Goal: Task Accomplishment & Management: Manage account settings

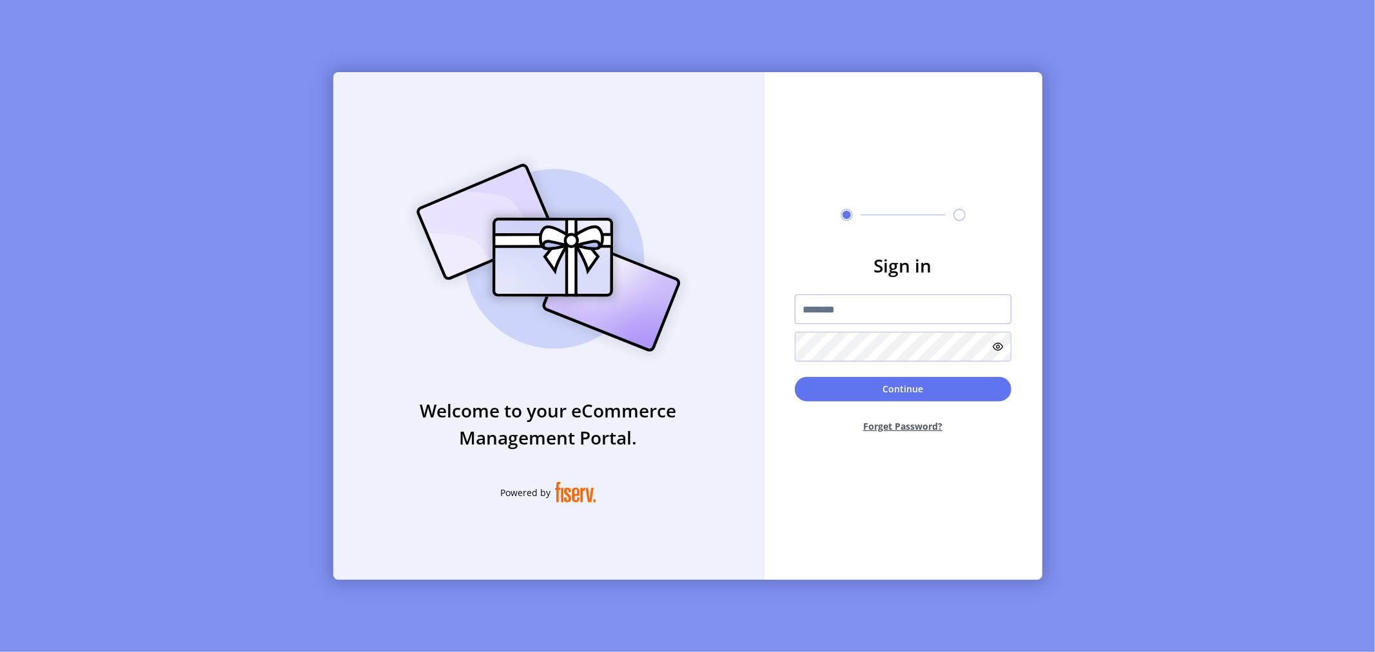
drag, startPoint x: 820, startPoint y: 313, endPoint x: 826, endPoint y: 307, distance: 8.7
click at [821, 313] on input "text" at bounding box center [903, 310] width 217 height 30
type input "**********"
click at [795, 377] on button "Continue" at bounding box center [903, 389] width 217 height 24
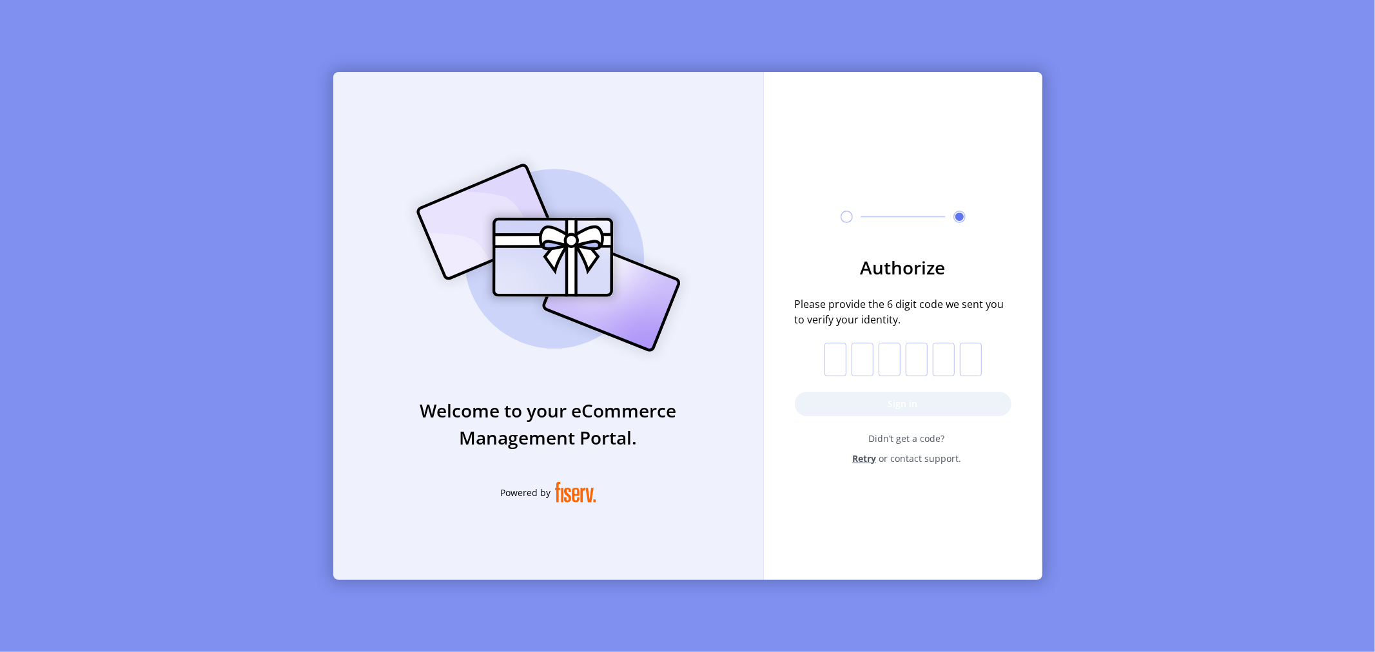
click at [839, 355] on input "text" at bounding box center [836, 360] width 22 height 34
paste input "*"
type input "*"
click at [905, 400] on button "Sign in" at bounding box center [903, 404] width 217 height 24
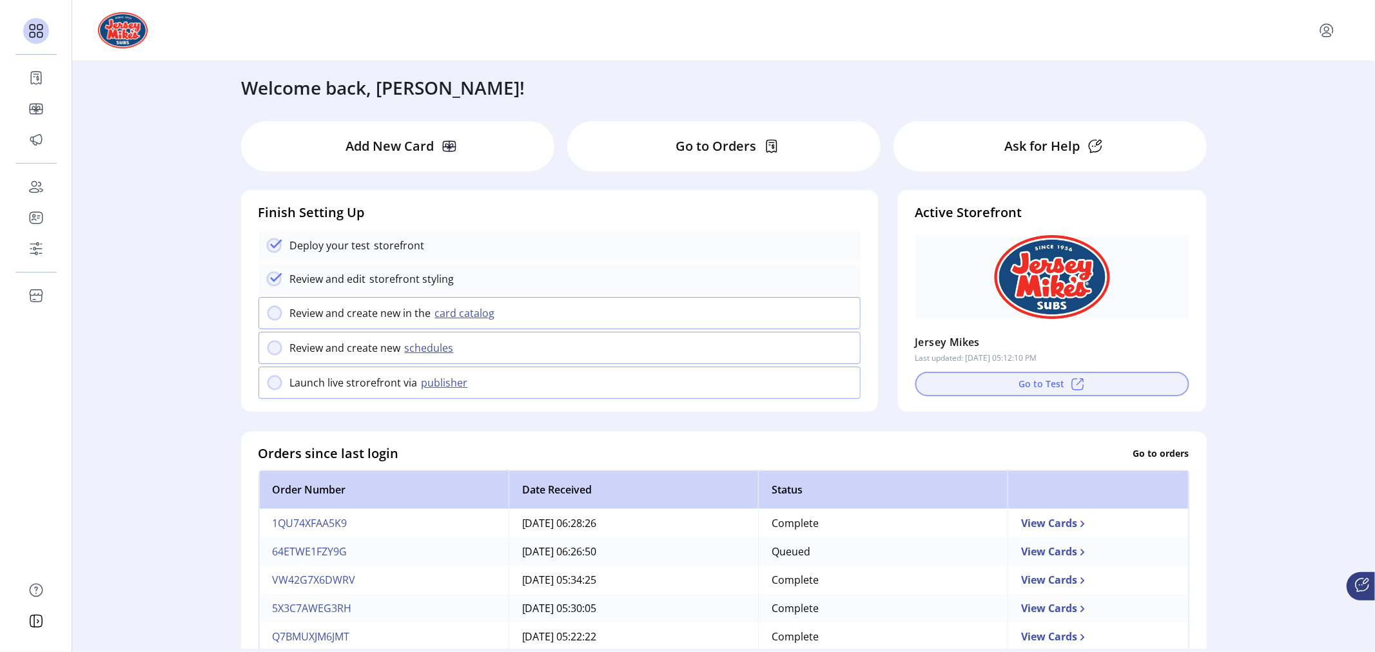
click at [1028, 386] on button "Go to Test" at bounding box center [1052, 384] width 274 height 24
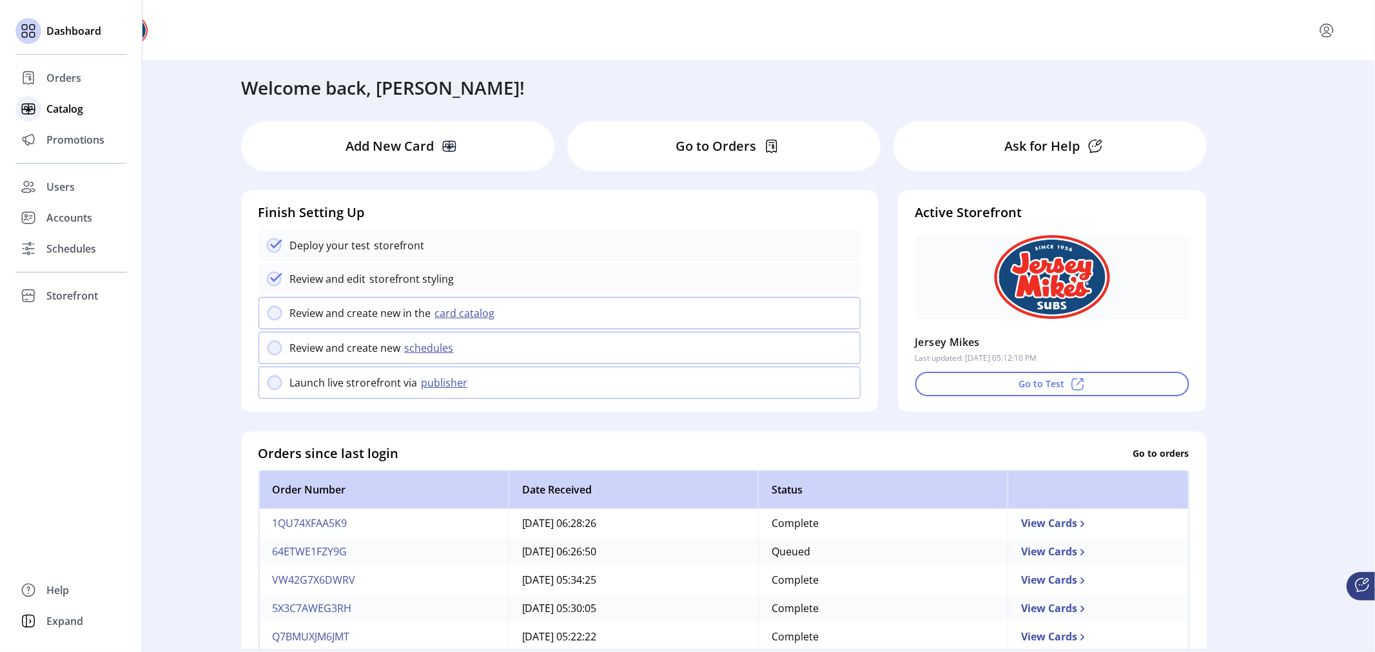
click at [55, 111] on span "Catalog" at bounding box center [64, 108] width 37 height 15
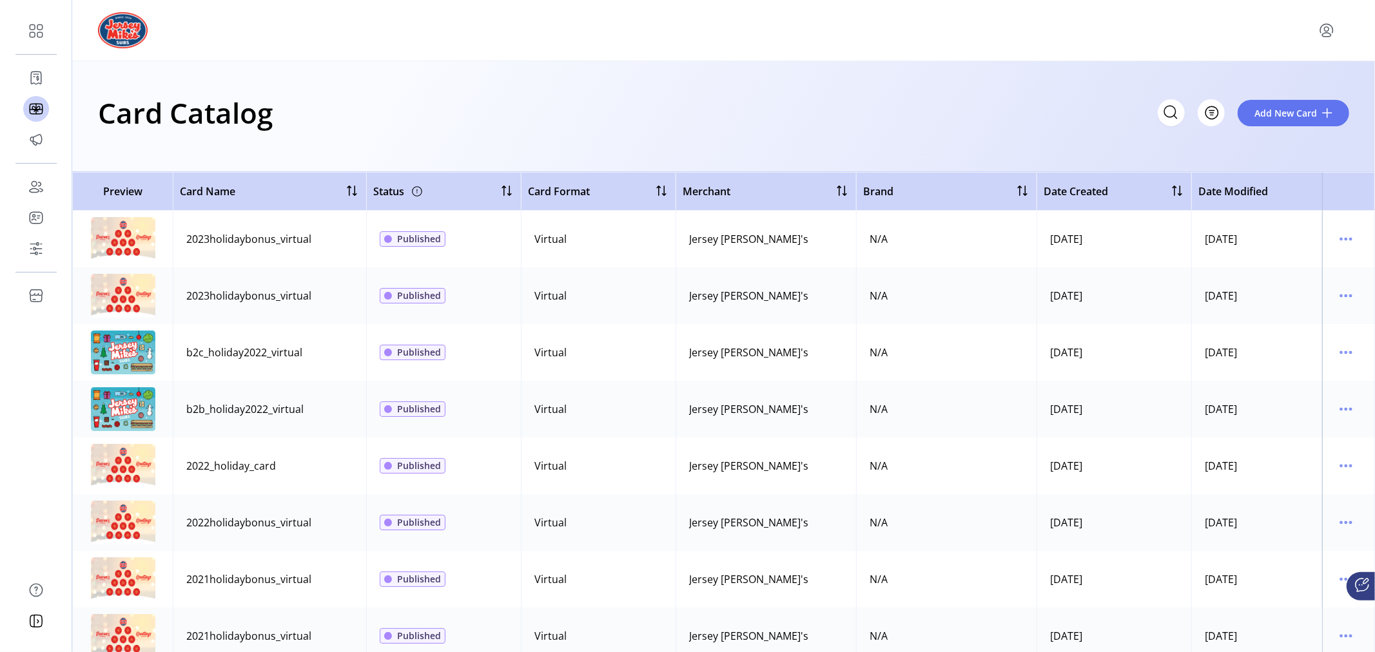
click at [424, 44] on div at bounding box center [723, 30] width 1251 height 36
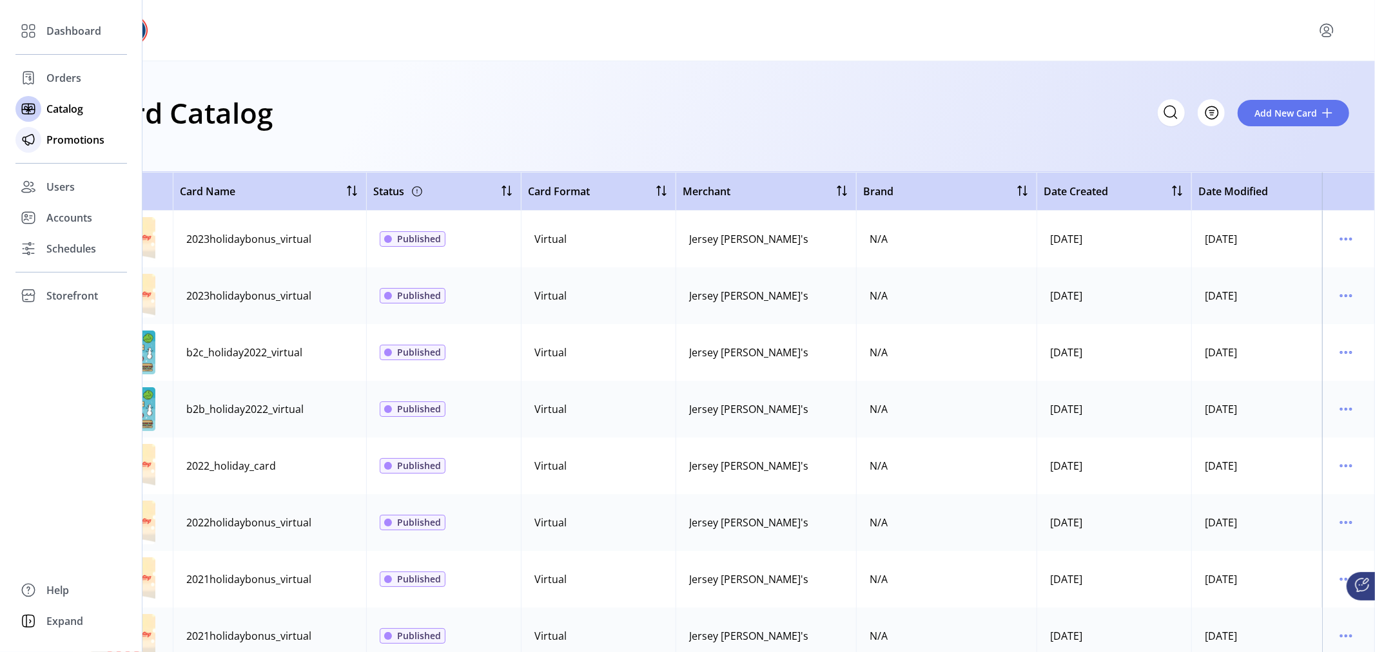
click at [54, 137] on span "Promotions" at bounding box center [75, 139] width 58 height 15
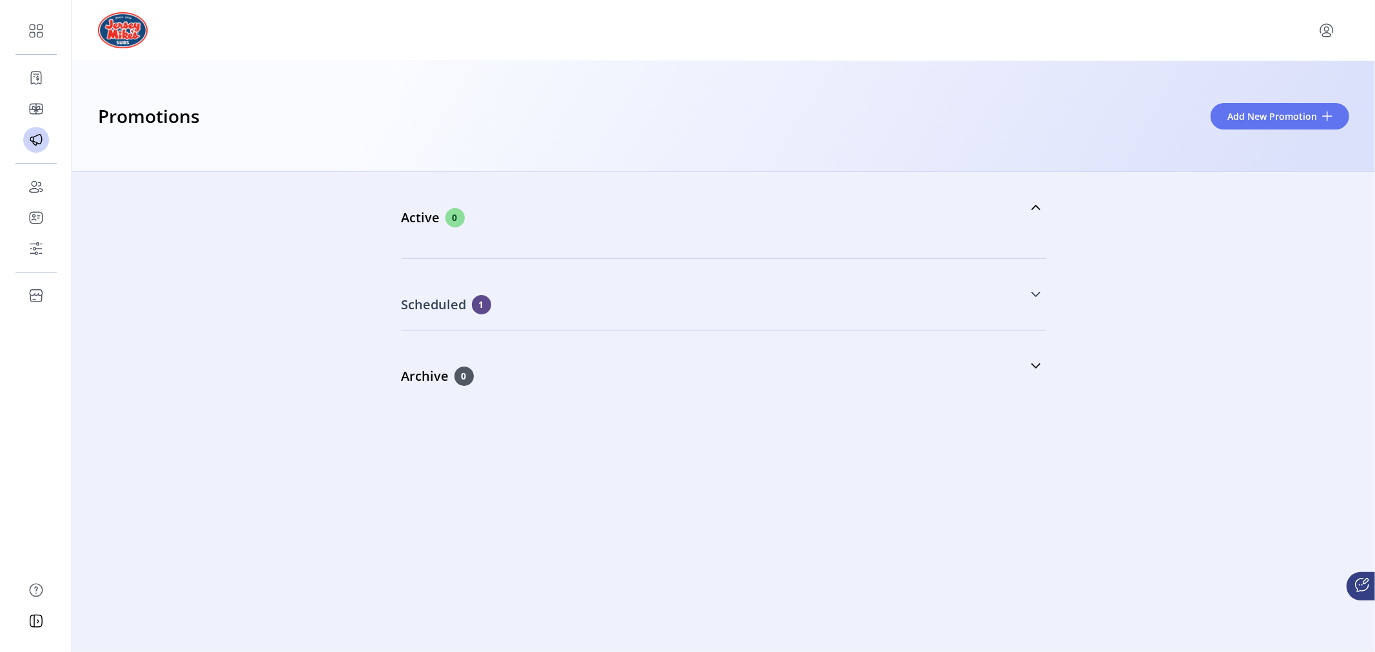
click at [1036, 293] on icon at bounding box center [1036, 294] width 10 height 10
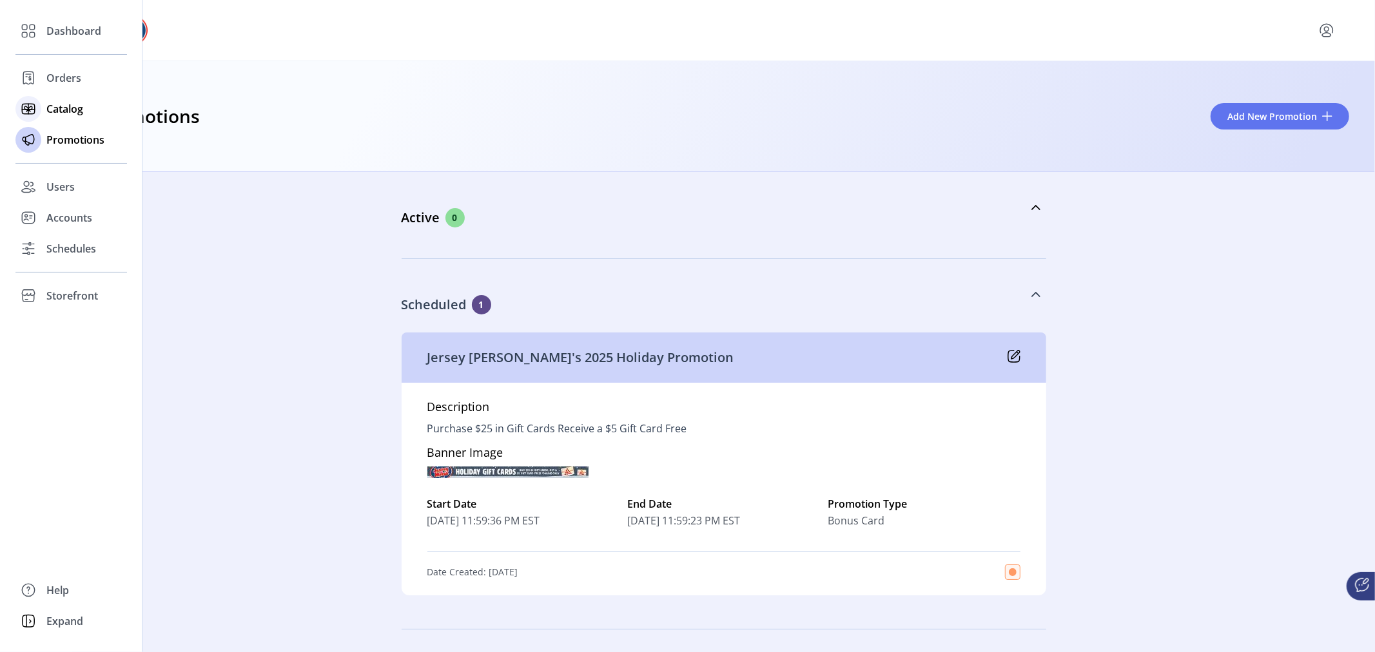
click at [63, 102] on span "Catalog" at bounding box center [64, 108] width 37 height 15
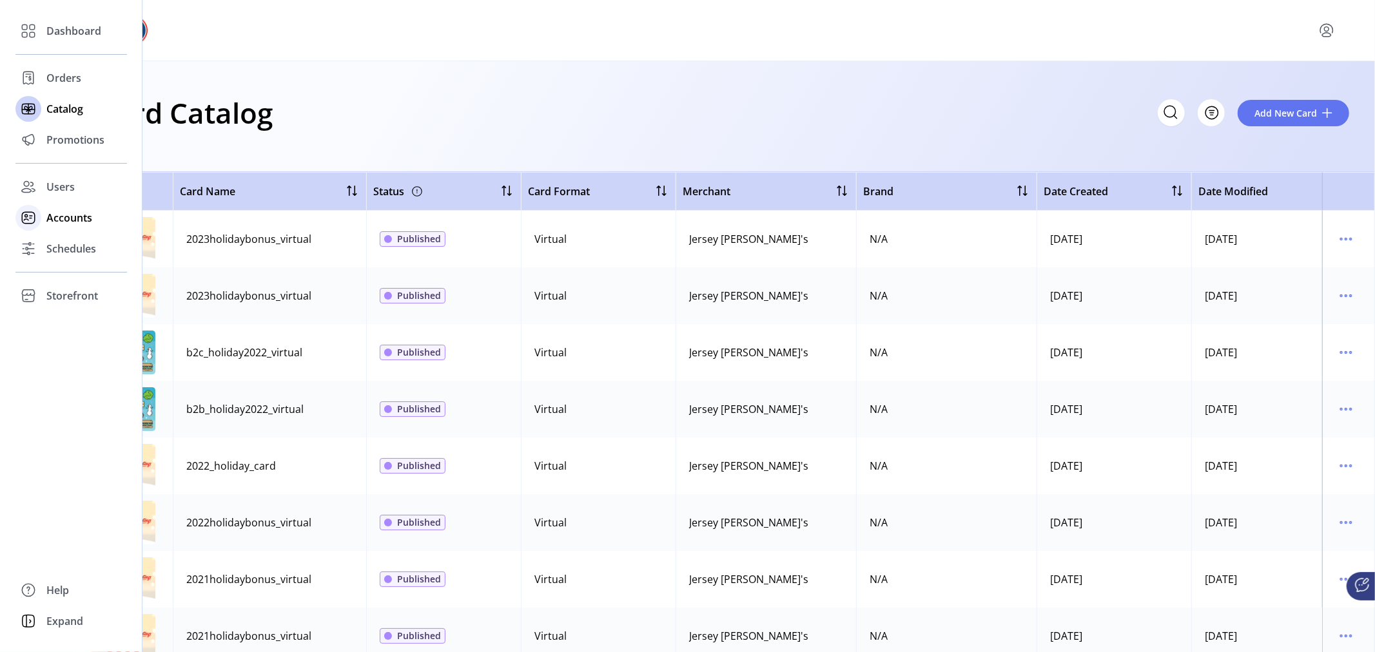
click at [62, 213] on span "Accounts" at bounding box center [69, 217] width 46 height 15
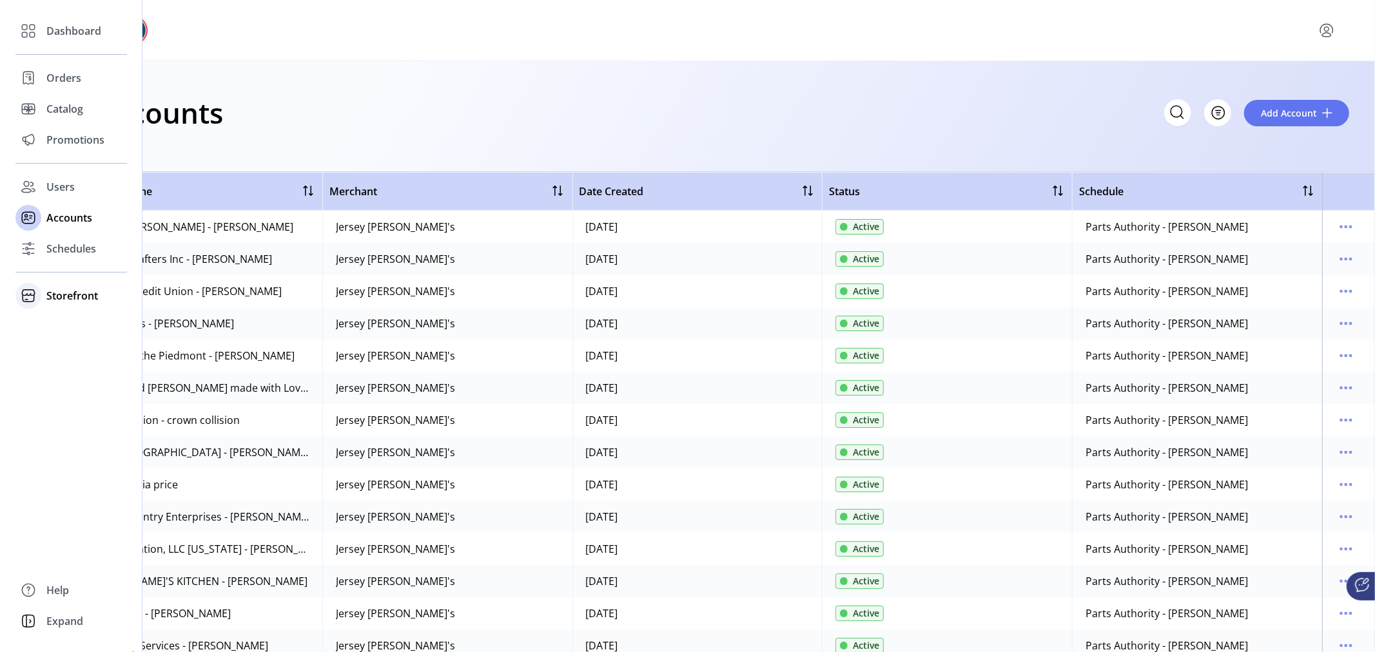
click at [48, 297] on span "Storefront" at bounding box center [72, 295] width 52 height 15
click at [67, 317] on span "Configuration" at bounding box center [80, 321] width 68 height 15
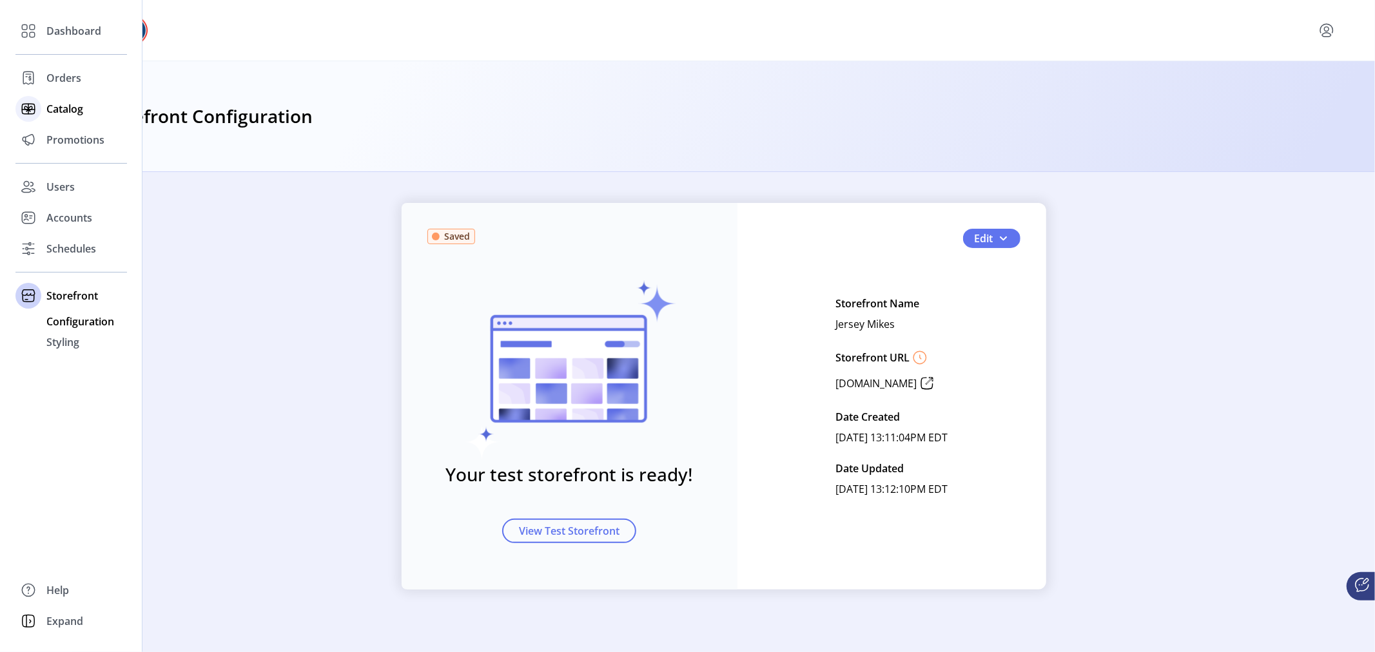
click at [49, 105] on span "Catalog" at bounding box center [64, 108] width 37 height 15
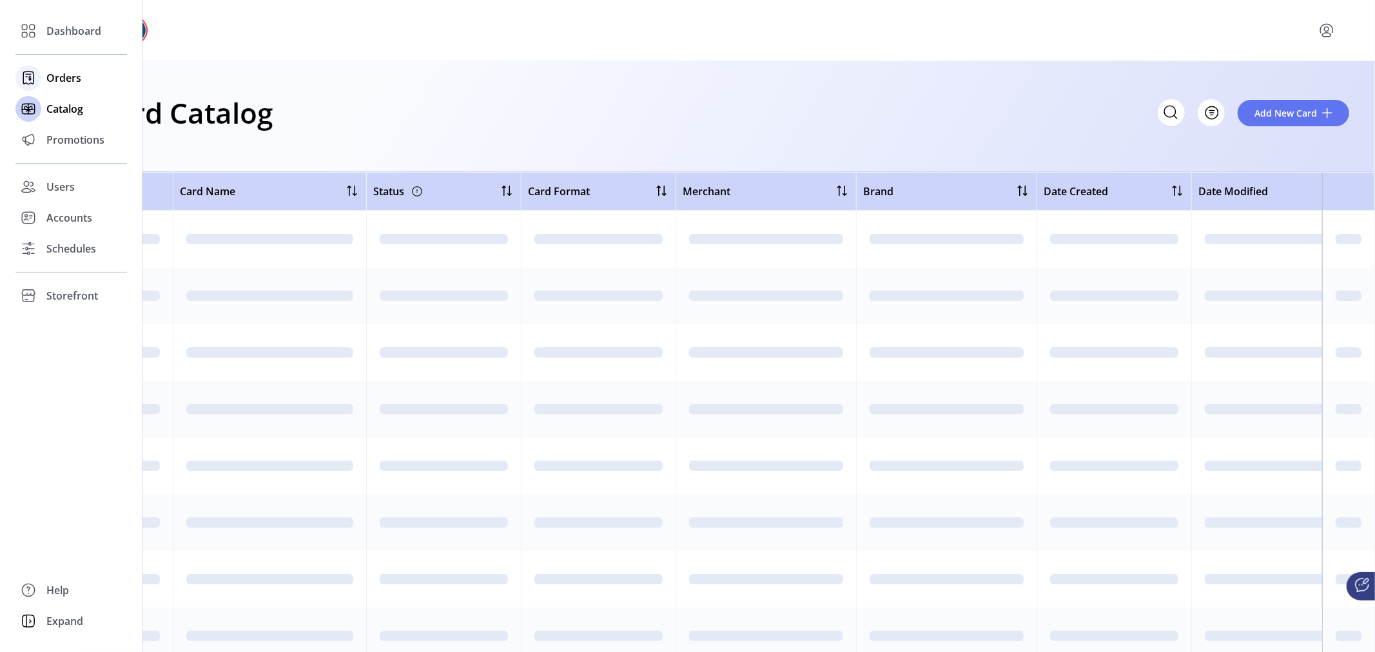
click at [66, 75] on span "Orders" at bounding box center [63, 77] width 35 height 15
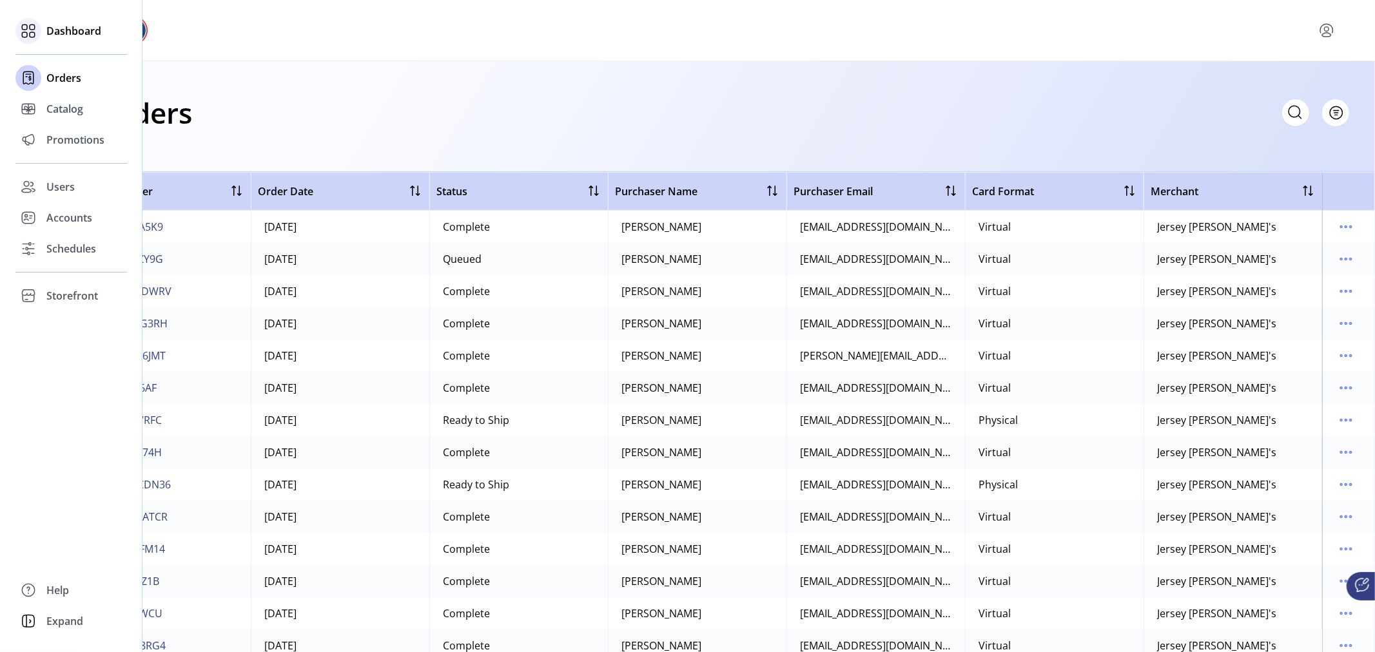
click at [55, 26] on span "Dashboard" at bounding box center [73, 30] width 55 height 15
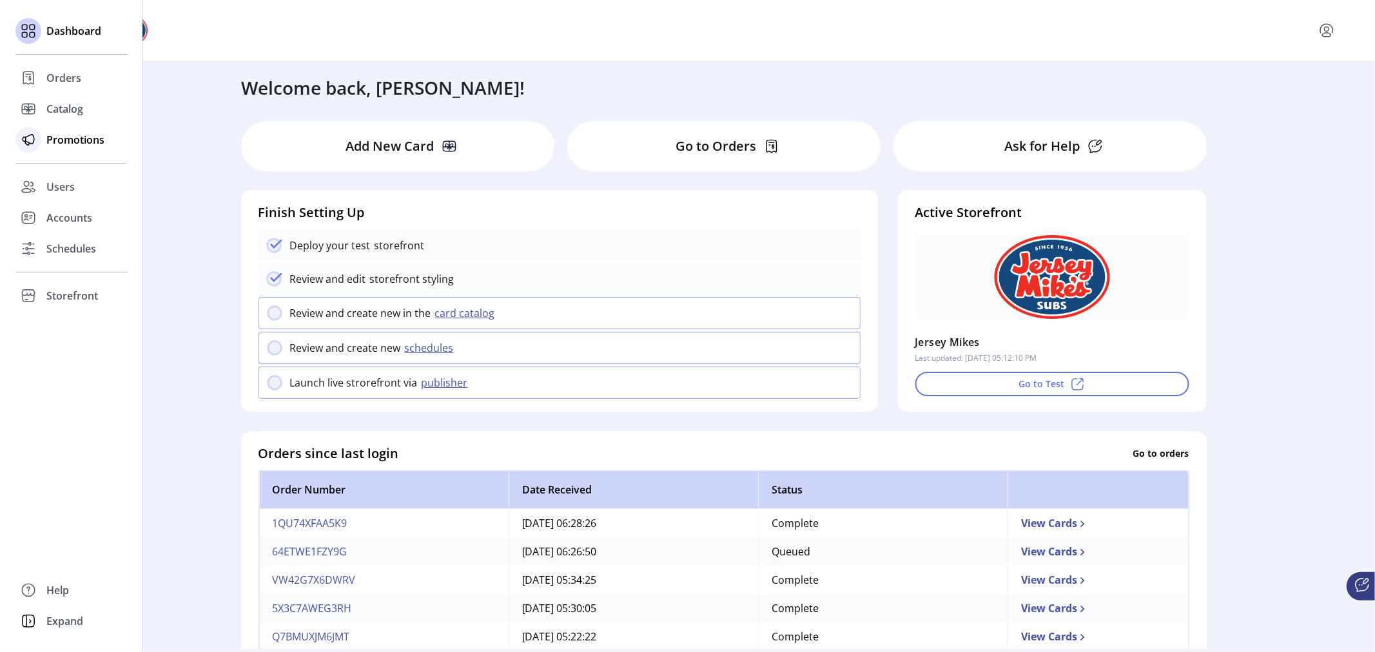
click at [56, 147] on span "Promotions" at bounding box center [75, 139] width 58 height 15
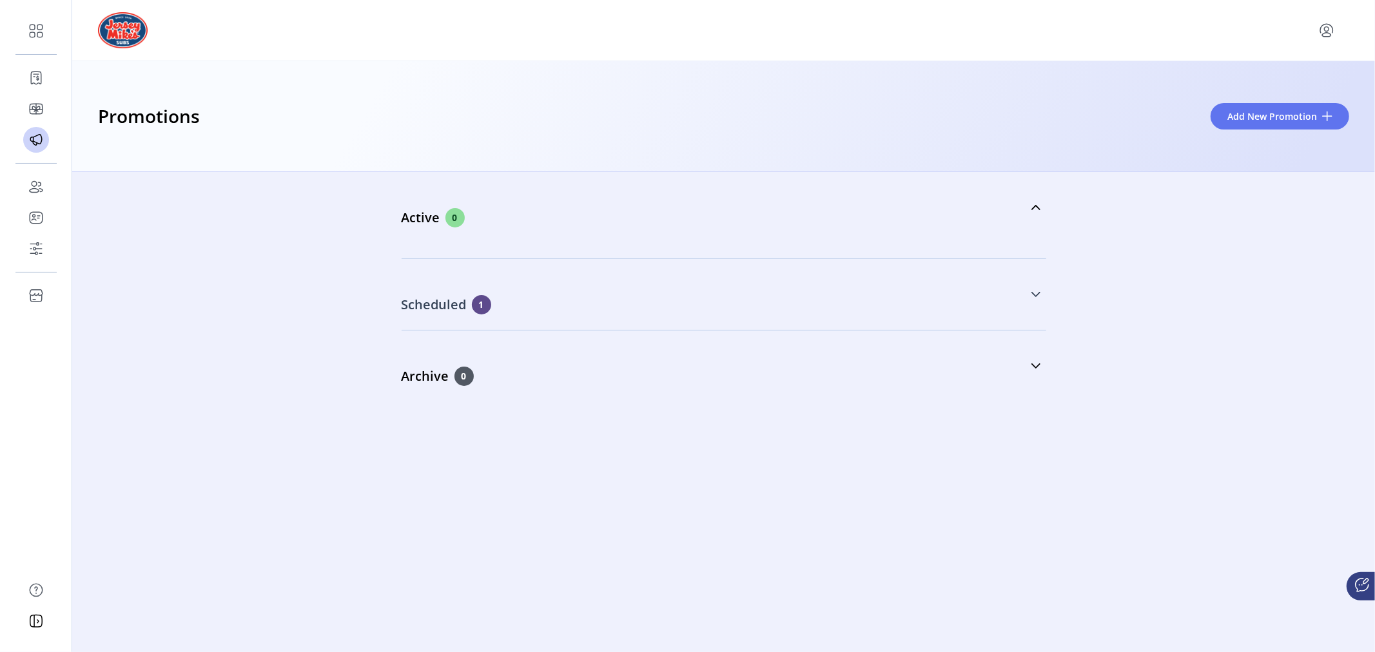
click at [1036, 295] on icon at bounding box center [1036, 294] width 9 height 5
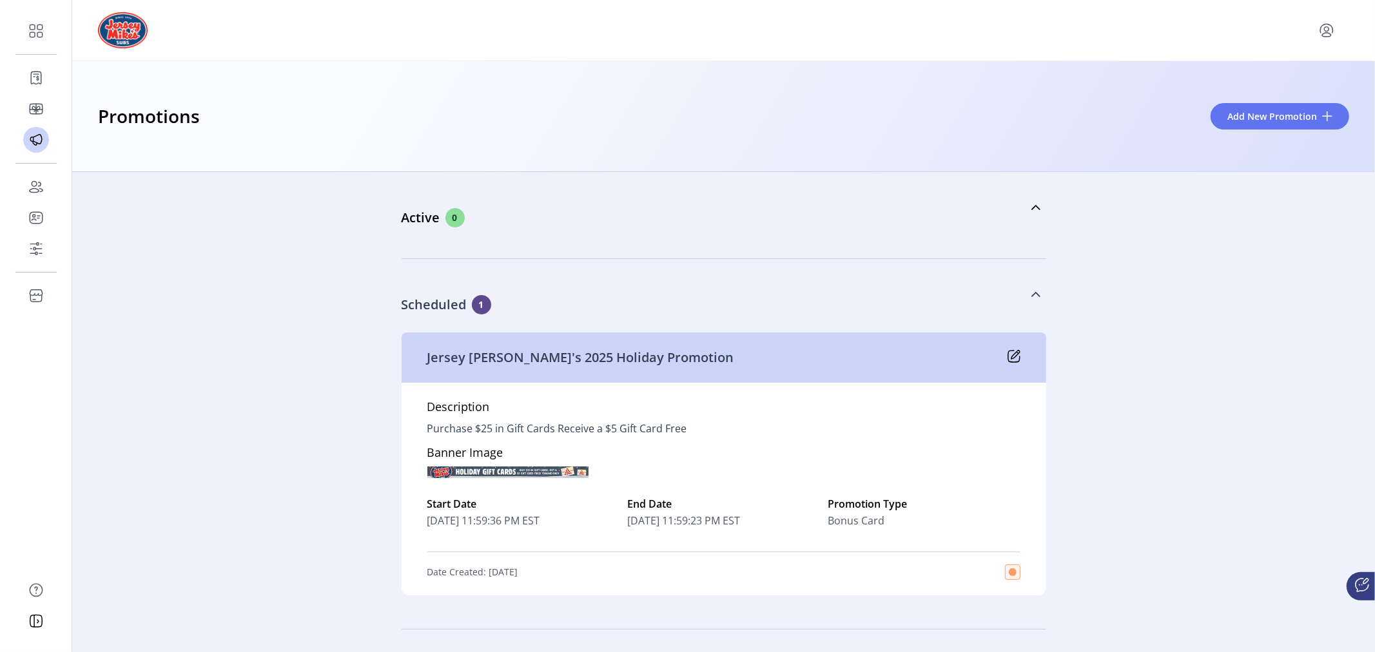
click at [1008, 356] on icon at bounding box center [1014, 356] width 13 height 13
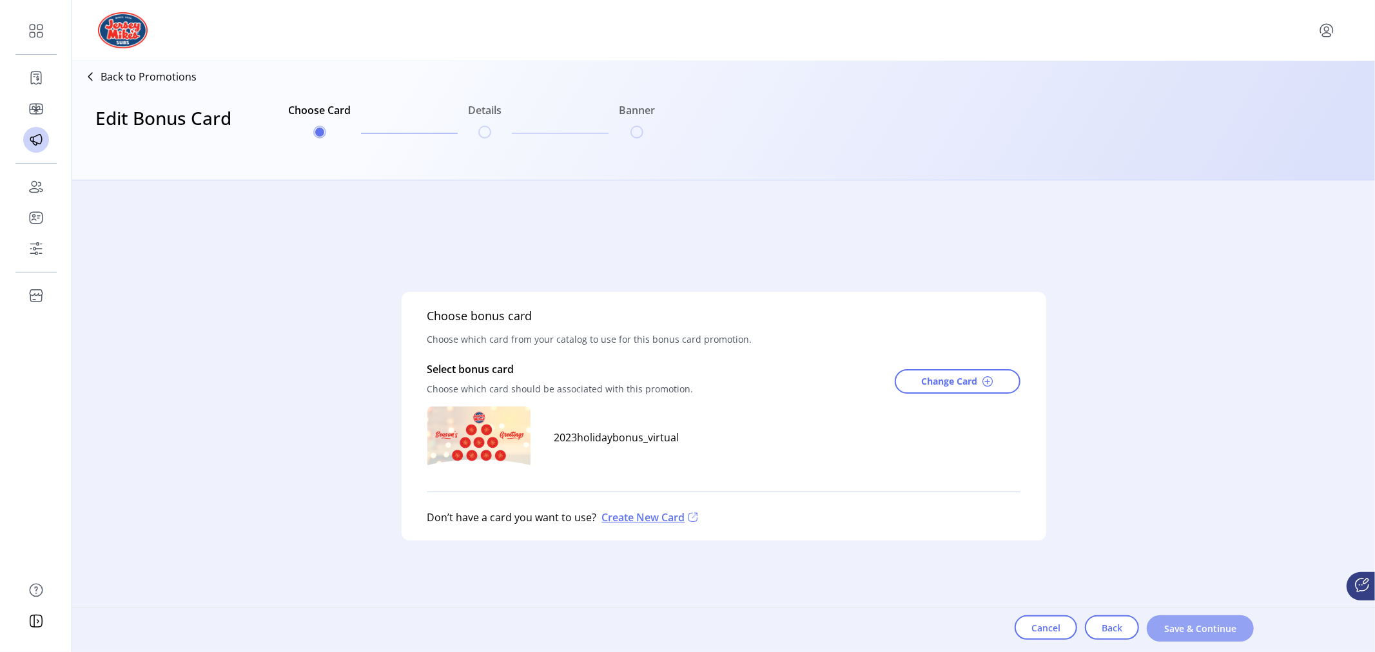
click at [1202, 630] on span "Save & Continue" at bounding box center [1200, 629] width 73 height 14
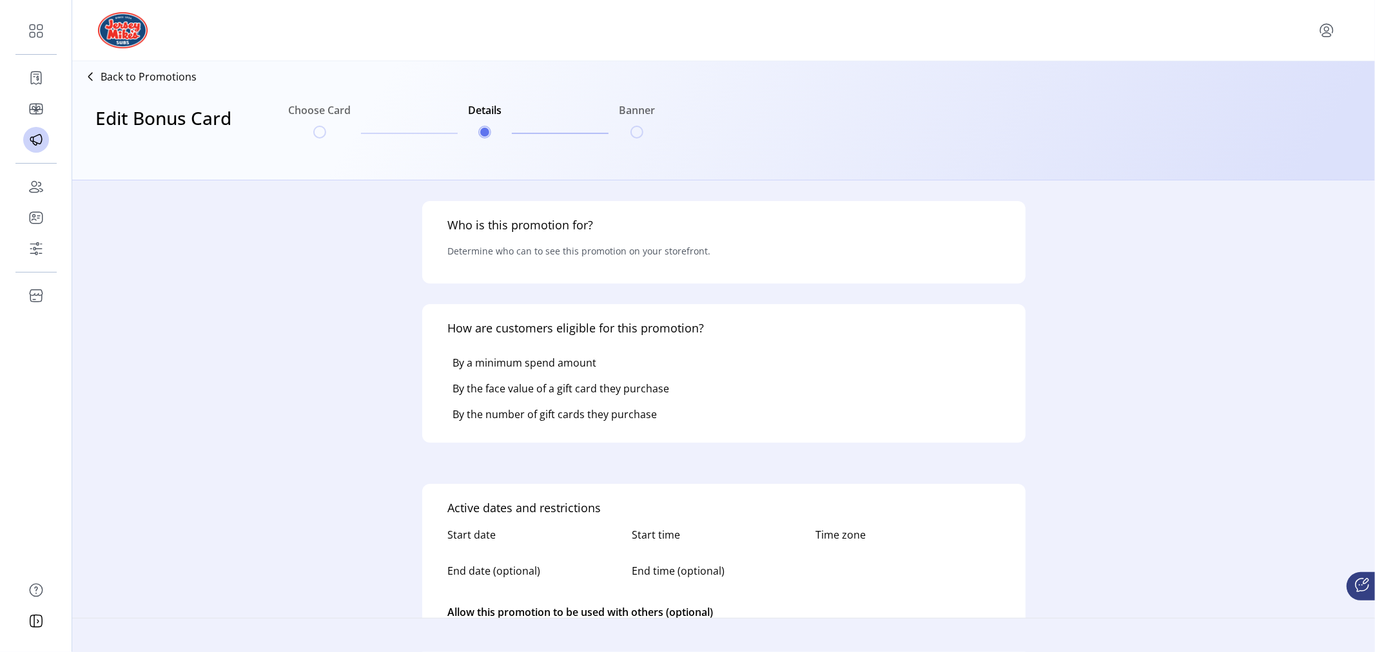
type input "**********"
type textarea "**********"
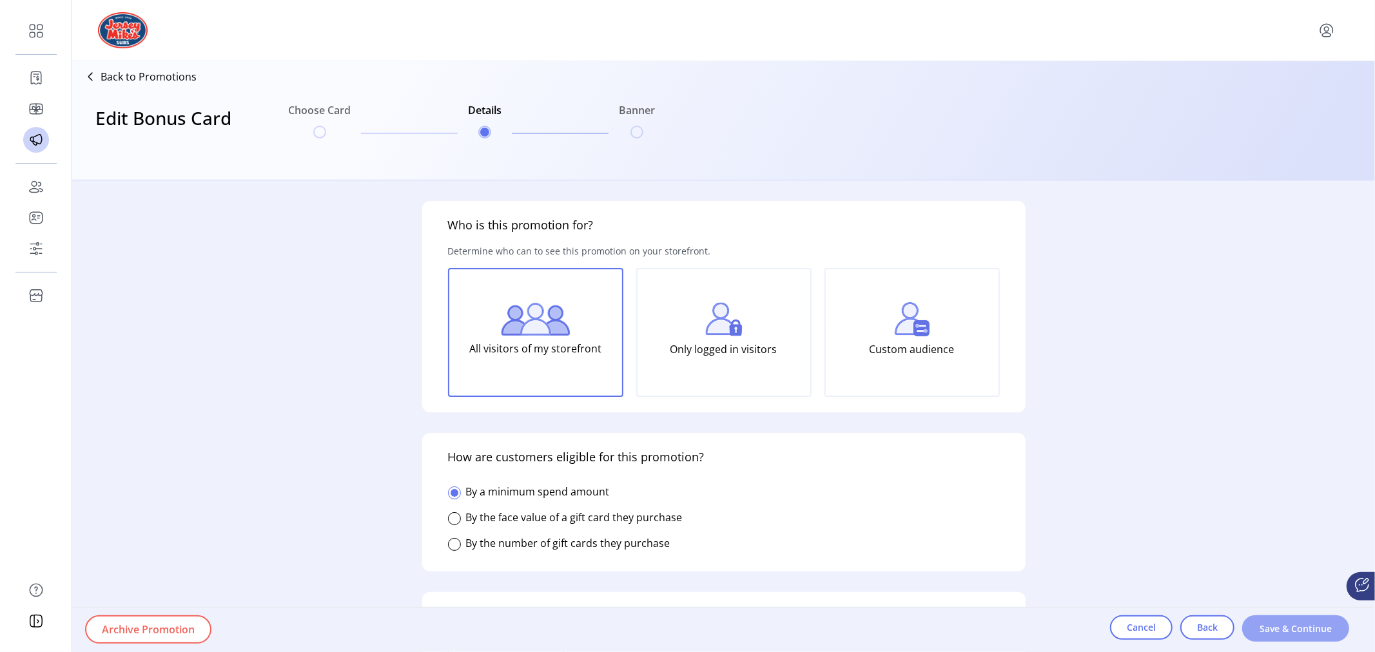
click at [1281, 624] on span "Save & Continue" at bounding box center [1295, 629] width 73 height 14
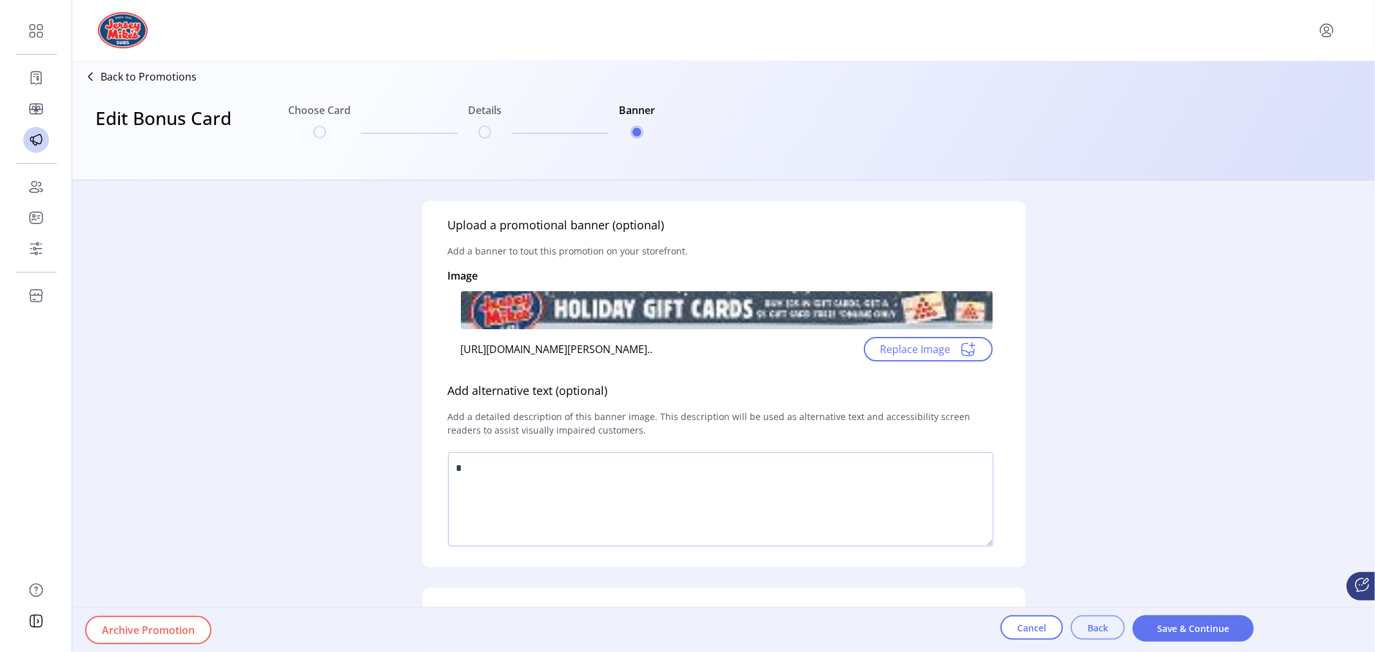
click at [1091, 628] on span "Back" at bounding box center [1098, 628] width 21 height 14
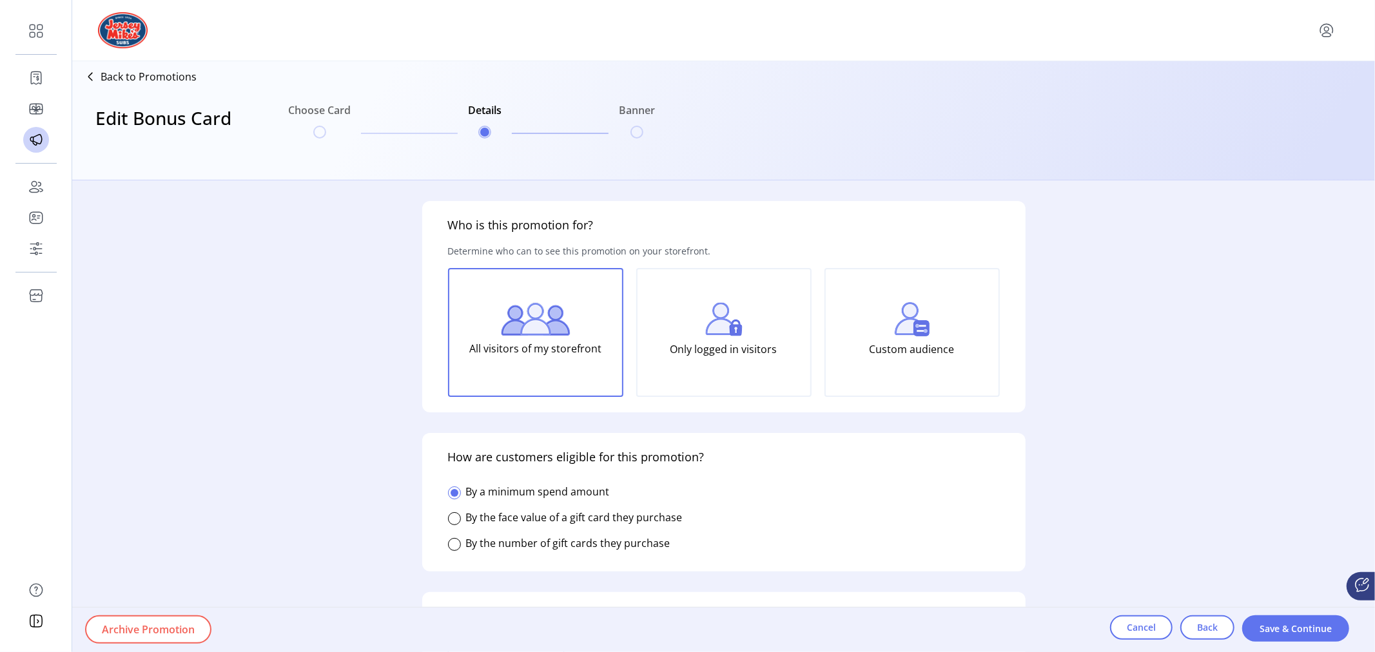
click at [736, 355] on p "Only logged in visitors" at bounding box center [723, 350] width 107 height 26
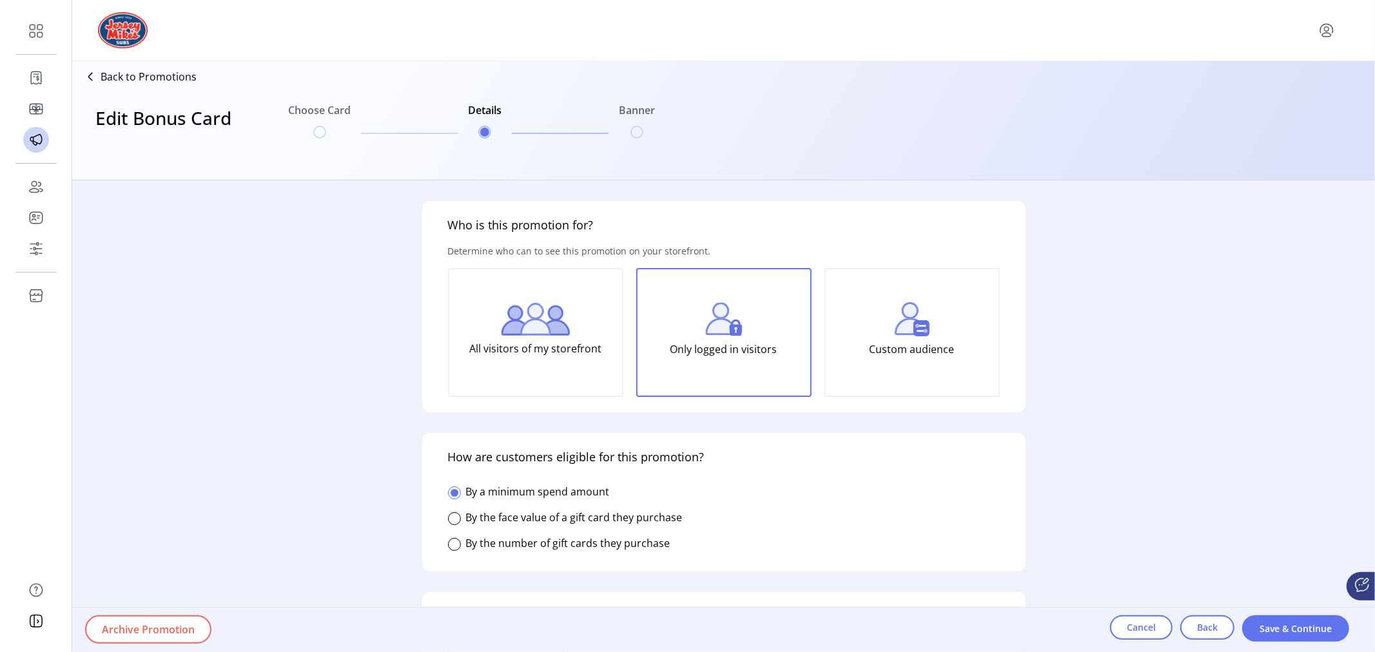
click at [516, 323] on img at bounding box center [536, 319] width 70 height 33
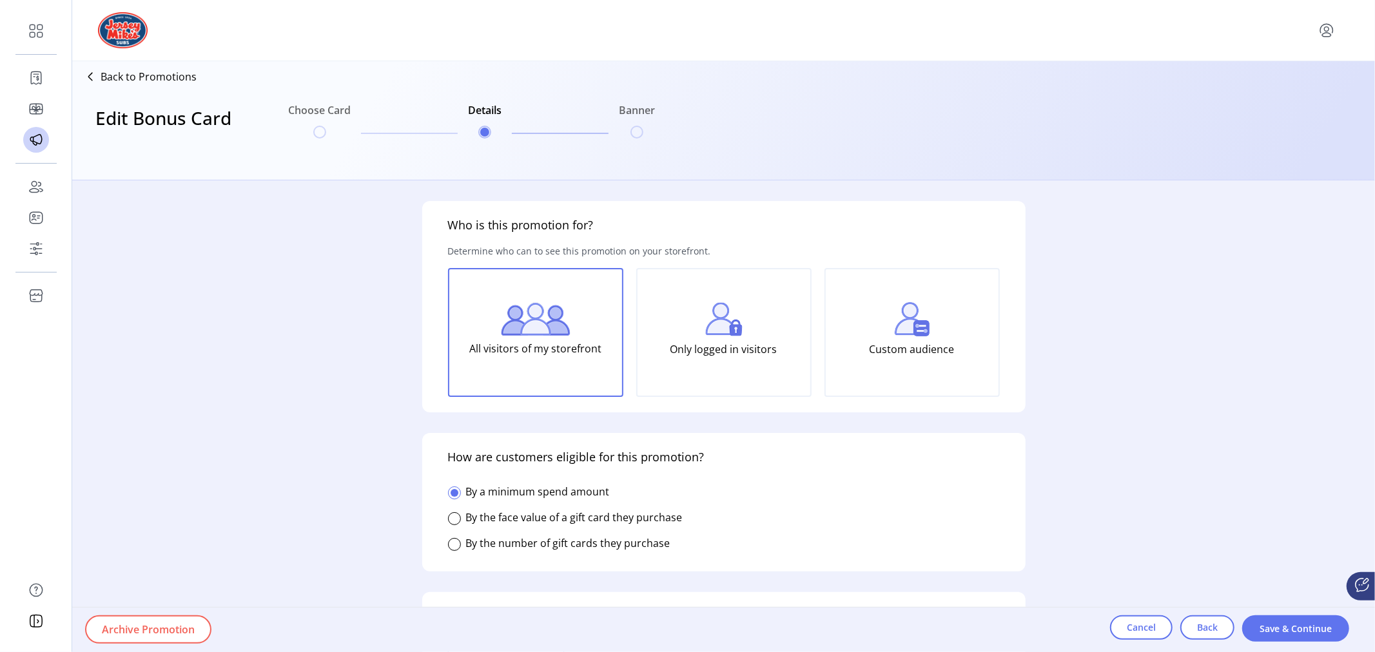
click at [907, 328] on img at bounding box center [912, 319] width 35 height 34
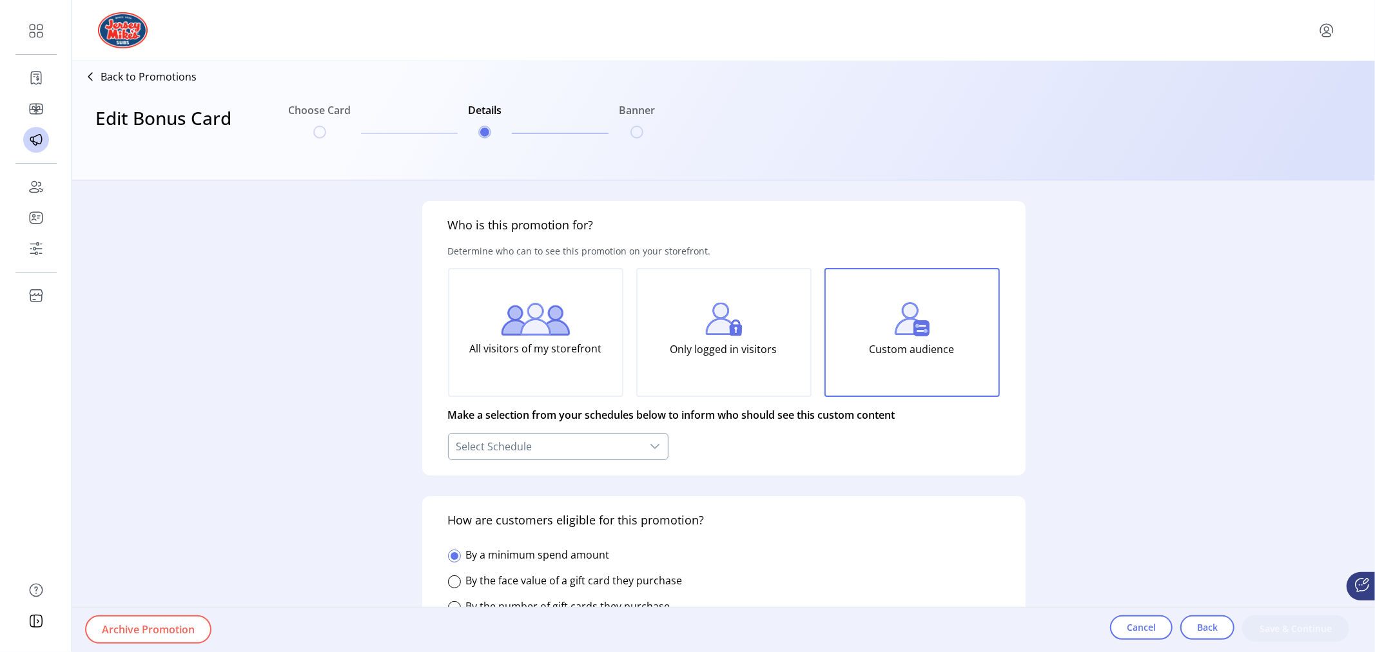
click at [531, 451] on div "Select Schedule" at bounding box center [545, 447] width 193 height 26
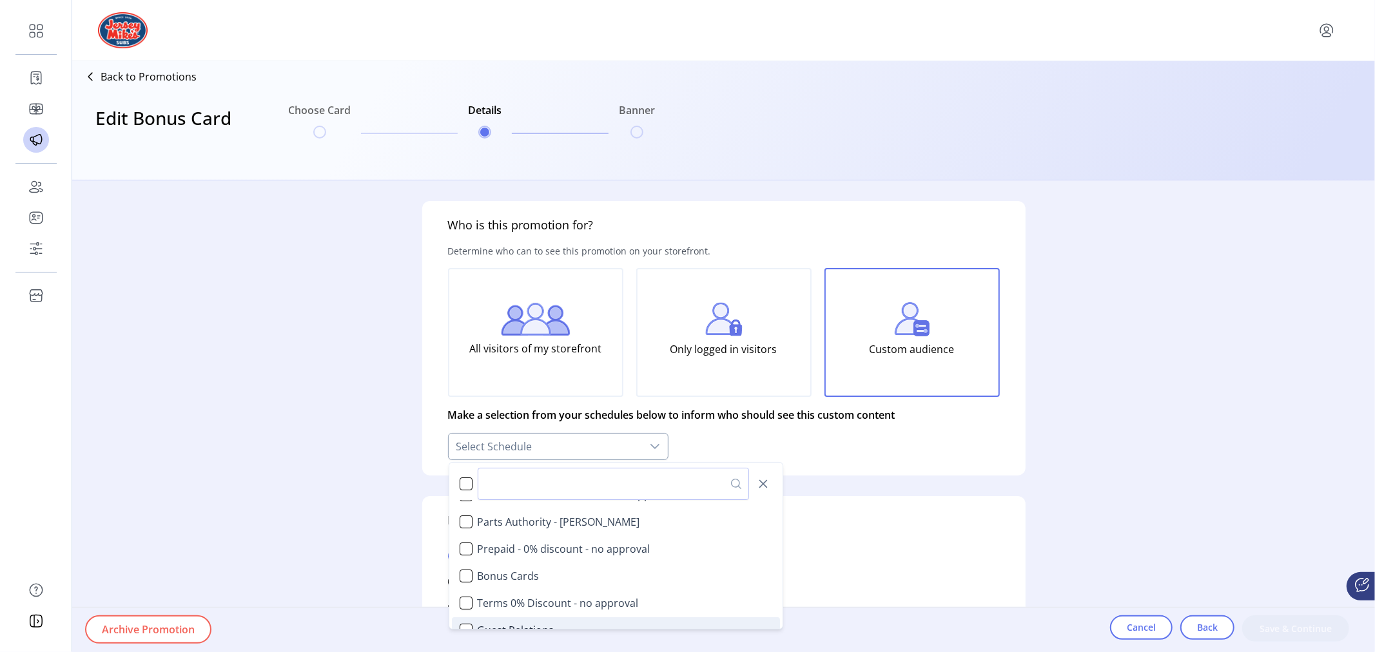
scroll to position [3, 0]
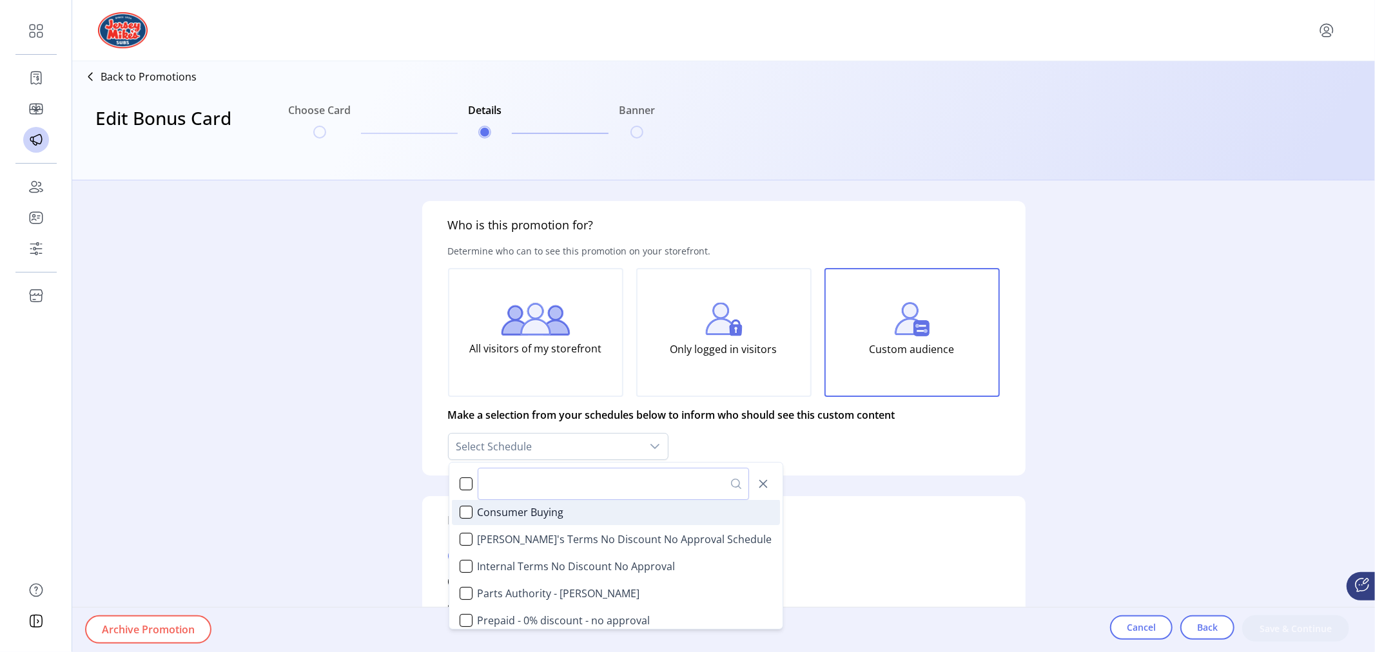
click at [531, 304] on img at bounding box center [536, 319] width 70 height 33
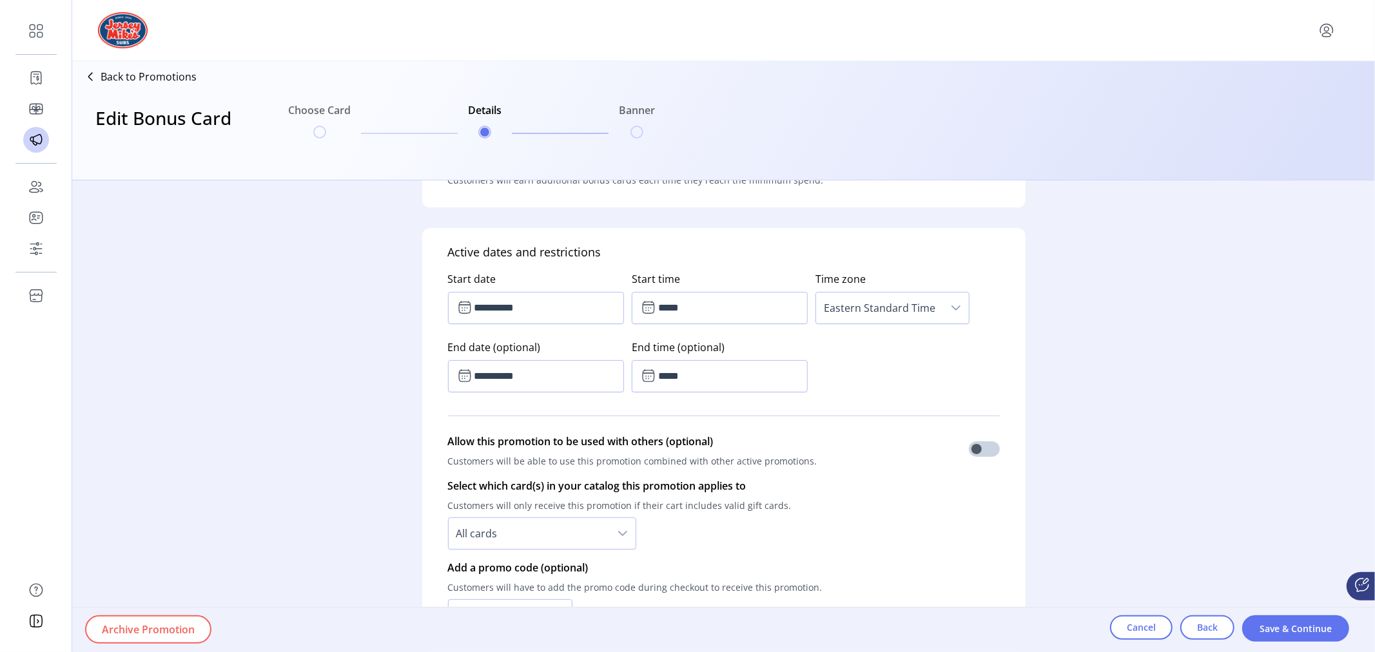
scroll to position [645, 0]
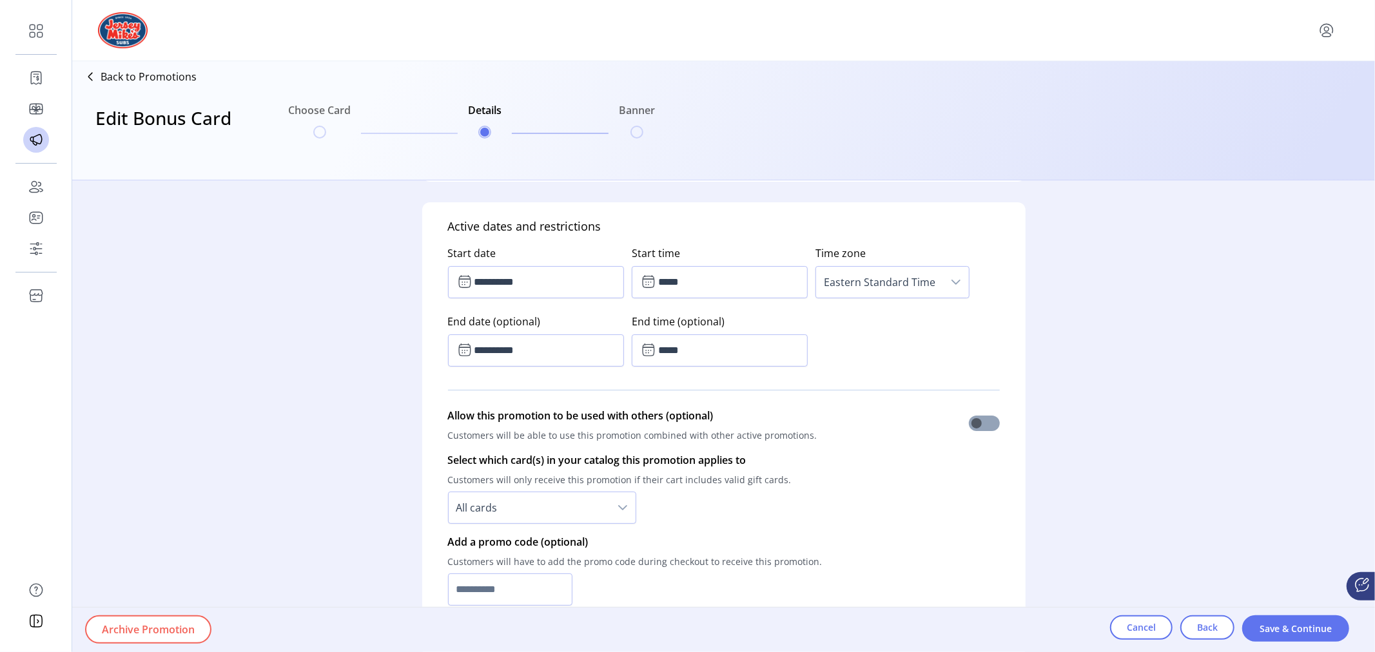
click at [981, 422] on span at bounding box center [984, 423] width 31 height 15
click at [482, 587] on input "text" at bounding box center [510, 590] width 125 height 32
type input "*****"
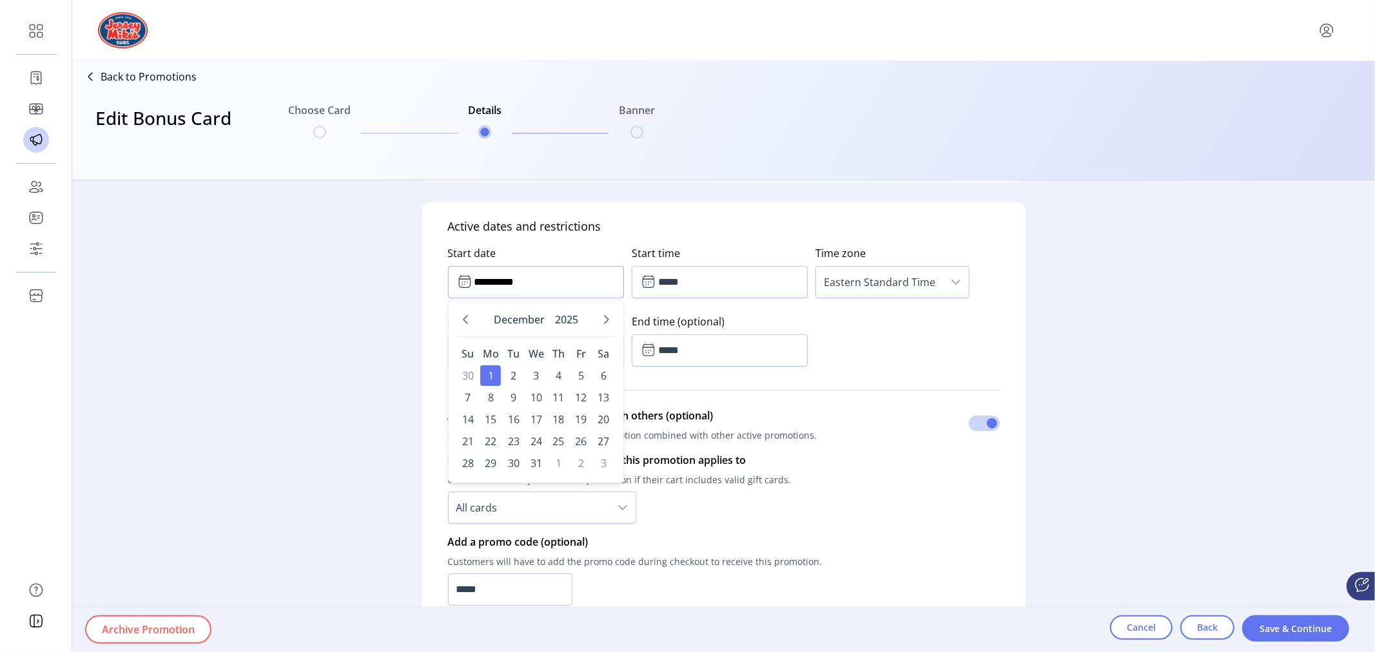
drag, startPoint x: 562, startPoint y: 266, endPoint x: 465, endPoint y: 274, distance: 97.7
click at [465, 274] on span "**********" at bounding box center [536, 282] width 176 height 32
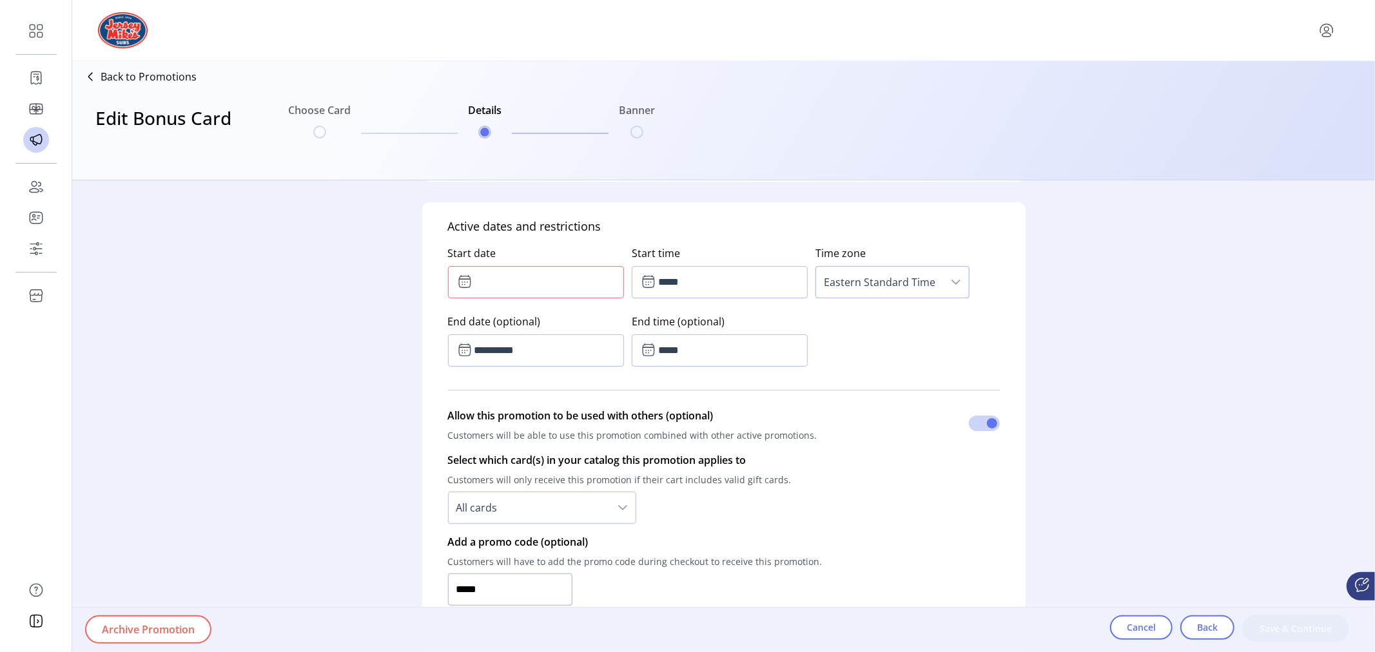
click at [516, 582] on input "*****" at bounding box center [510, 590] width 125 height 32
type input "*******"
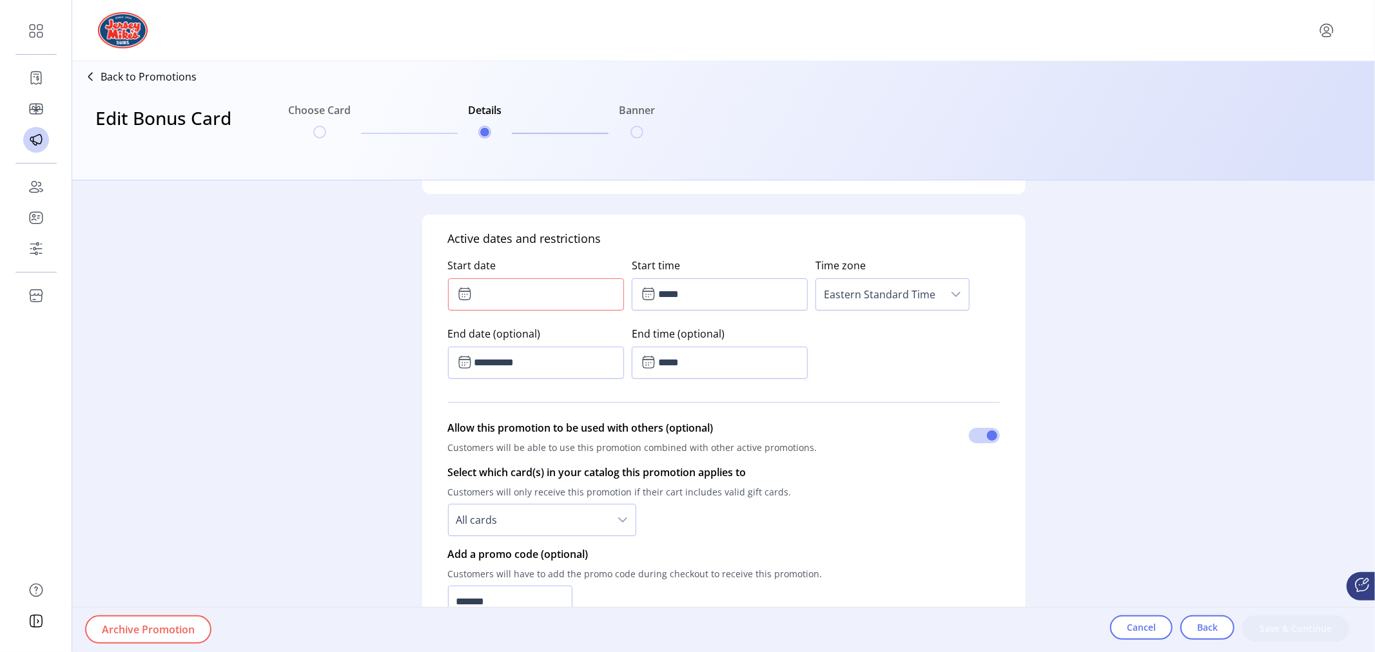
scroll to position [600, 0]
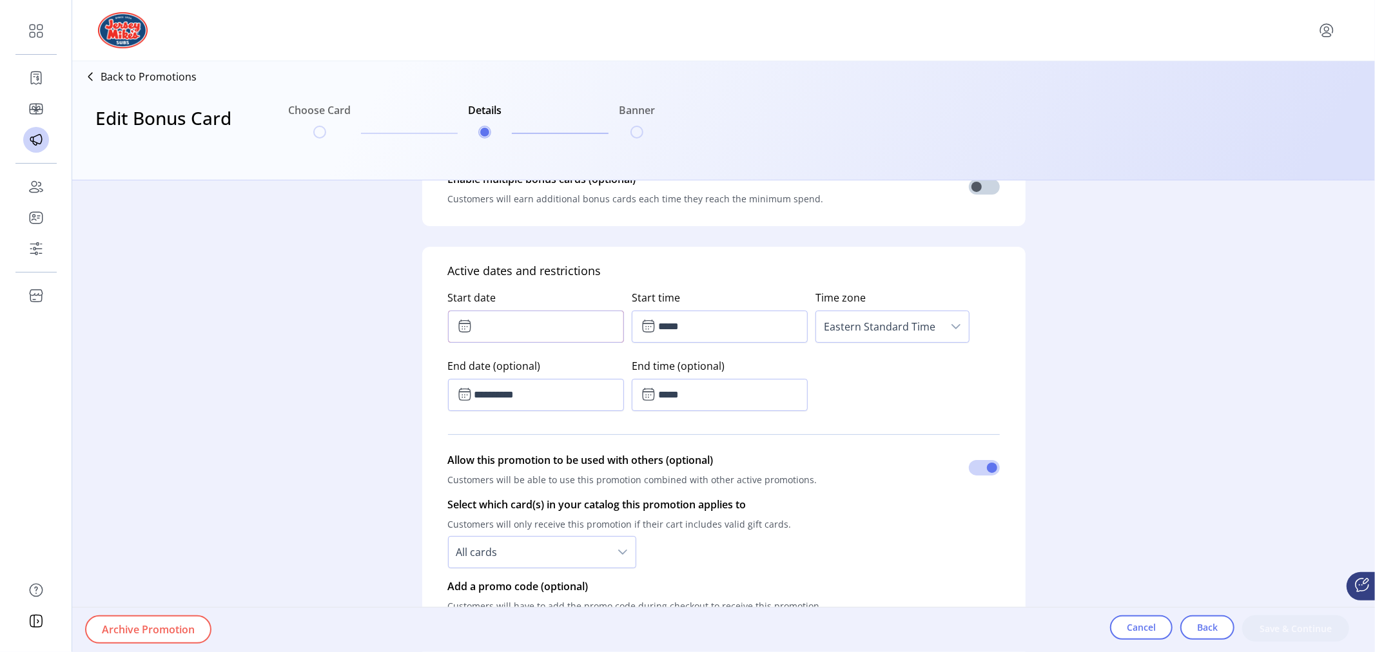
click at [514, 327] on input "text" at bounding box center [536, 327] width 176 height 32
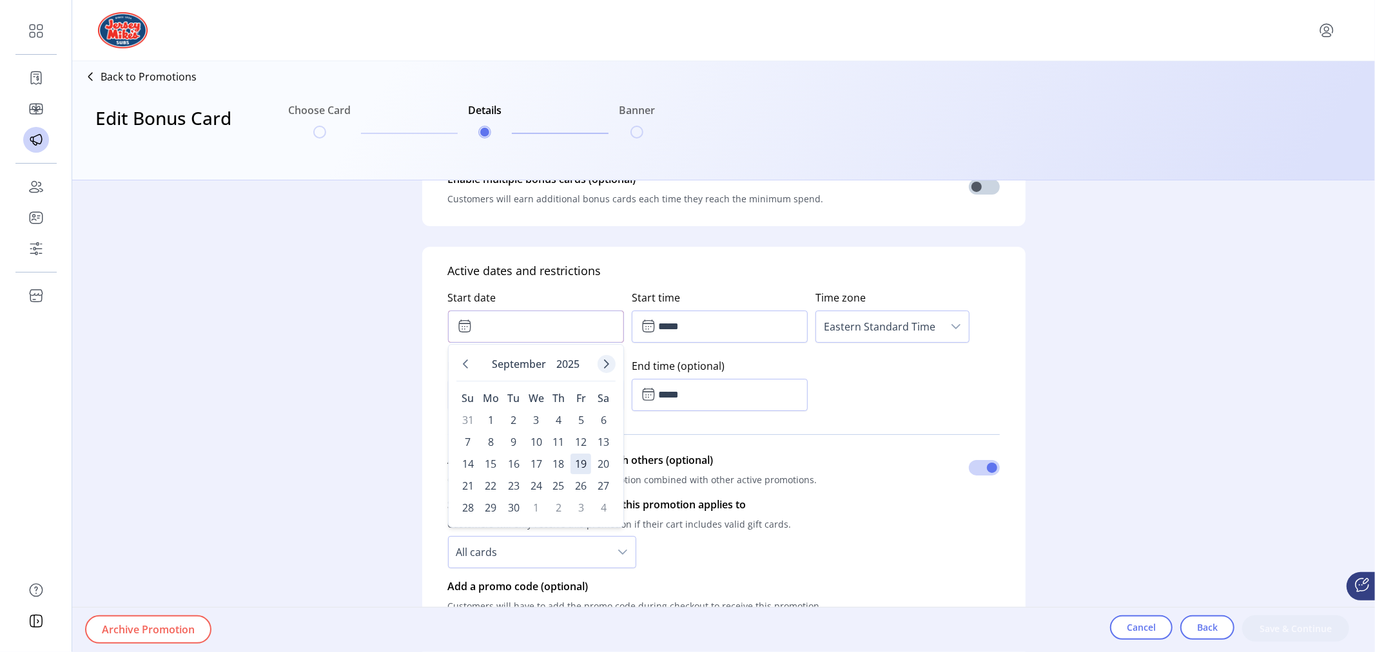
click at [607, 362] on icon "Next Month" at bounding box center [607, 364] width 10 height 10
click at [491, 417] on span "1" at bounding box center [490, 420] width 21 height 21
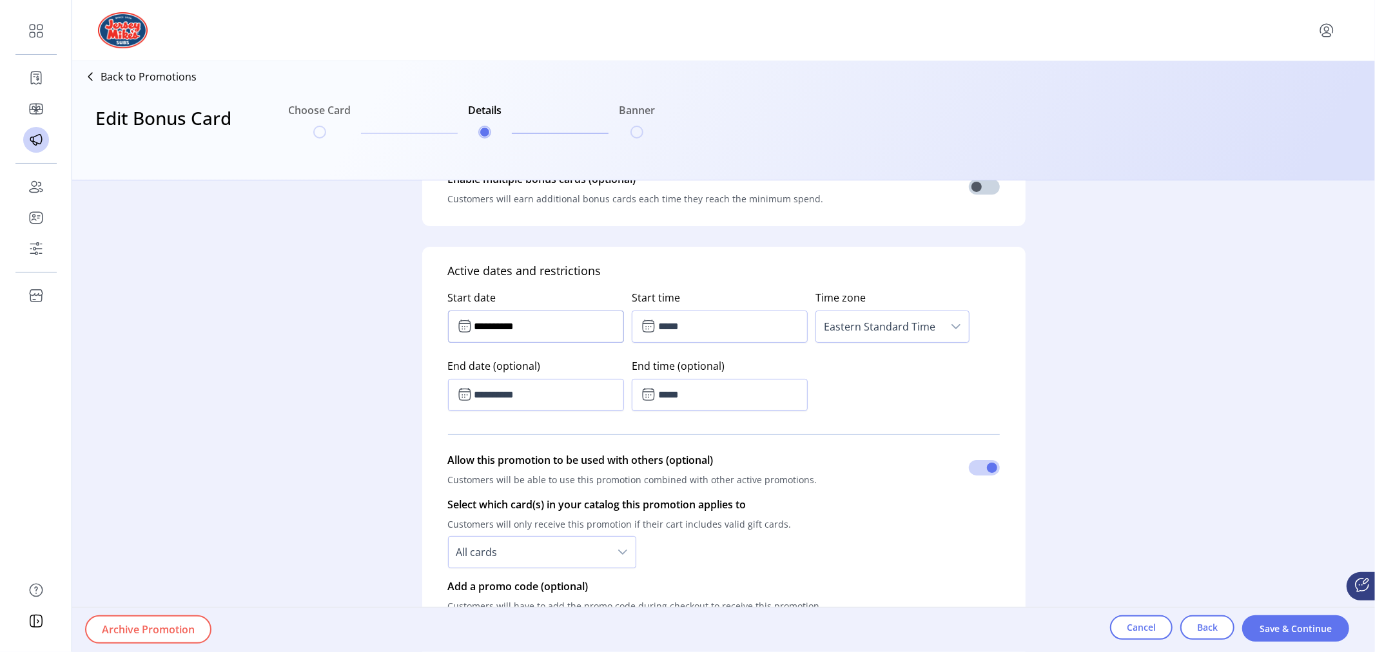
click at [491, 328] on input "**********" at bounding box center [536, 327] width 176 height 32
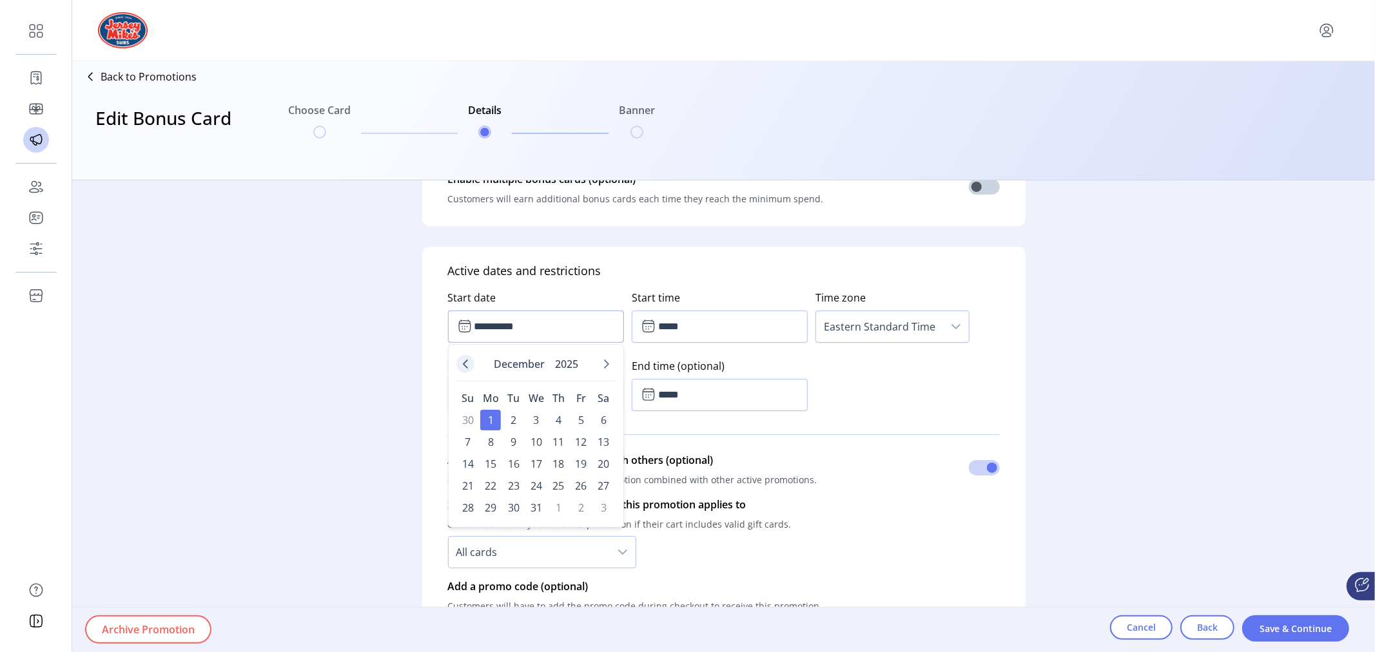
click at [467, 360] on icon "Previous Month" at bounding box center [465, 364] width 5 height 9
click at [467, 364] on icon "Previous Month" at bounding box center [465, 364] width 10 height 10
click at [462, 359] on icon "Previous Month" at bounding box center [465, 364] width 10 height 10
click at [581, 463] on span "19" at bounding box center [581, 464] width 21 height 21
type input "**********"
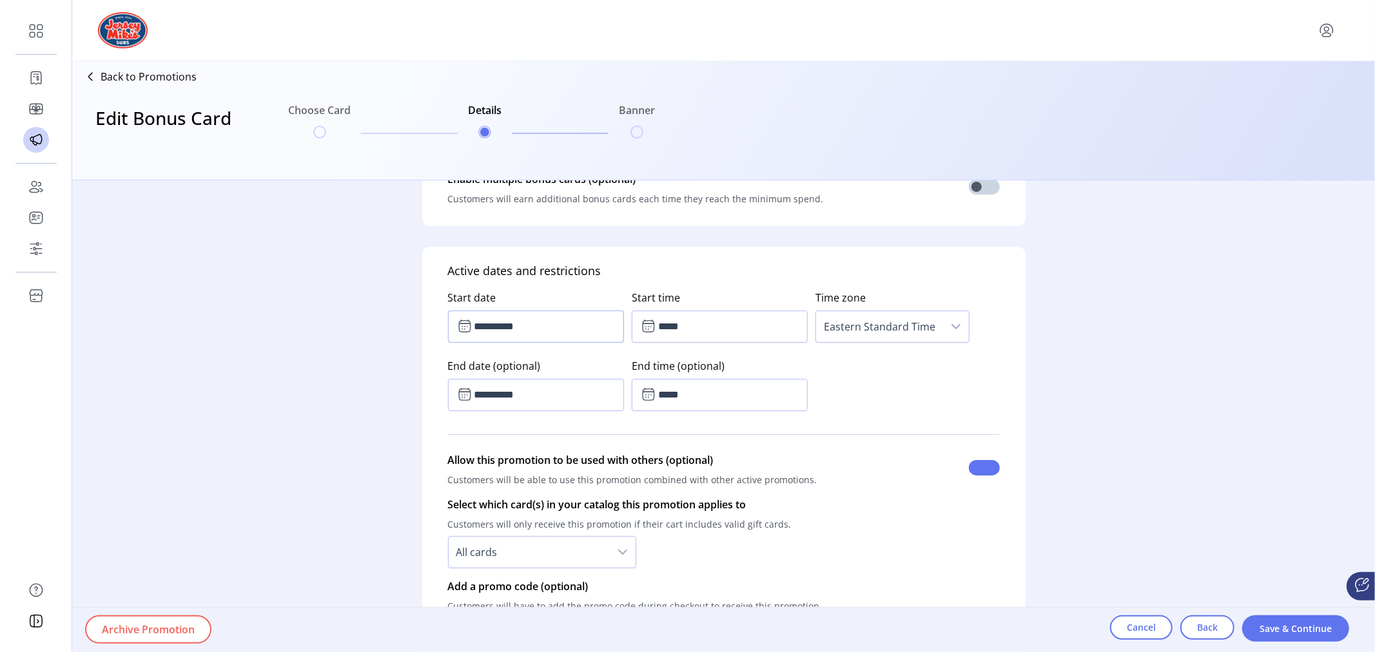
click at [974, 465] on span at bounding box center [984, 467] width 31 height 15
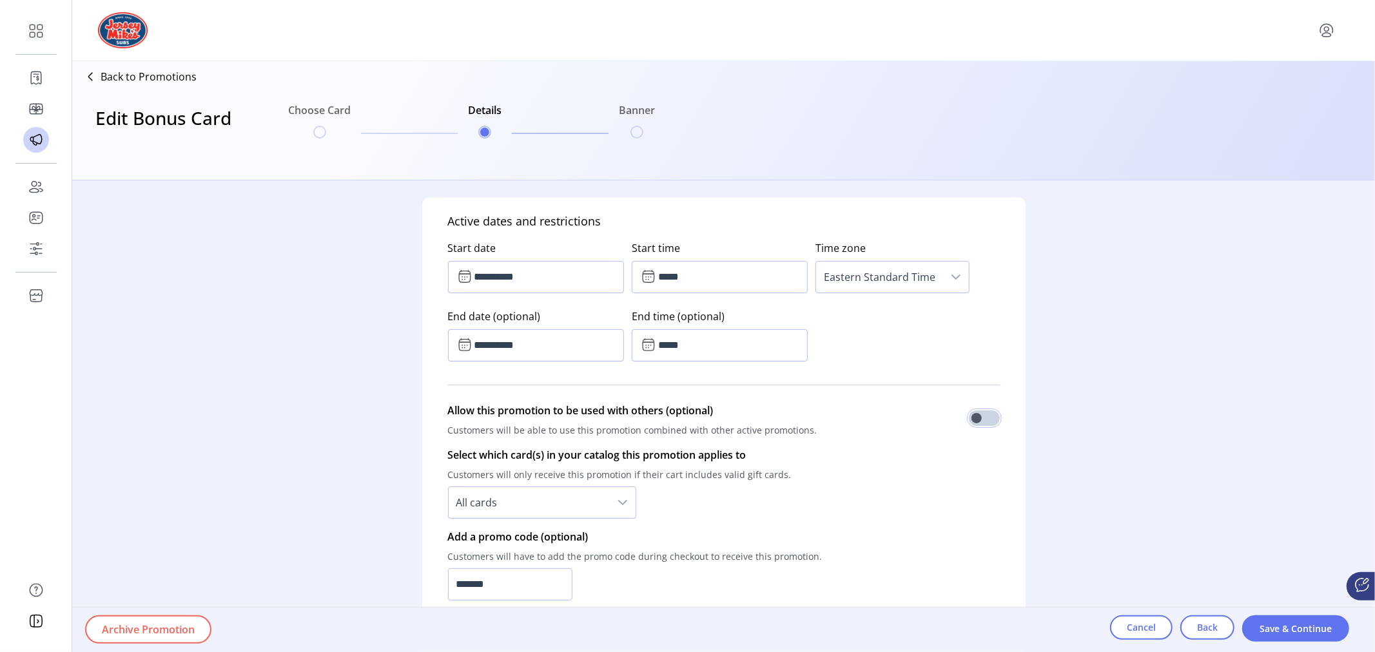
scroll to position [672, 0]
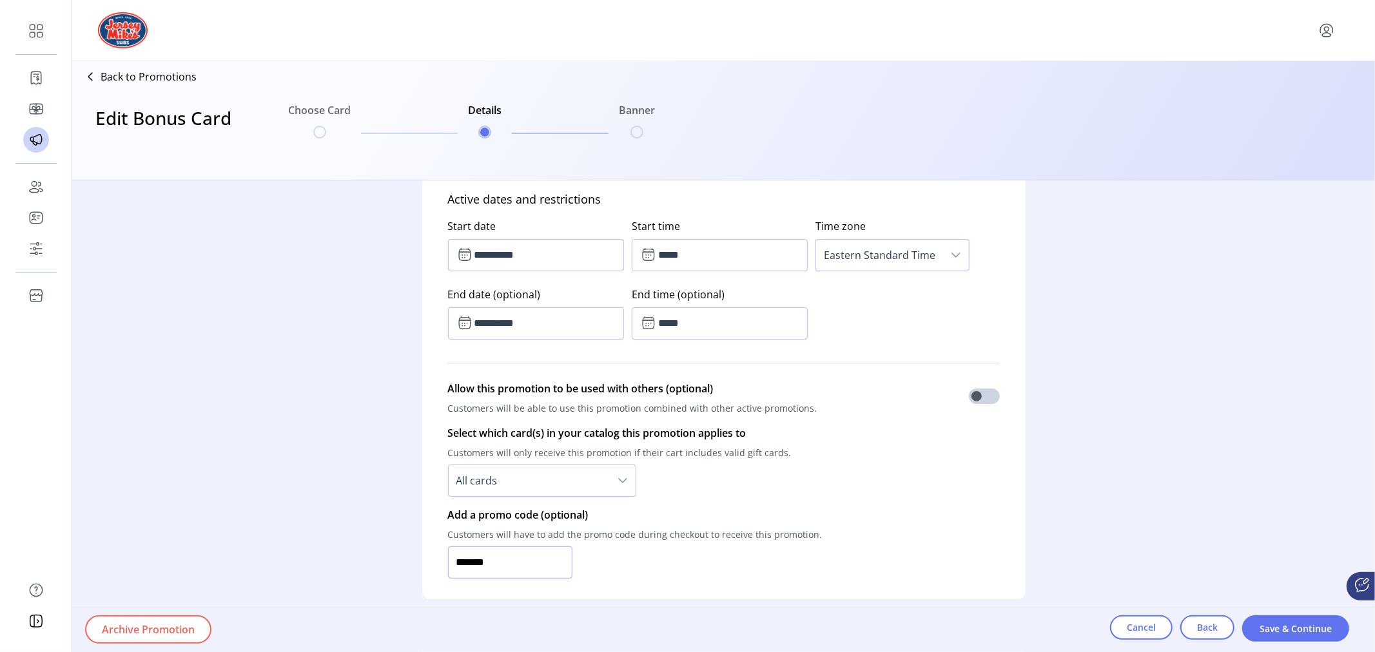
drag, startPoint x: 504, startPoint y: 558, endPoint x: 395, endPoint y: 558, distance: 109.6
click at [395, 558] on div "**********" at bounding box center [723, 417] width 1303 height 472
click at [467, 561] on input "text" at bounding box center [510, 563] width 125 height 32
type input "******"
click at [921, 507] on div "**********" at bounding box center [723, 387] width 603 height 424
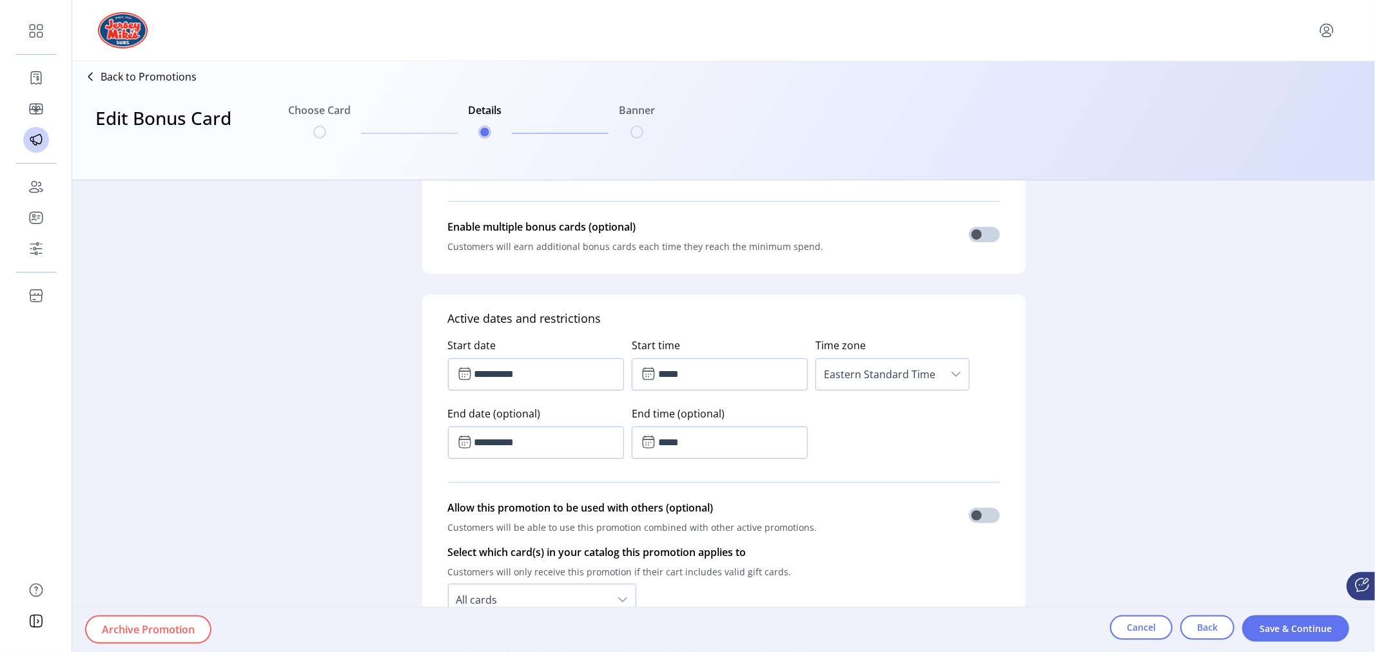
scroll to position [529, 0]
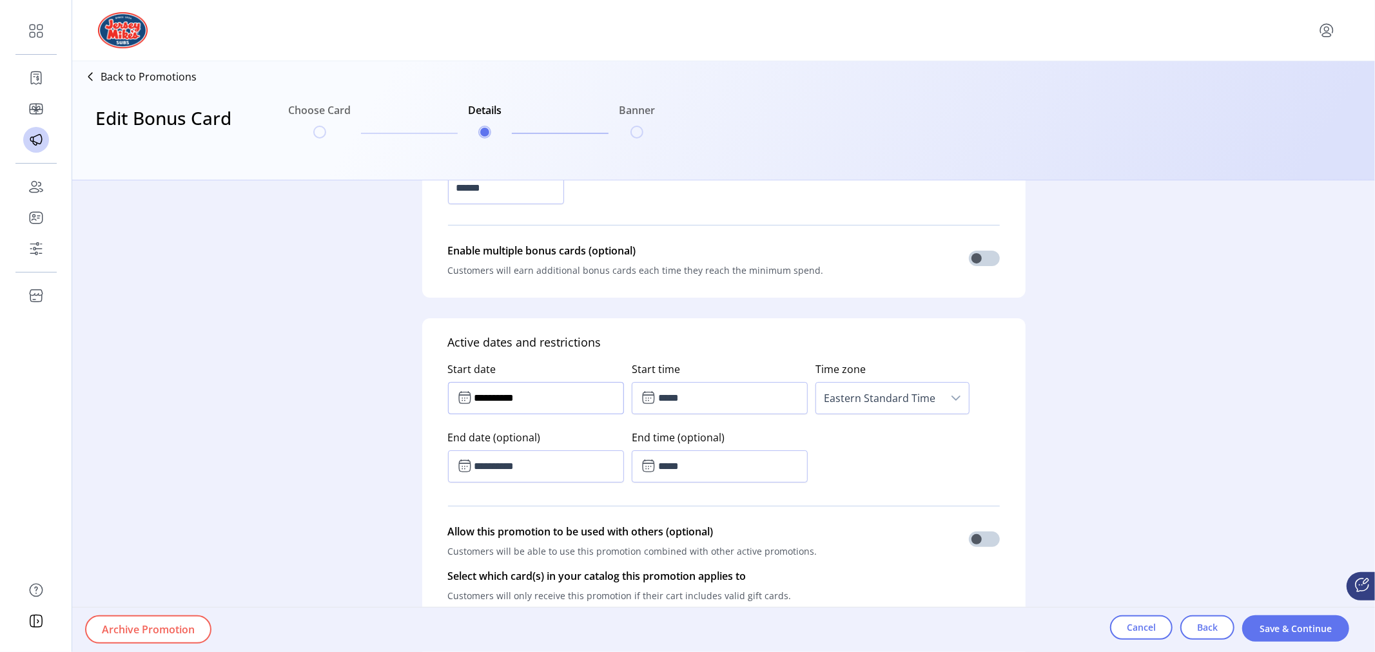
click at [558, 395] on input "**********" at bounding box center [536, 398] width 176 height 32
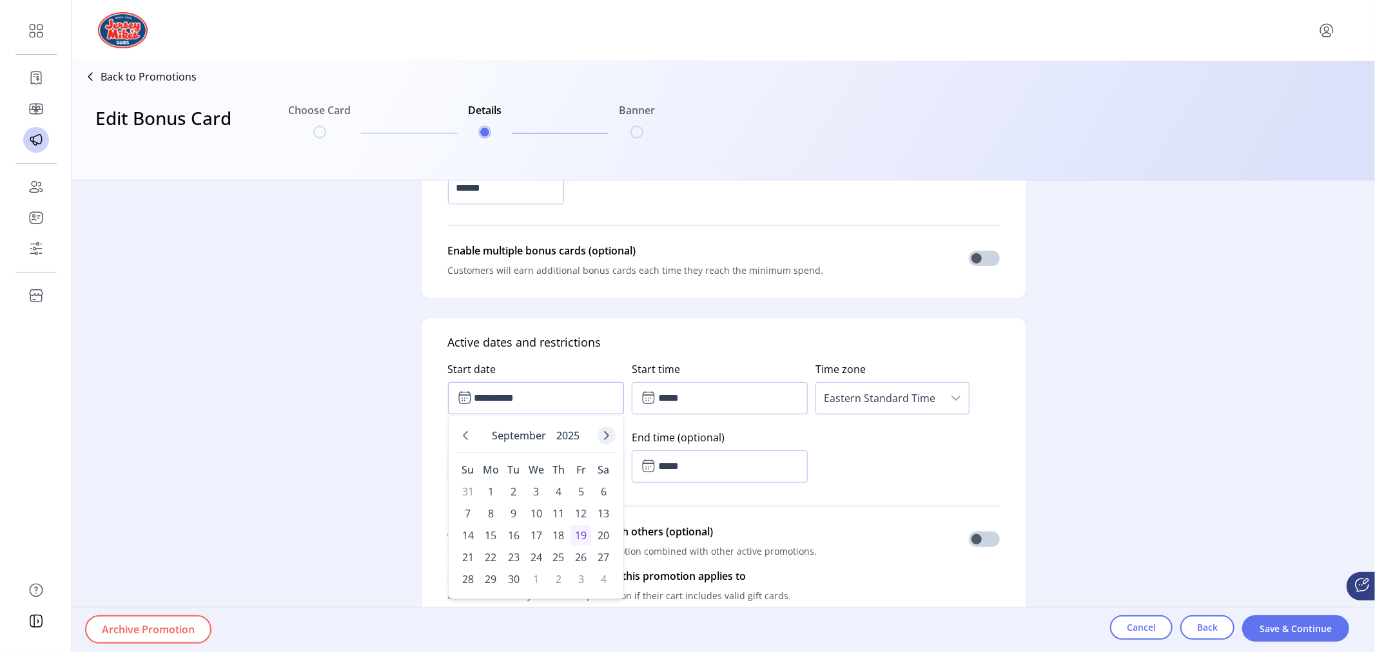
click at [605, 436] on icon "Next Month" at bounding box center [606, 435] width 5 height 9
click at [491, 491] on span "1" at bounding box center [490, 492] width 21 height 21
type input "**********"
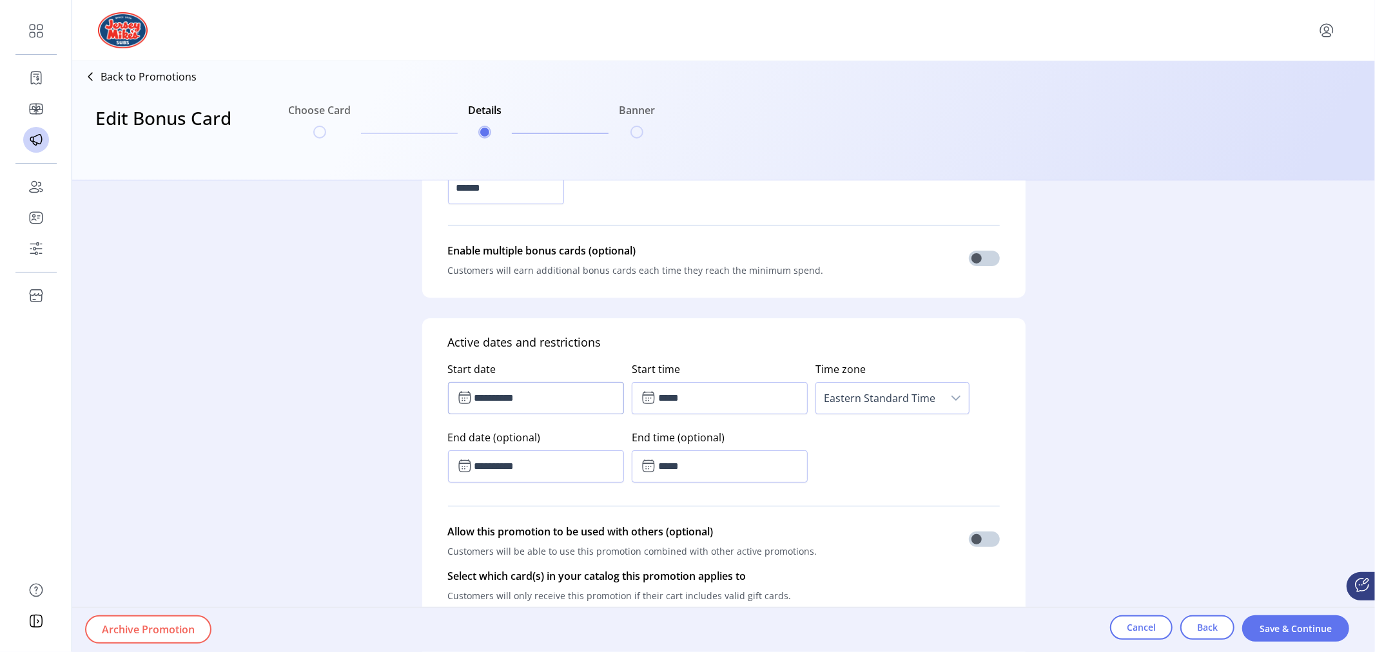
click at [919, 469] on div "**********" at bounding box center [724, 419] width 552 height 137
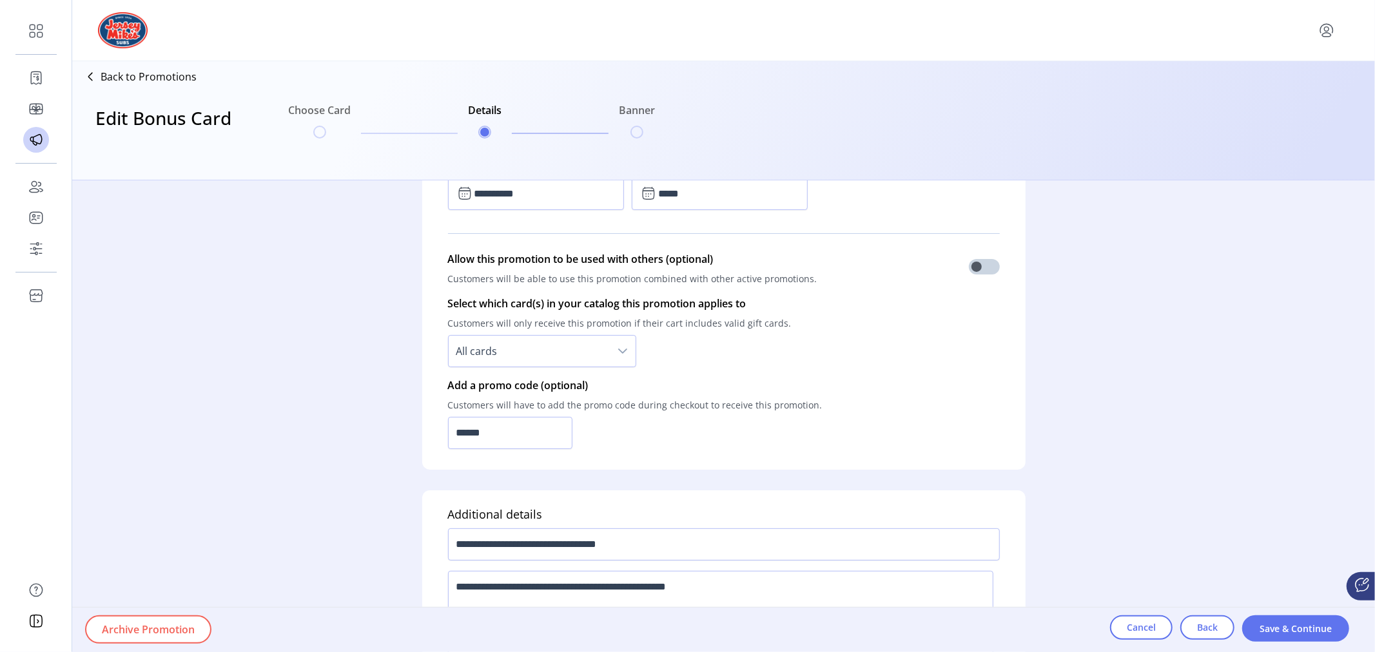
scroll to position [886, 0]
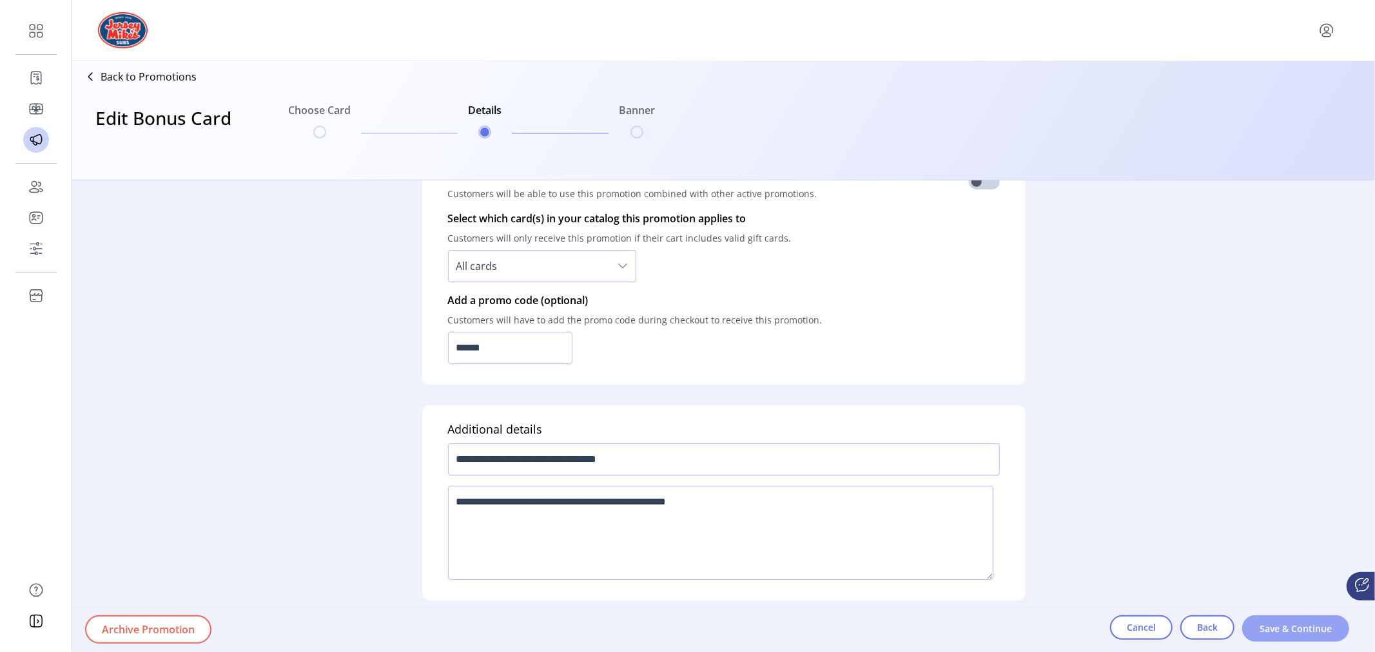
click at [1309, 627] on span "Save & Continue" at bounding box center [1295, 629] width 73 height 14
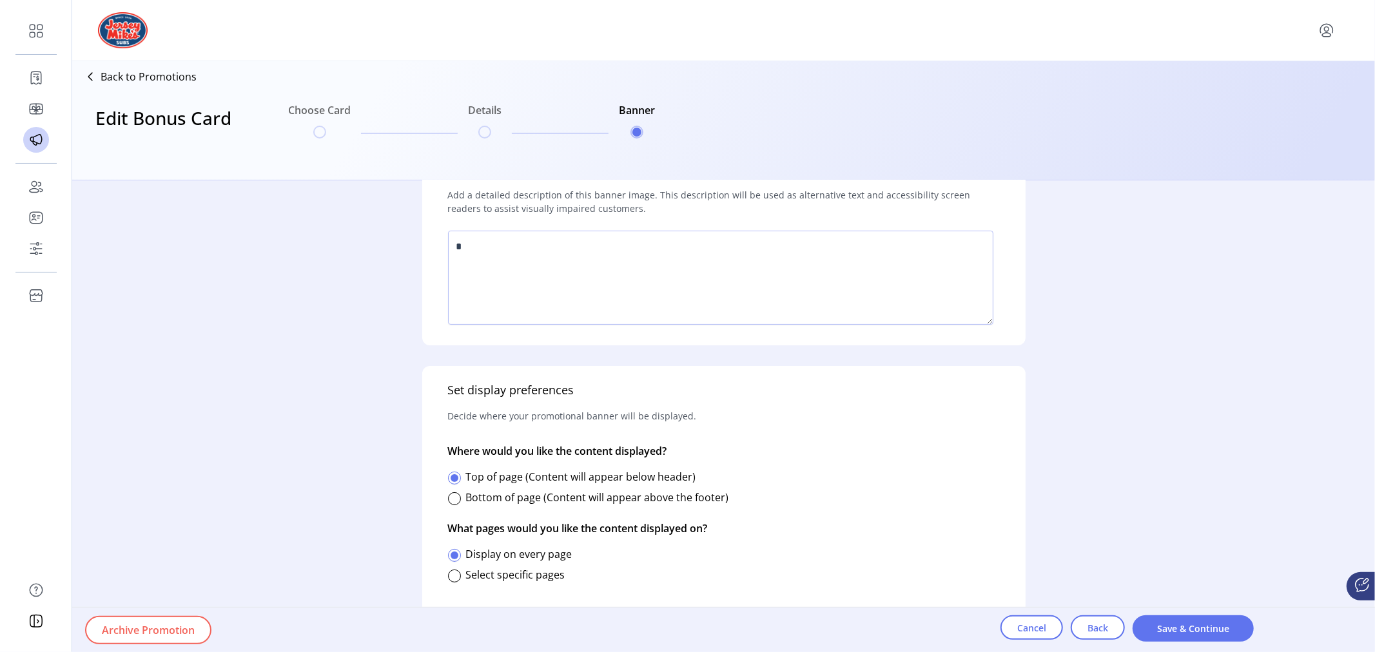
scroll to position [224, 0]
click at [1200, 623] on span "Save & Continue" at bounding box center [1194, 629] width 88 height 14
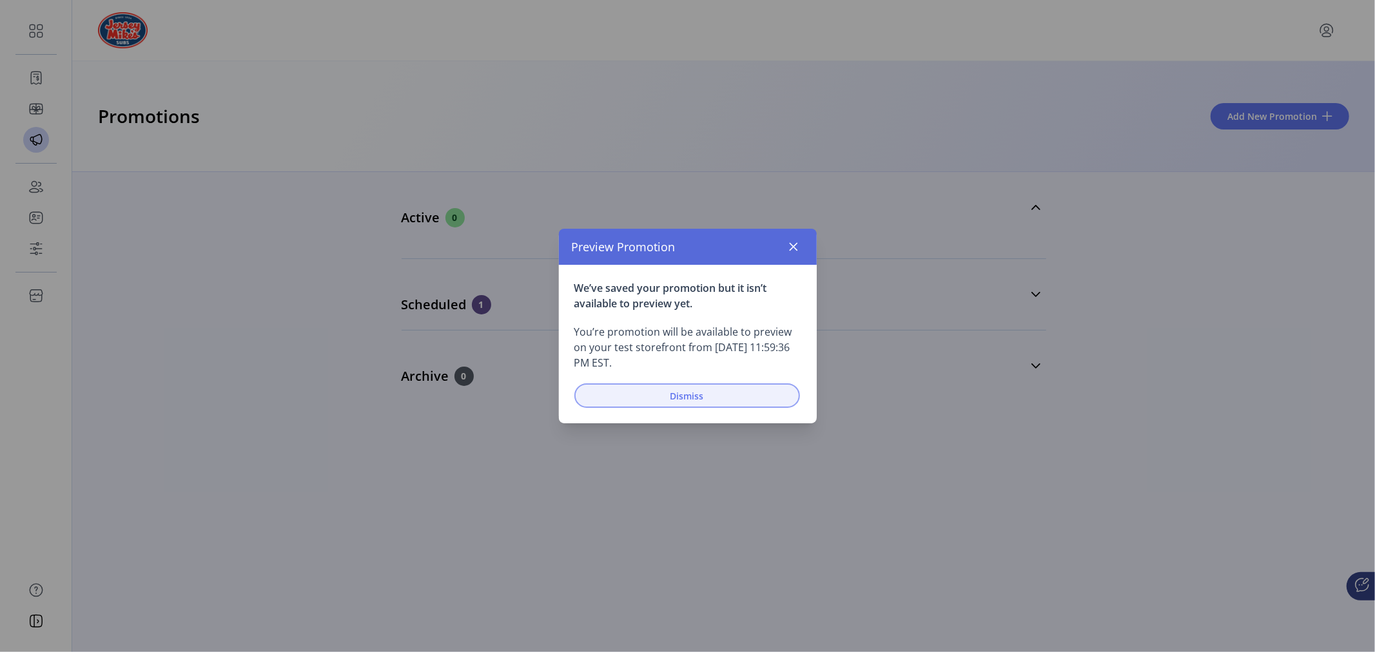
click at [665, 398] on span "Dismiss" at bounding box center [687, 396] width 192 height 14
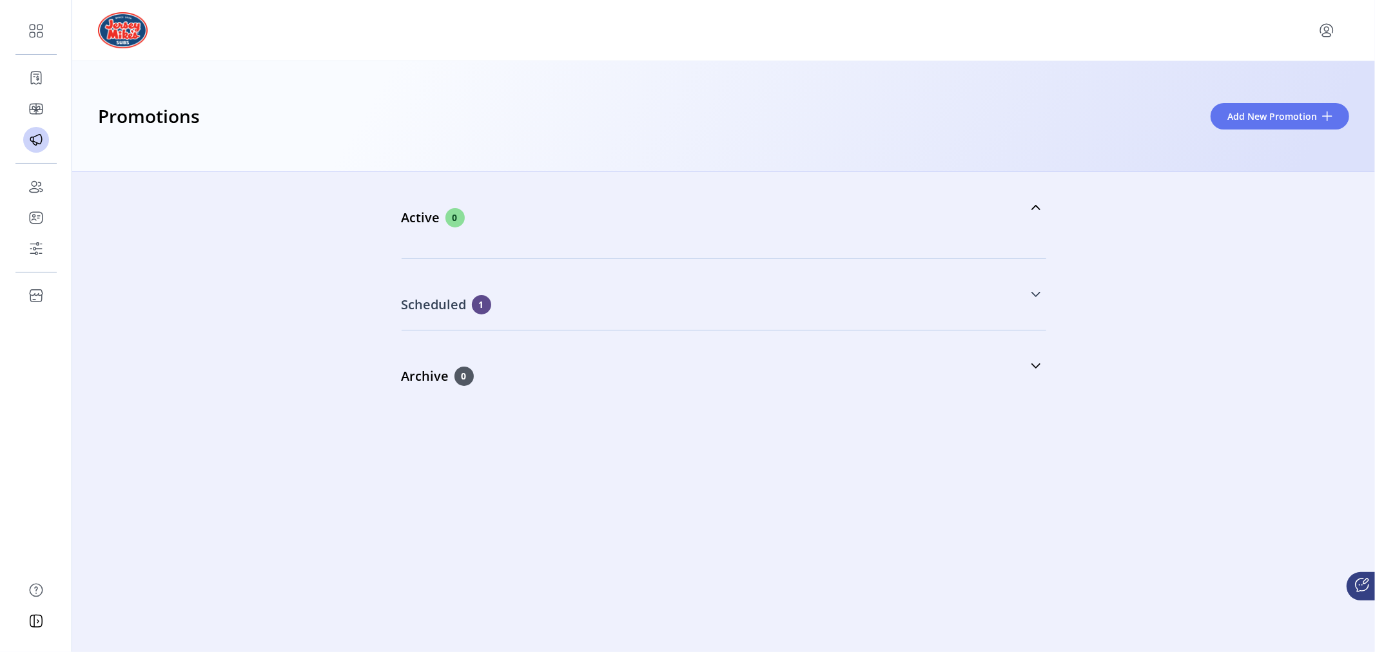
click at [1035, 294] on icon at bounding box center [1036, 294] width 10 height 10
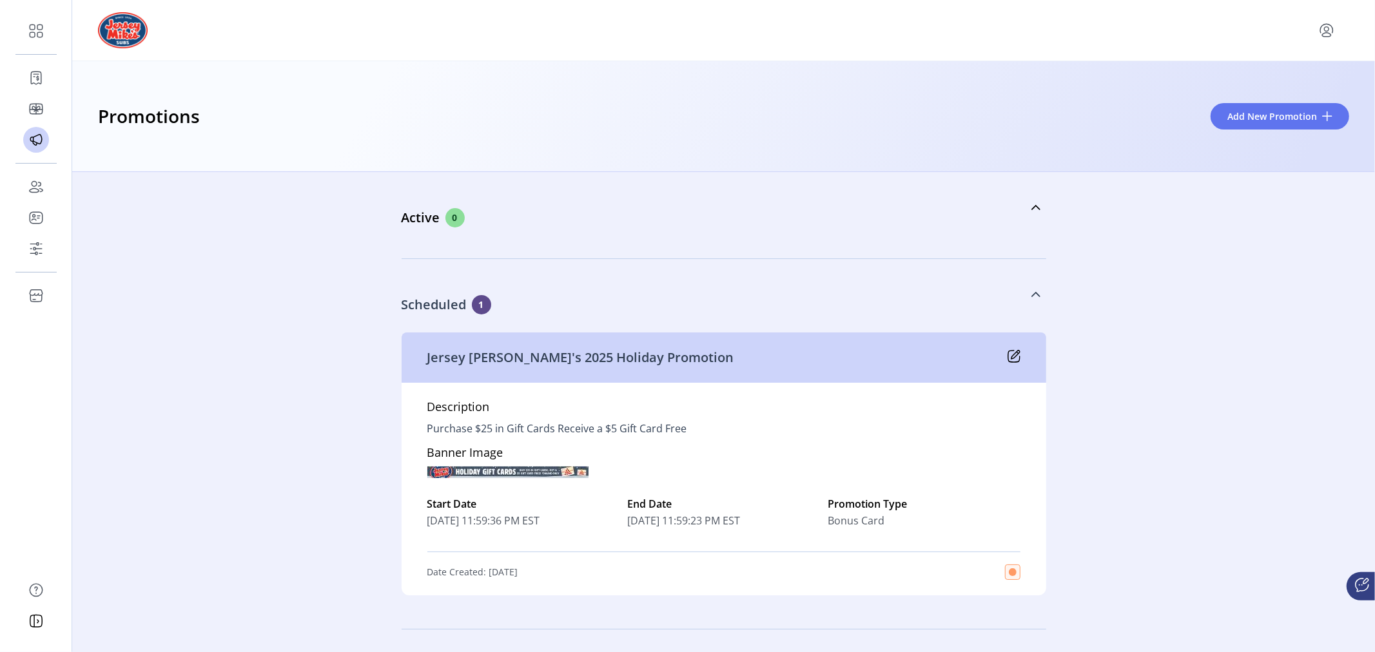
click at [1015, 351] on icon at bounding box center [1016, 355] width 8 height 8
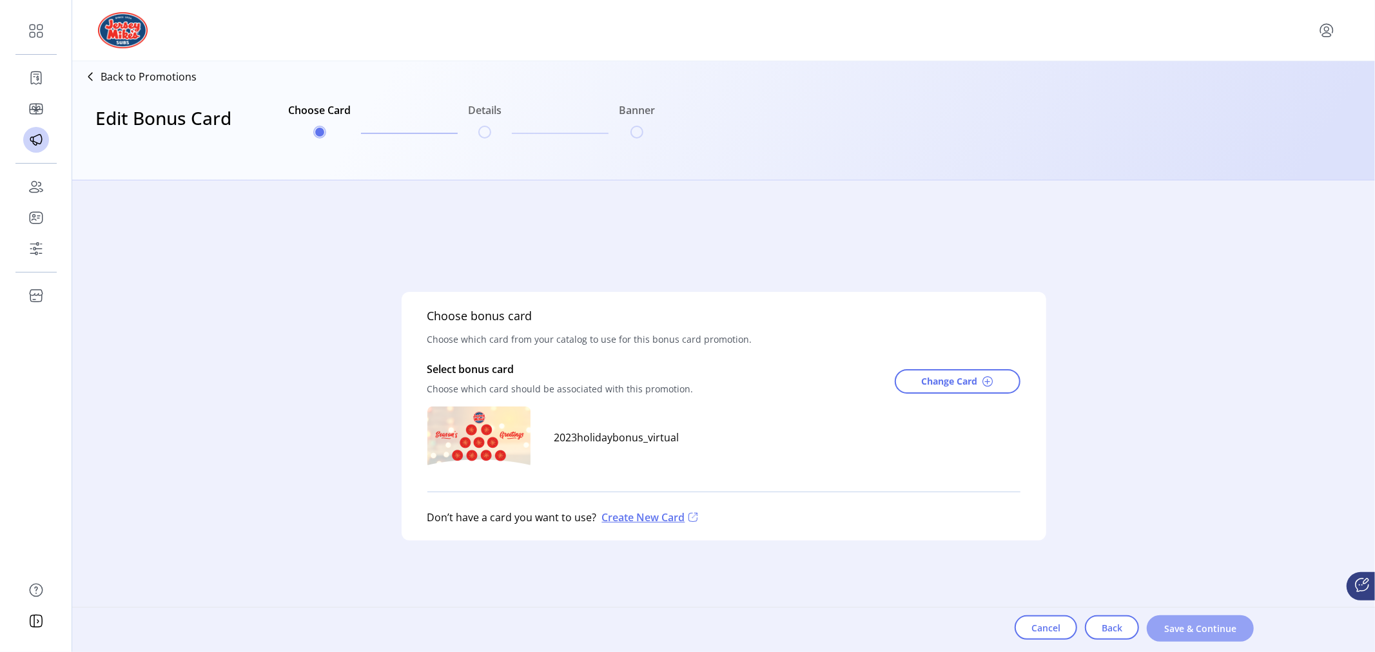
click at [1183, 629] on span "Save & Continue" at bounding box center [1200, 629] width 73 height 14
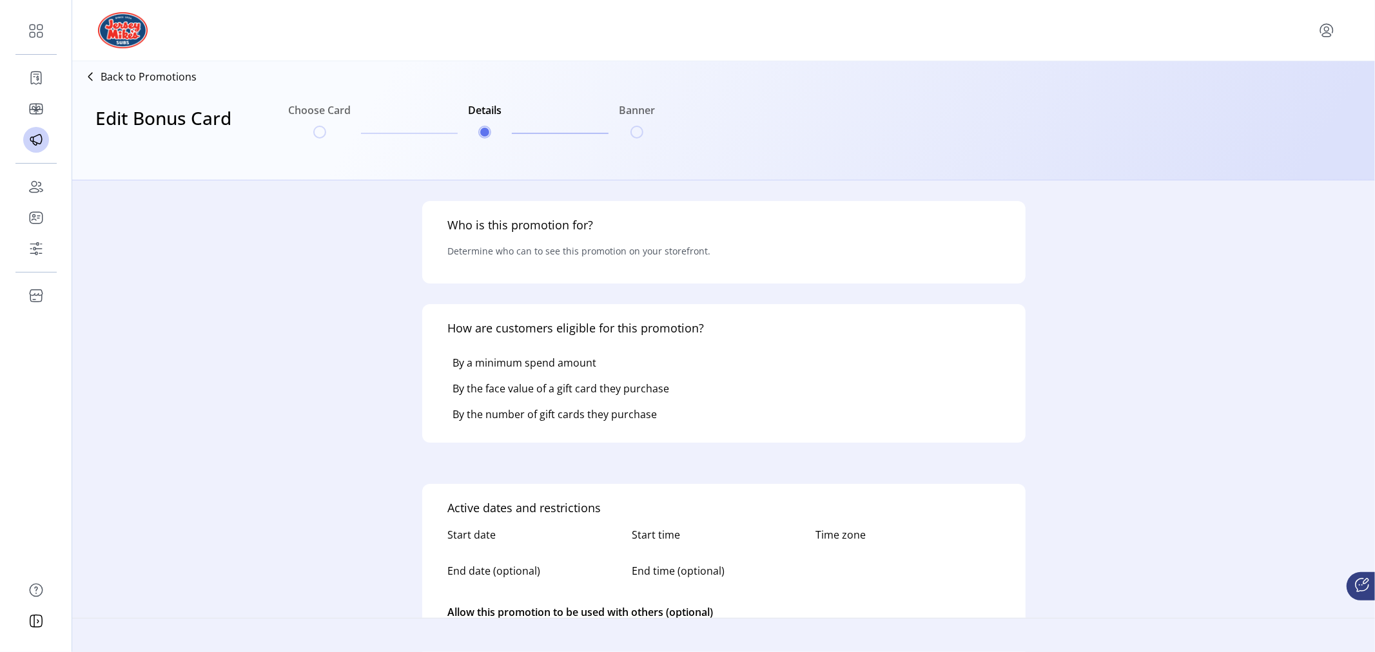
type input "******"
type input "**********"
type textarea "**********"
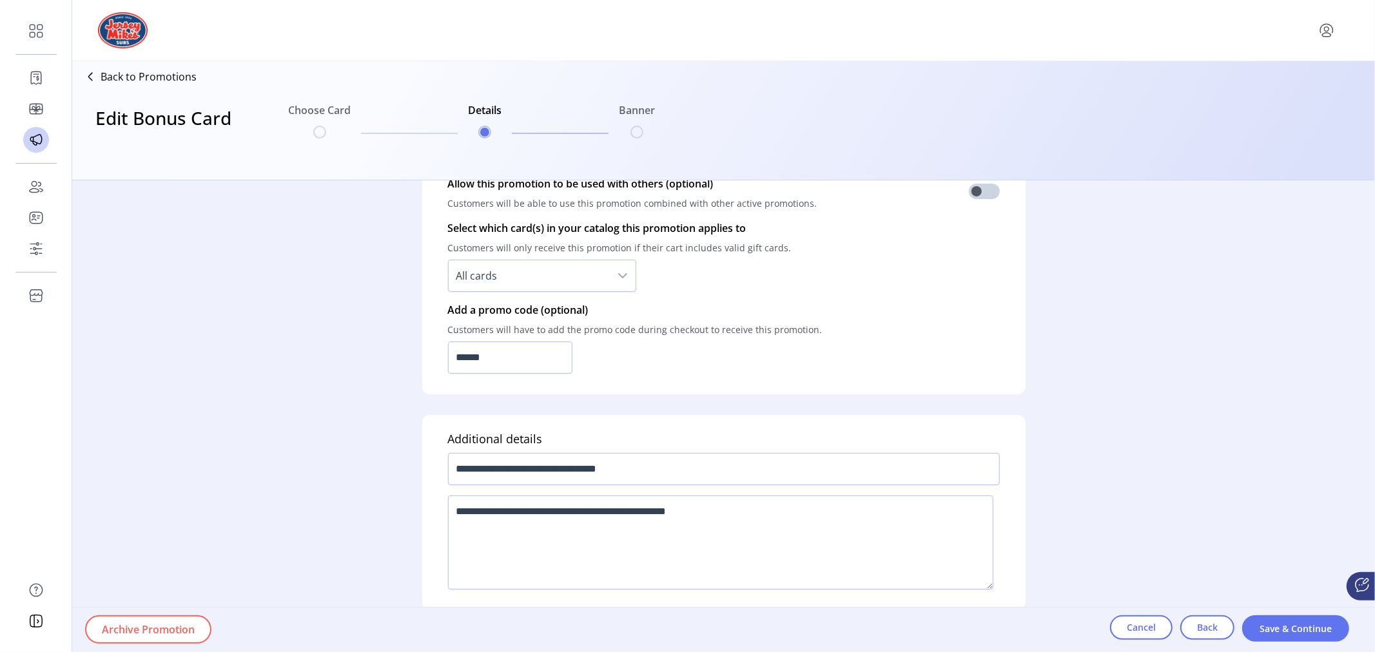
scroll to position [886, 0]
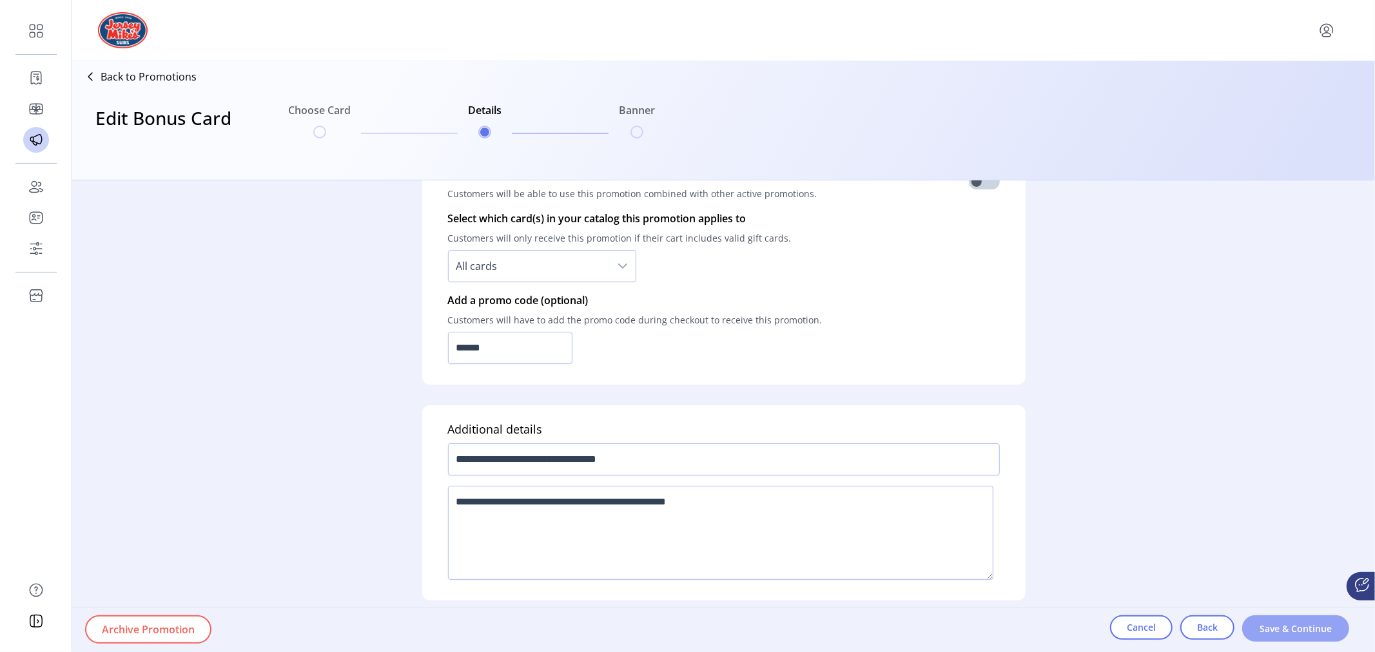
click at [1297, 629] on span "Save & Continue" at bounding box center [1295, 629] width 73 height 14
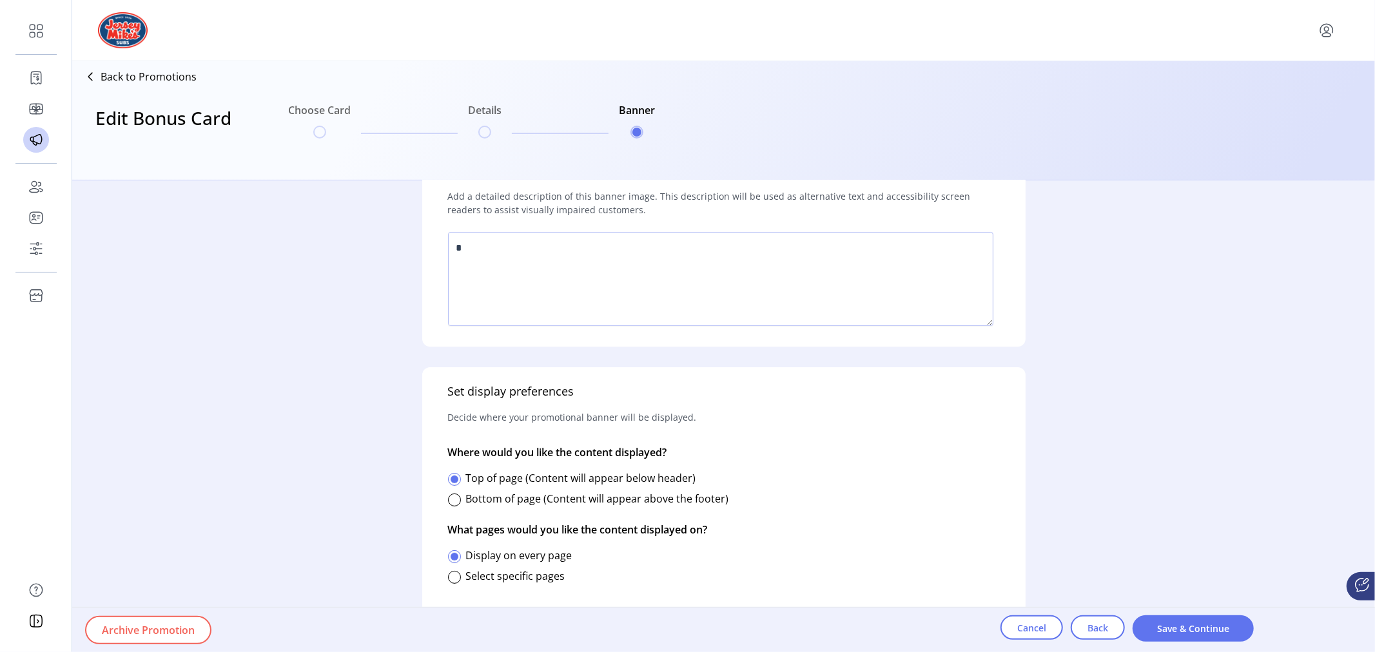
scroll to position [224, 0]
click at [1183, 628] on span "Save & Continue" at bounding box center [1194, 629] width 88 height 14
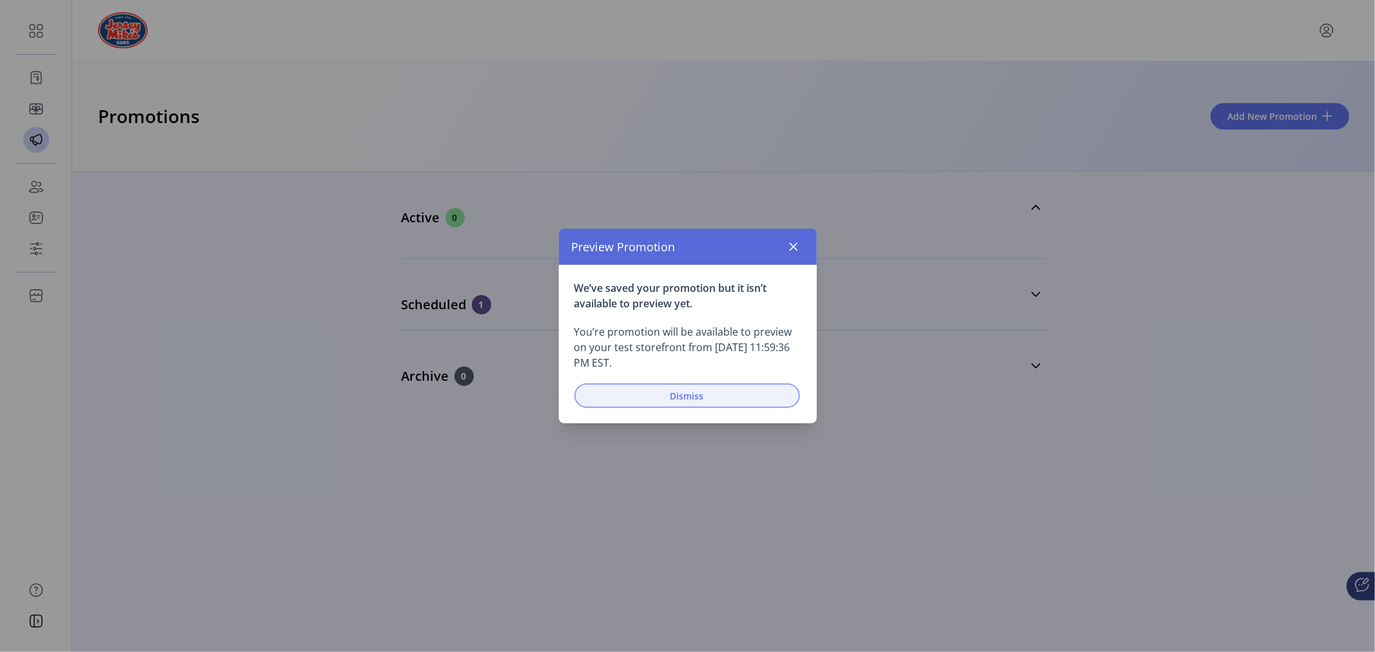
click at [692, 394] on span "Dismiss" at bounding box center [687, 396] width 192 height 14
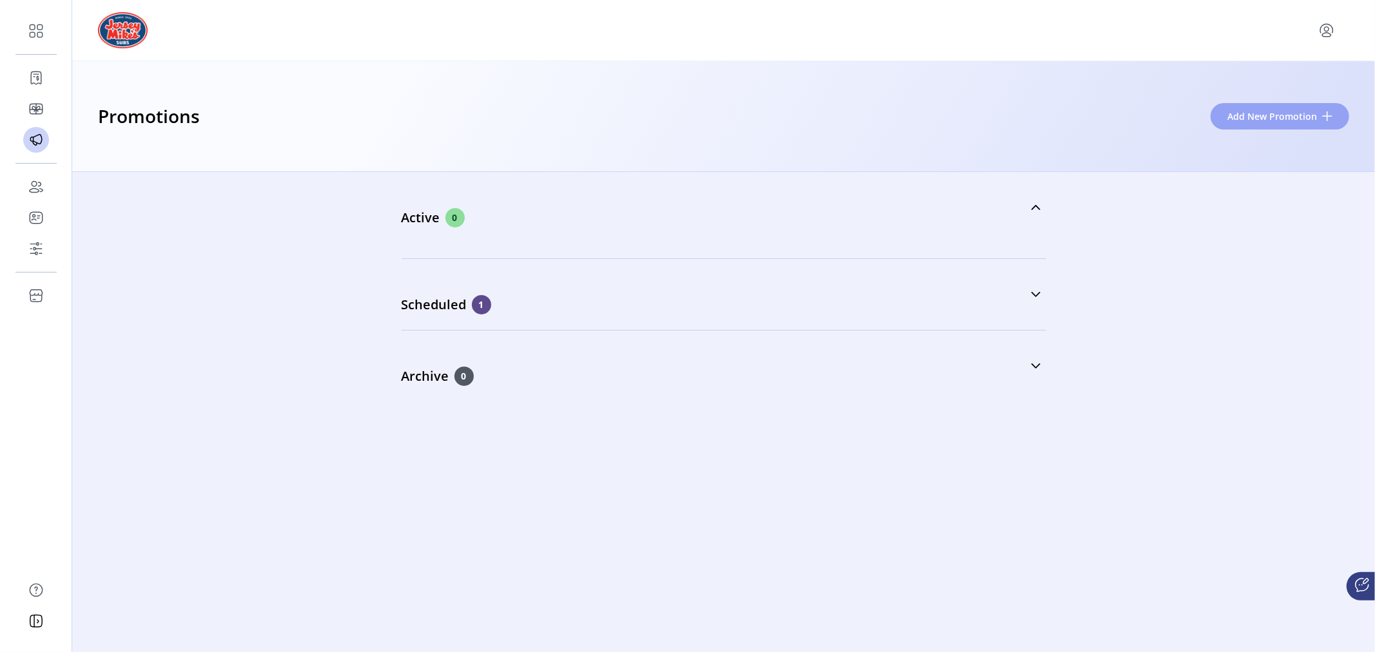
click at [1271, 112] on span "Add New Promotion" at bounding box center [1273, 117] width 90 height 14
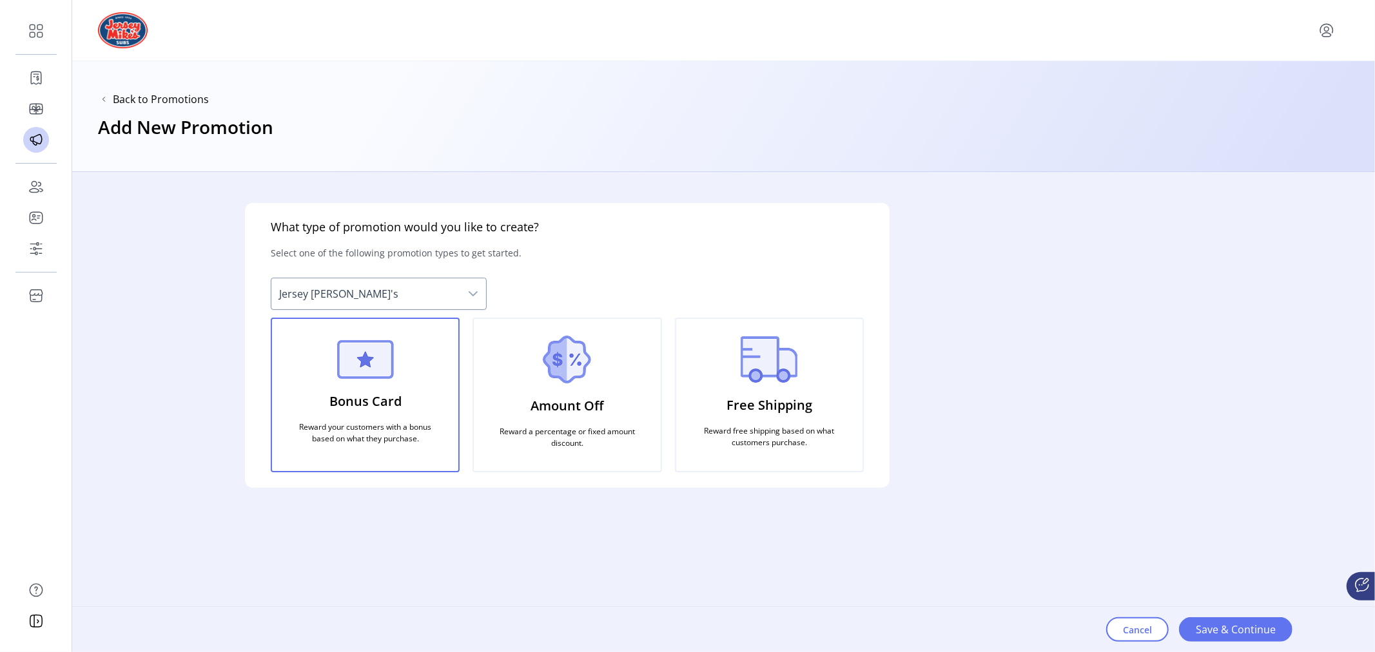
click at [350, 382] on div "Bonus Card Reward your customers with a bonus based on what they purchase." at bounding box center [365, 395] width 189 height 155
click at [1229, 623] on span "Save & Continue" at bounding box center [1236, 629] width 80 height 15
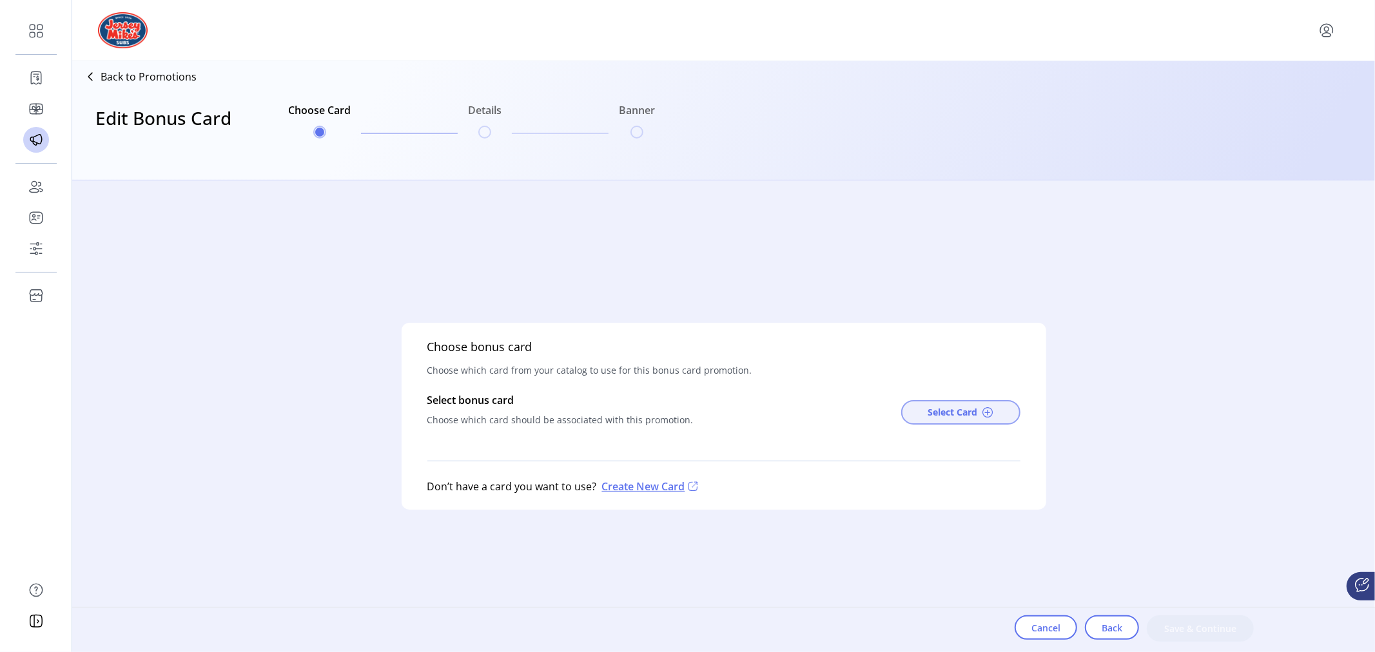
click at [972, 404] on button "Select Card" at bounding box center [960, 412] width 119 height 24
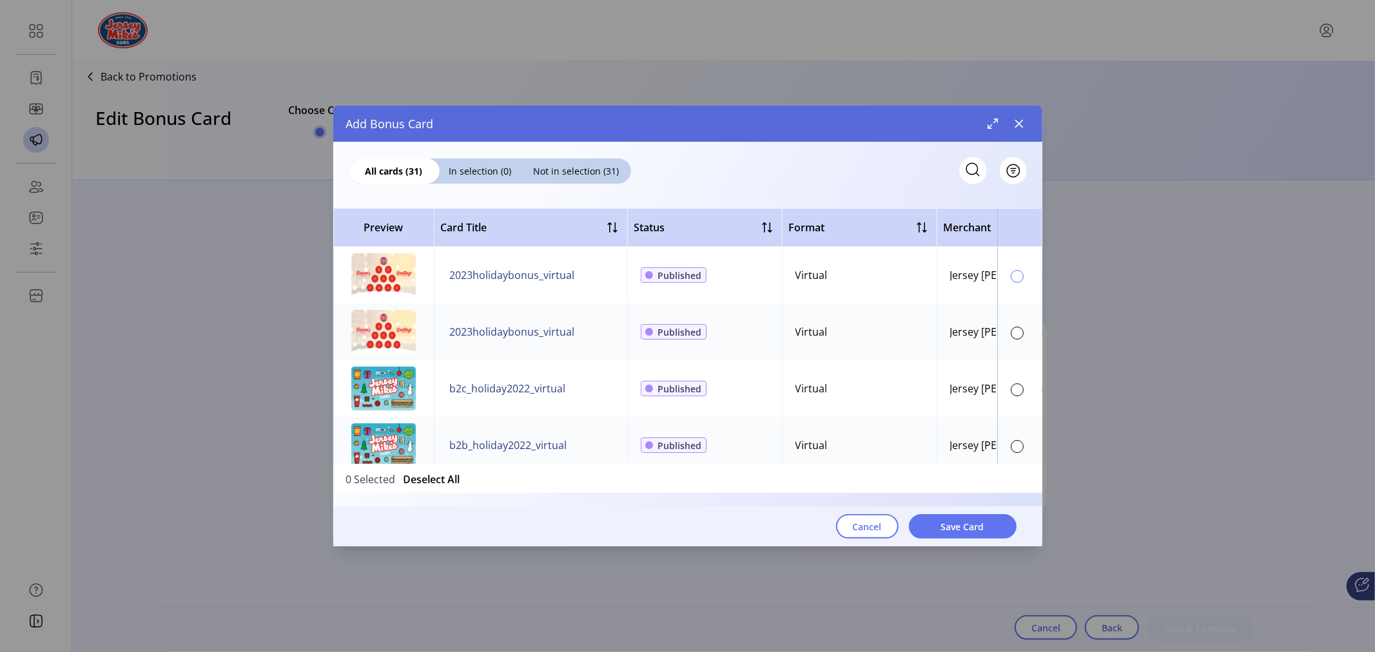
click at [1011, 276] on div at bounding box center [1017, 276] width 13 height 13
click at [975, 526] on span "Save Card" at bounding box center [962, 527] width 43 height 14
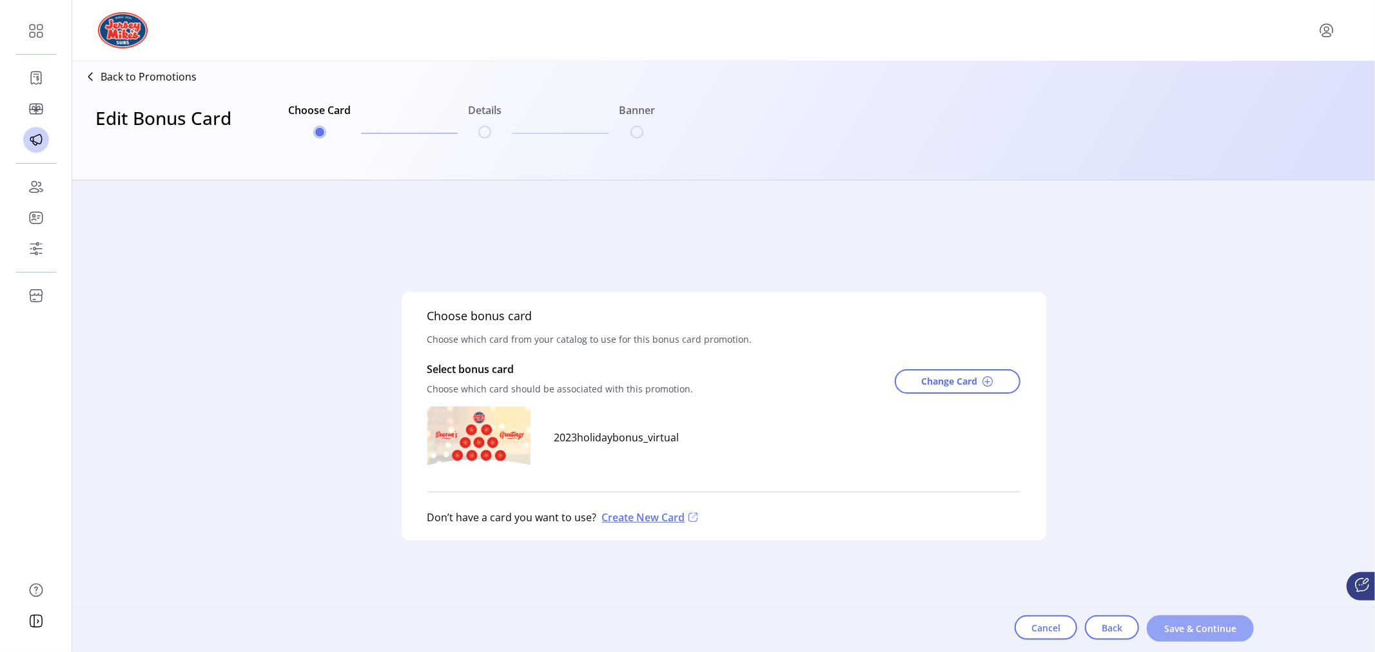
click at [1194, 634] on span "Save & Continue" at bounding box center [1200, 629] width 73 height 14
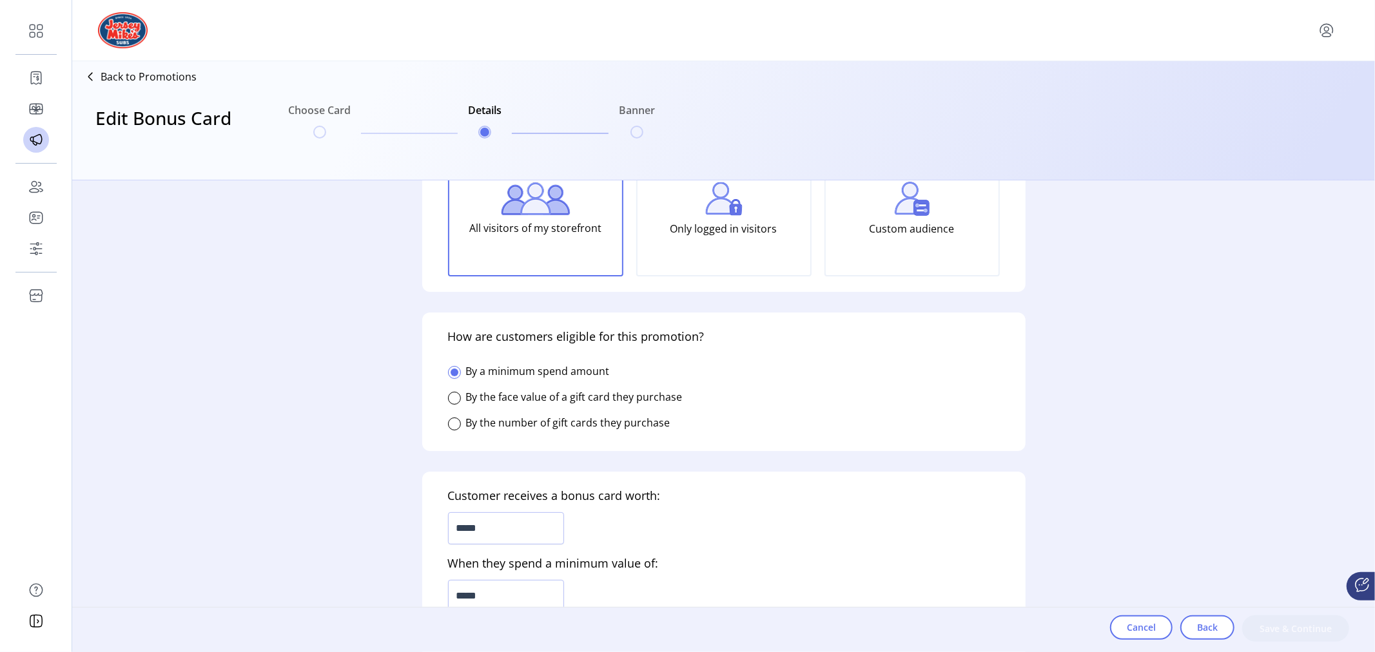
scroll to position [143, 0]
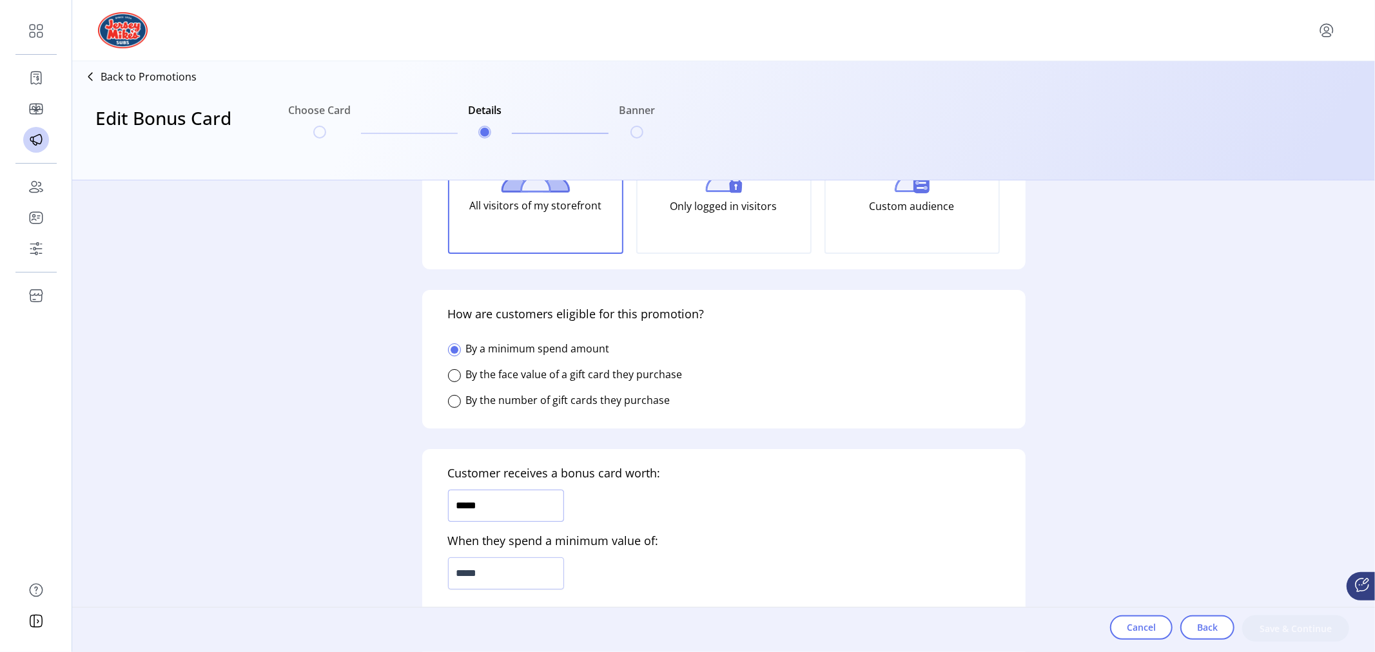
click at [462, 502] on input "*****" at bounding box center [506, 506] width 116 height 32
type input "*****"
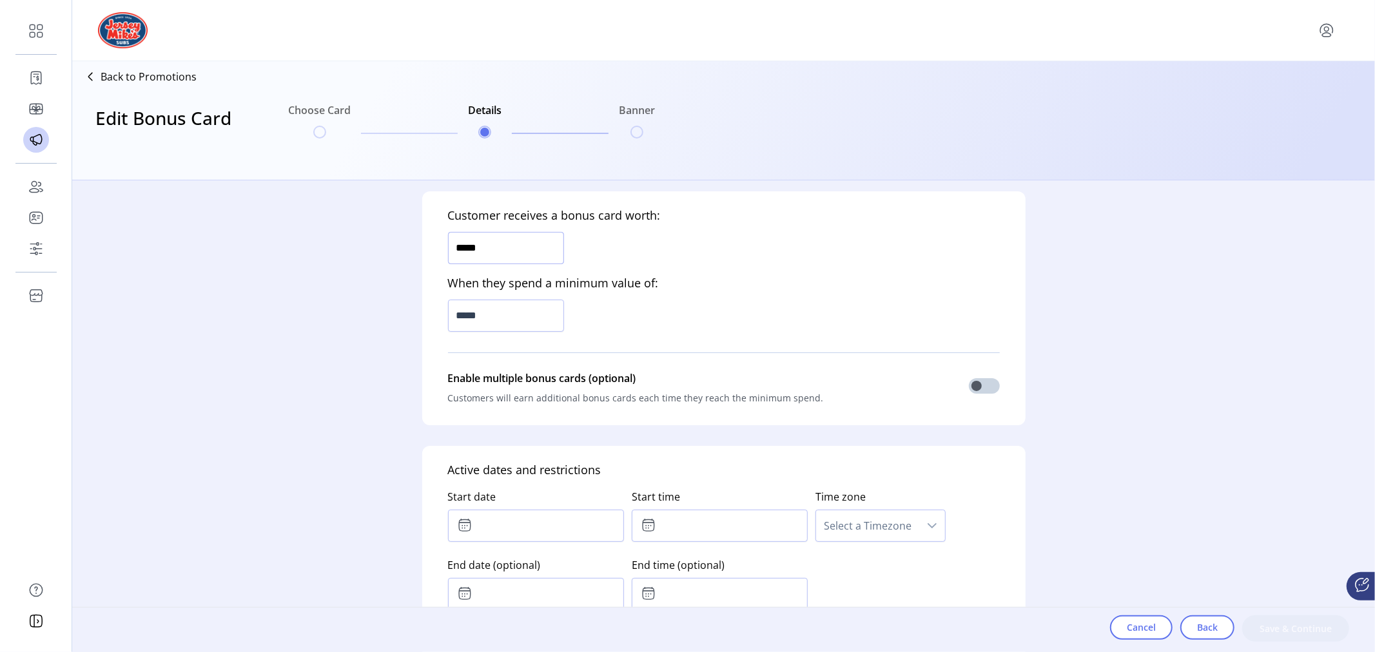
scroll to position [429, 0]
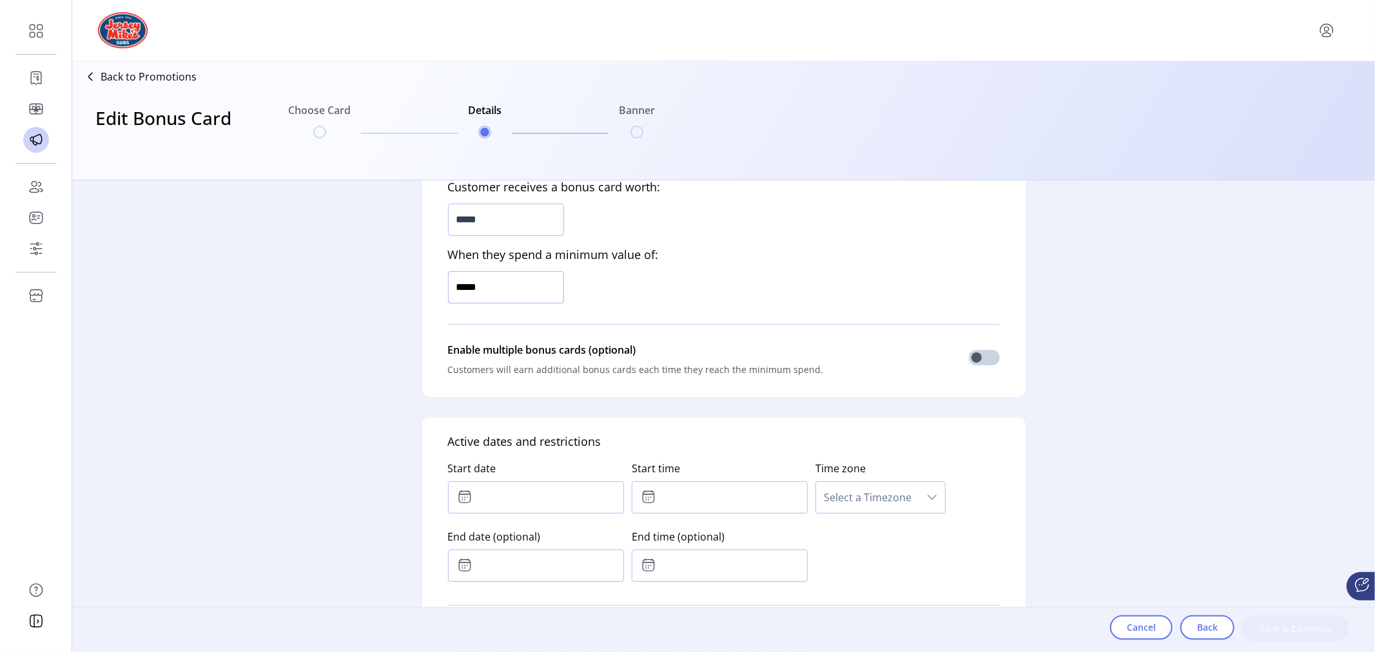
click at [465, 286] on input "*****" at bounding box center [506, 287] width 116 height 32
type input "******"
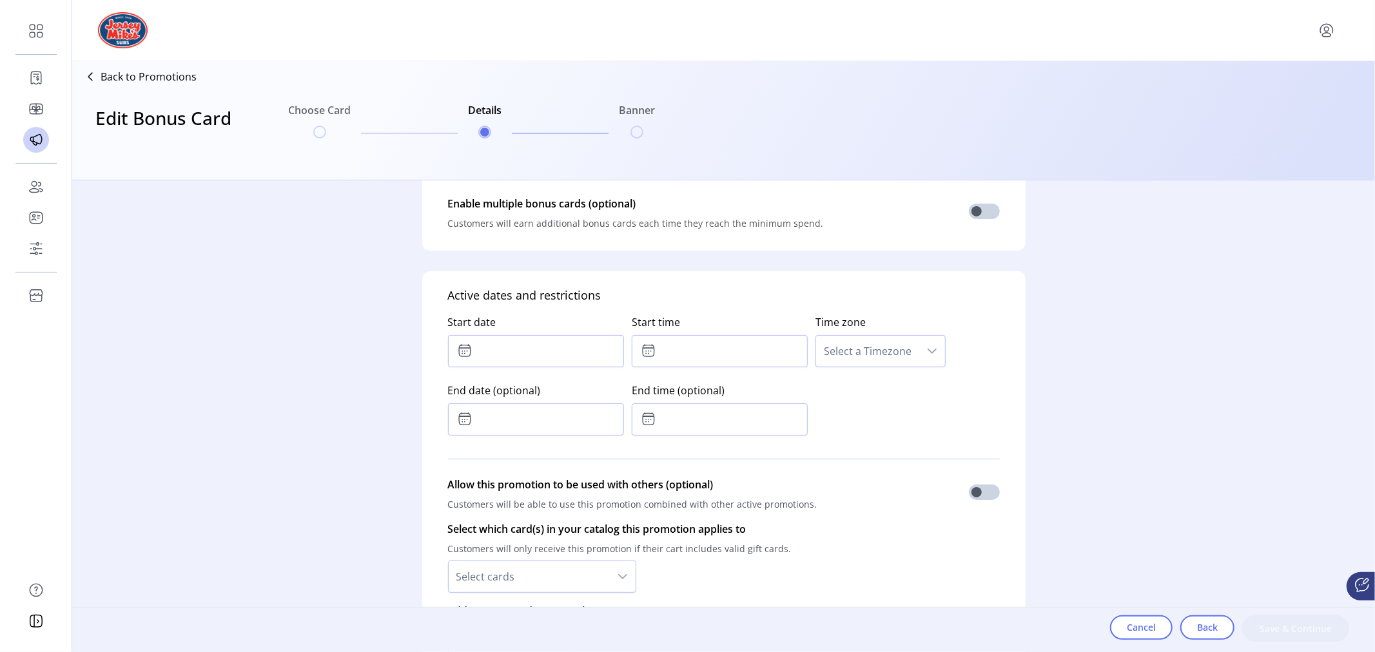
scroll to position [572, 0]
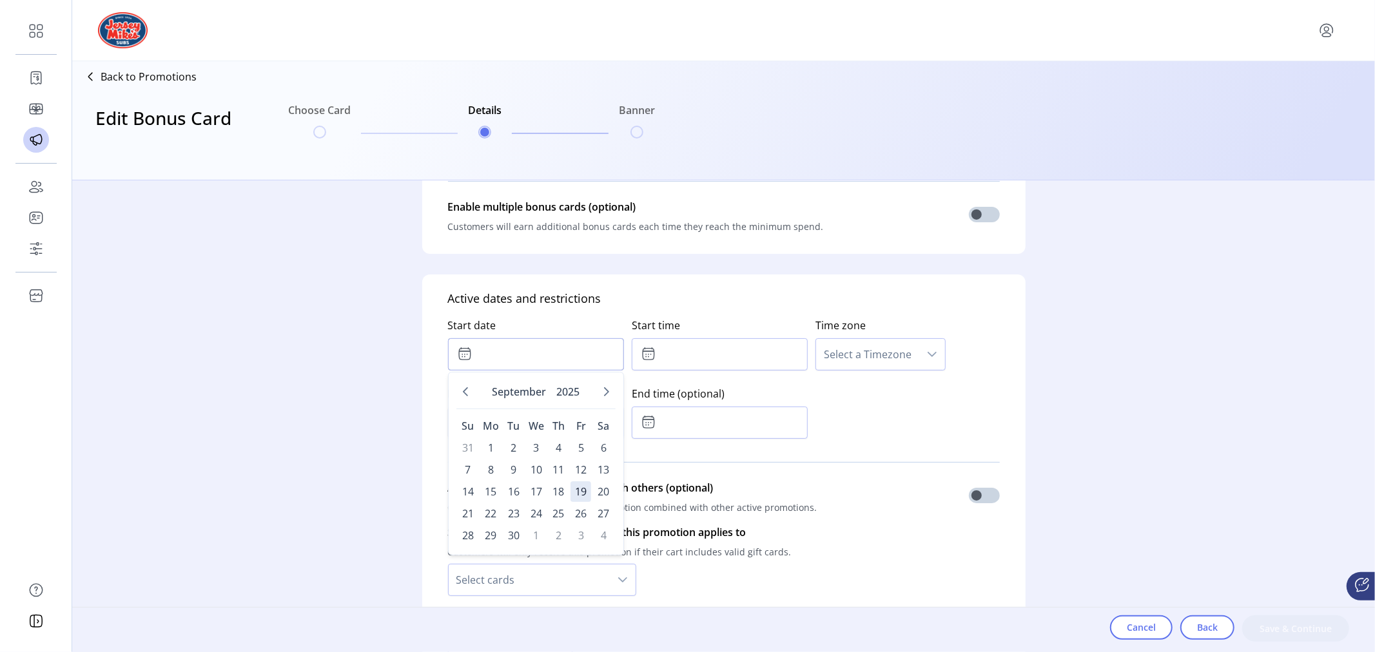
click at [513, 343] on input "text" at bounding box center [536, 354] width 176 height 32
click at [491, 443] on span "1" at bounding box center [490, 448] width 21 height 21
type input "**********"
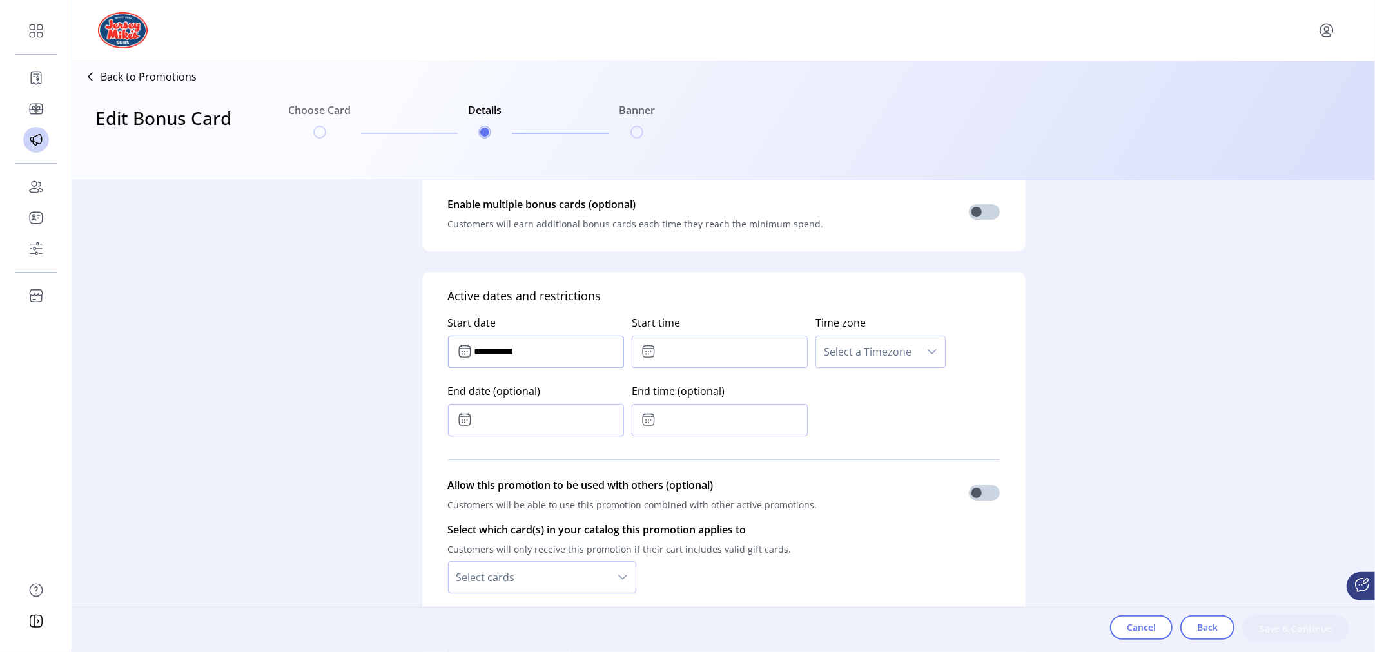
scroll to position [600, 0]
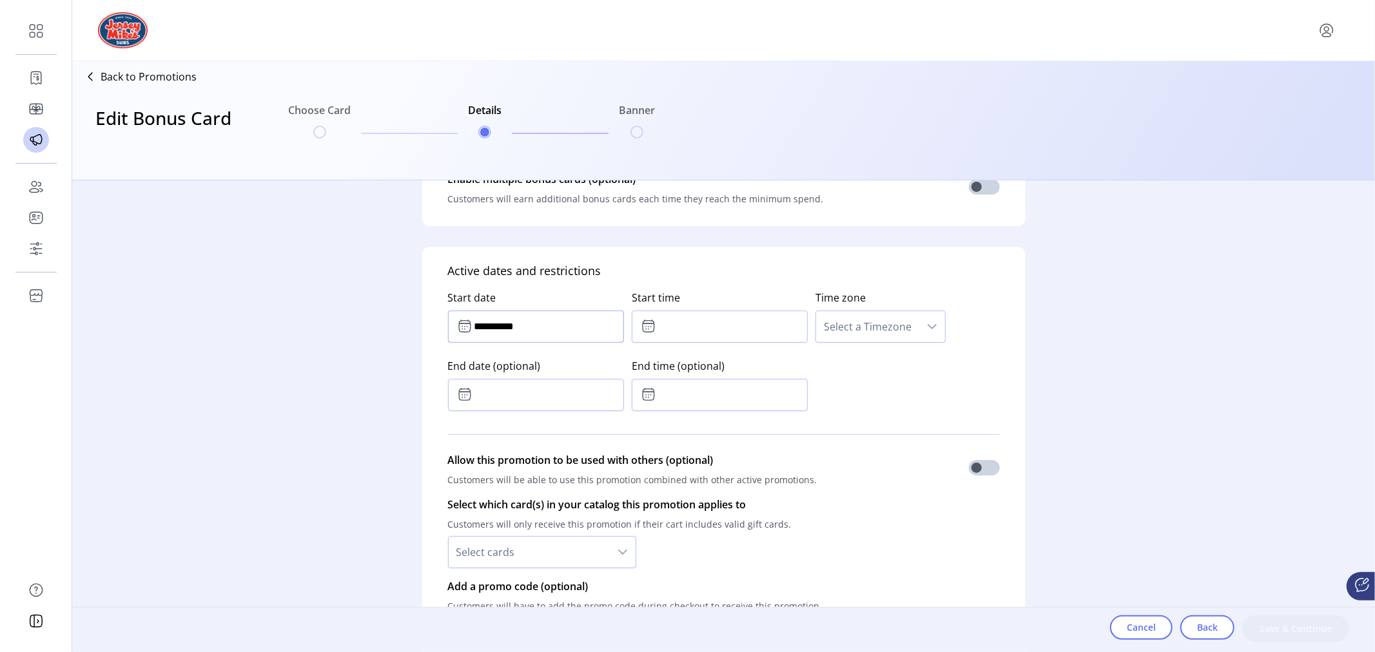
drag, startPoint x: 540, startPoint y: 321, endPoint x: 469, endPoint y: 322, distance: 71.6
click at [469, 322] on span "**********" at bounding box center [536, 327] width 176 height 32
click at [465, 322] on icon at bounding box center [464, 325] width 15 height 15
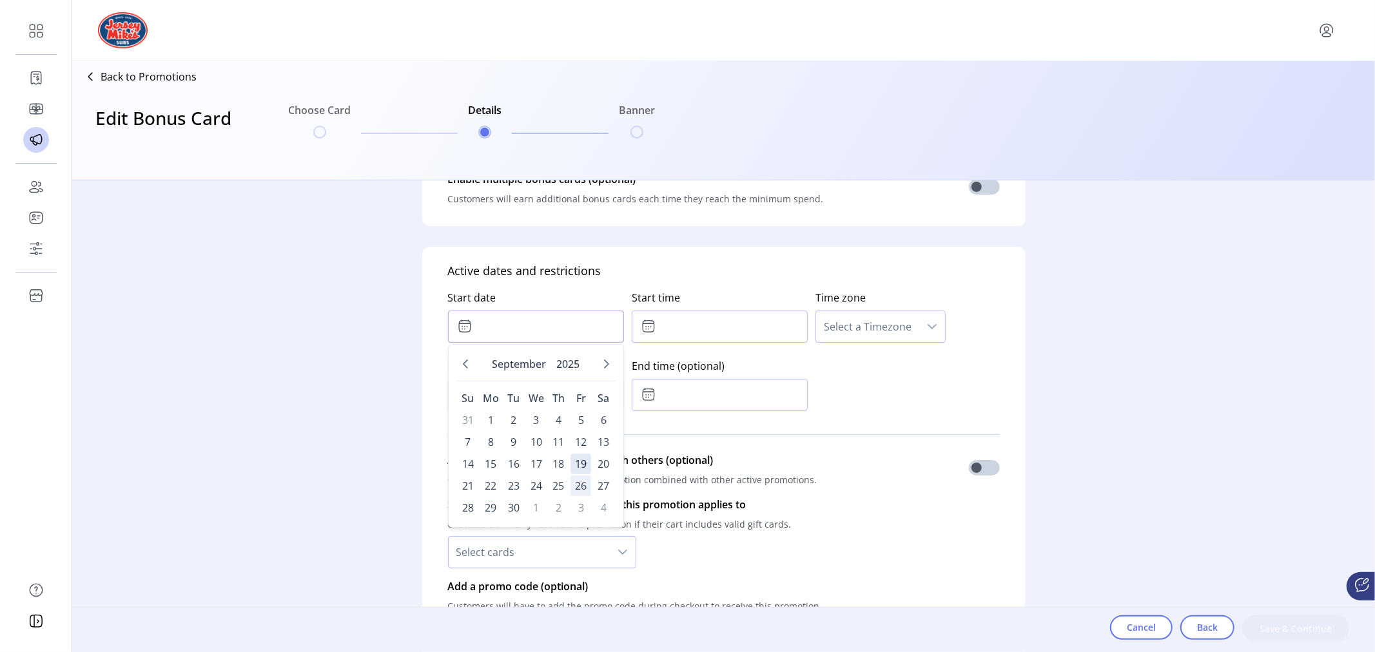
click at [579, 482] on span "26" at bounding box center [581, 486] width 21 height 21
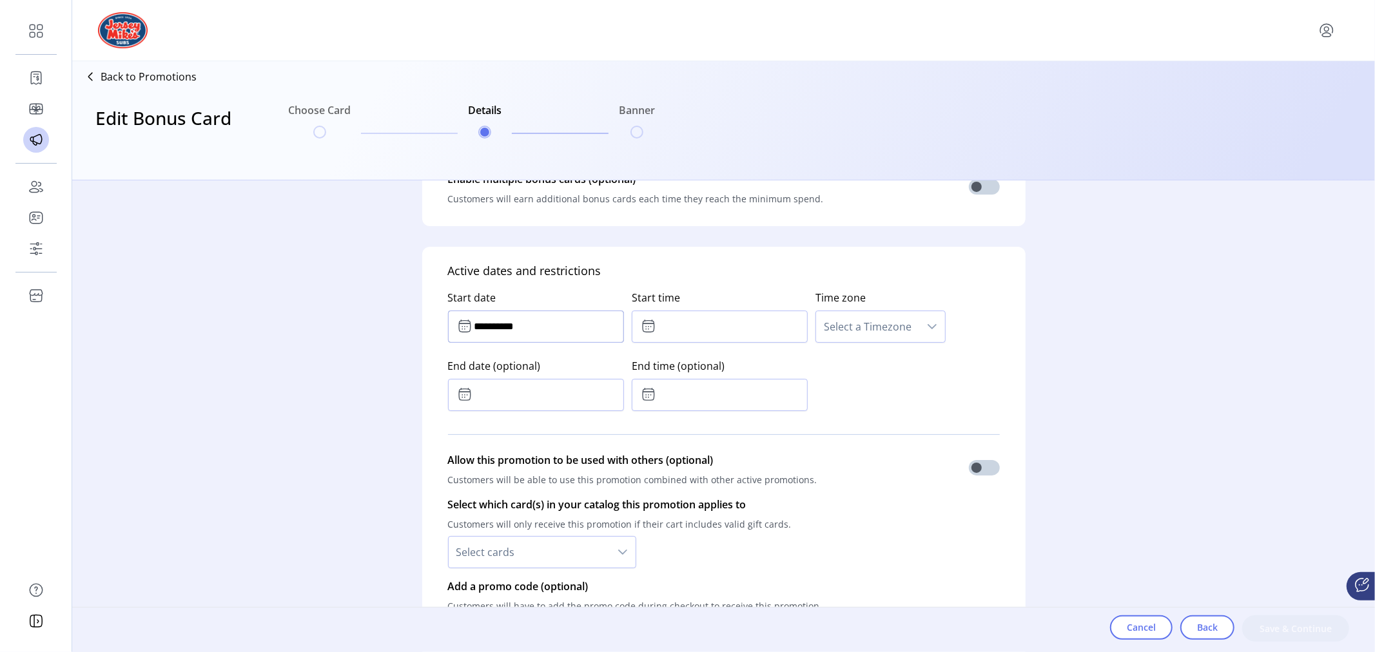
click at [536, 317] on input "**********" at bounding box center [536, 327] width 176 height 32
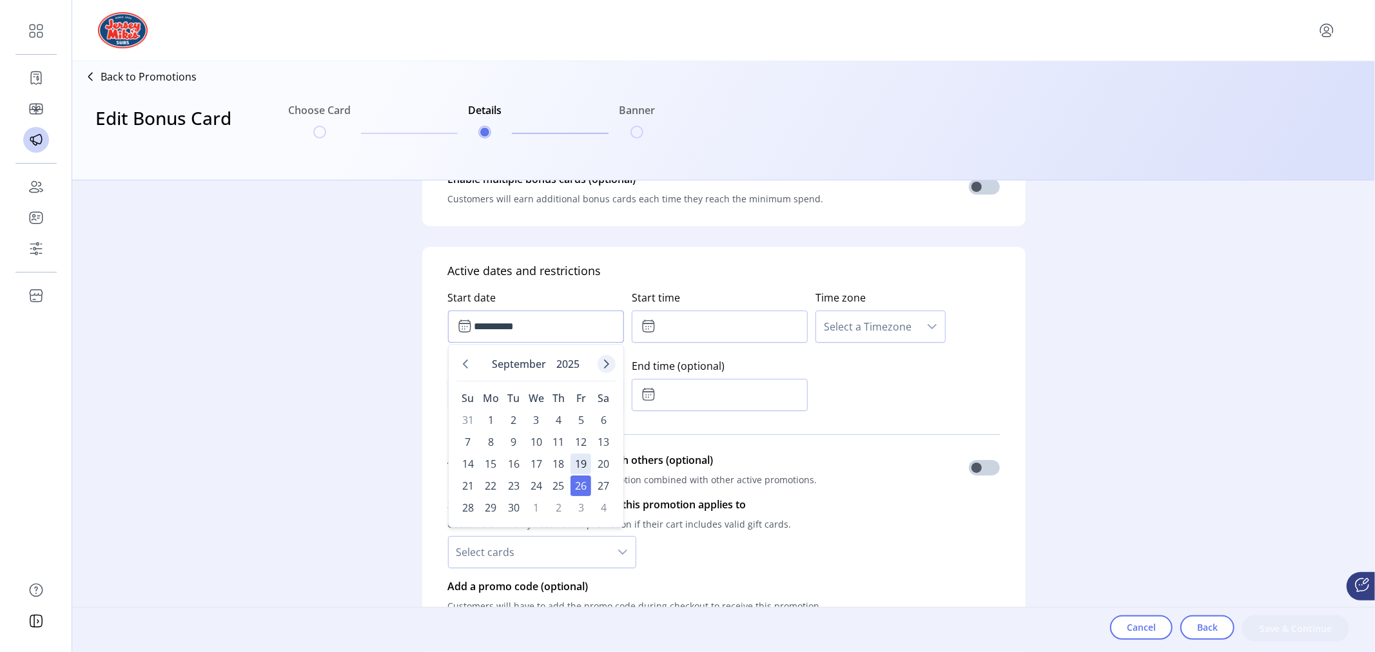
click at [602, 364] on icon "Next Month" at bounding box center [607, 364] width 10 height 10
click at [532, 414] on span "1" at bounding box center [536, 420] width 21 height 21
type input "**********"
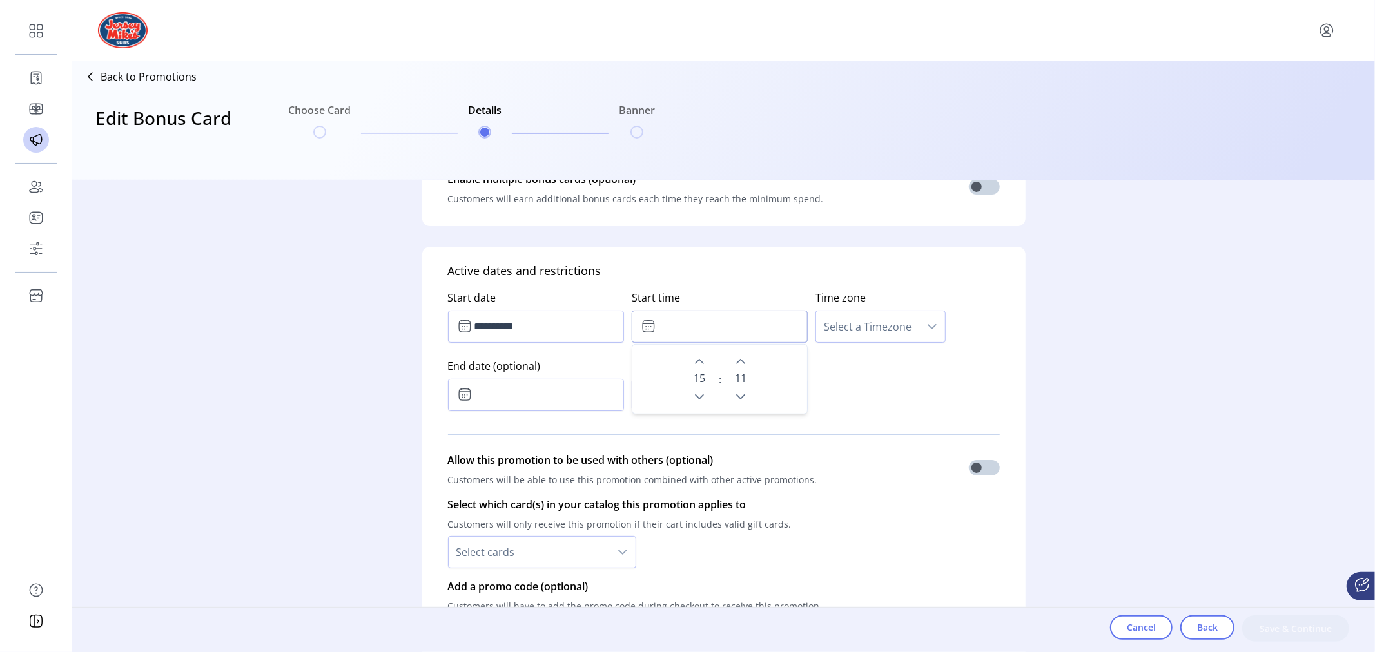
click at [674, 326] on input "text" at bounding box center [720, 327] width 176 height 32
click at [698, 359] on icon "Next Hour" at bounding box center [699, 362] width 10 height 10
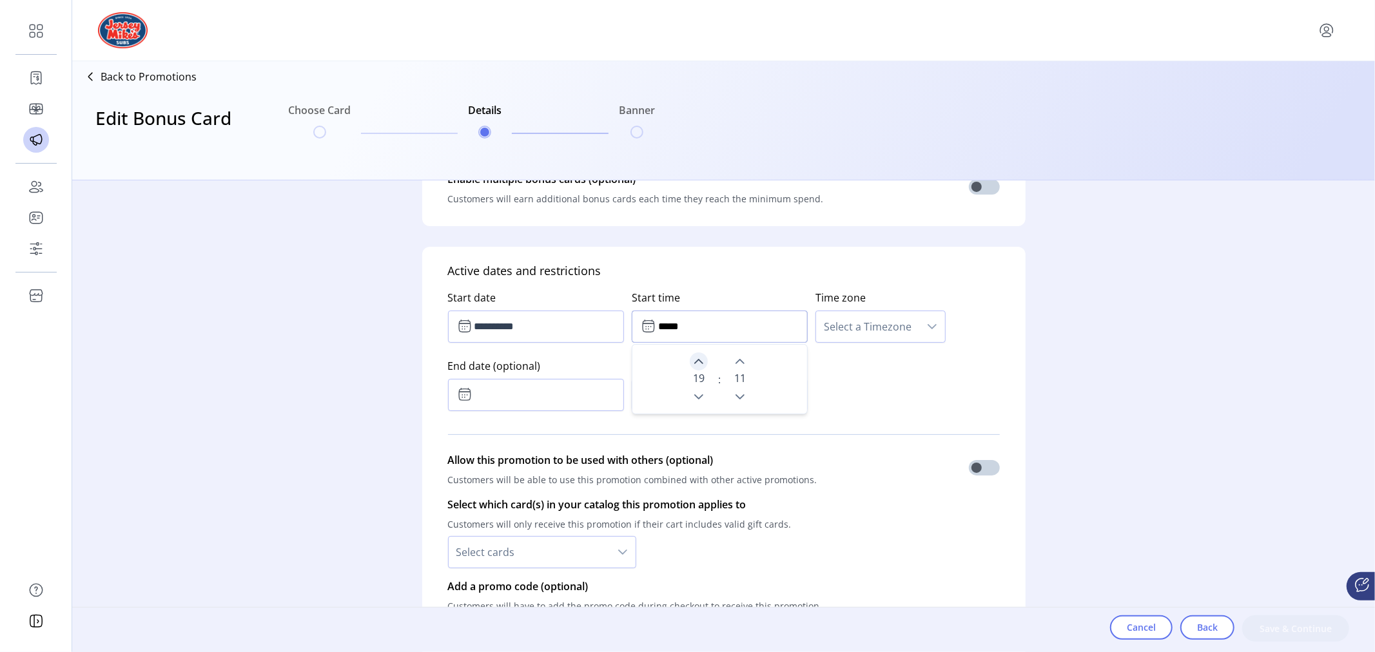
click at [698, 359] on icon "Next Hour" at bounding box center [699, 362] width 10 height 10
click at [735, 358] on icon "Next Minute" at bounding box center [740, 362] width 10 height 10
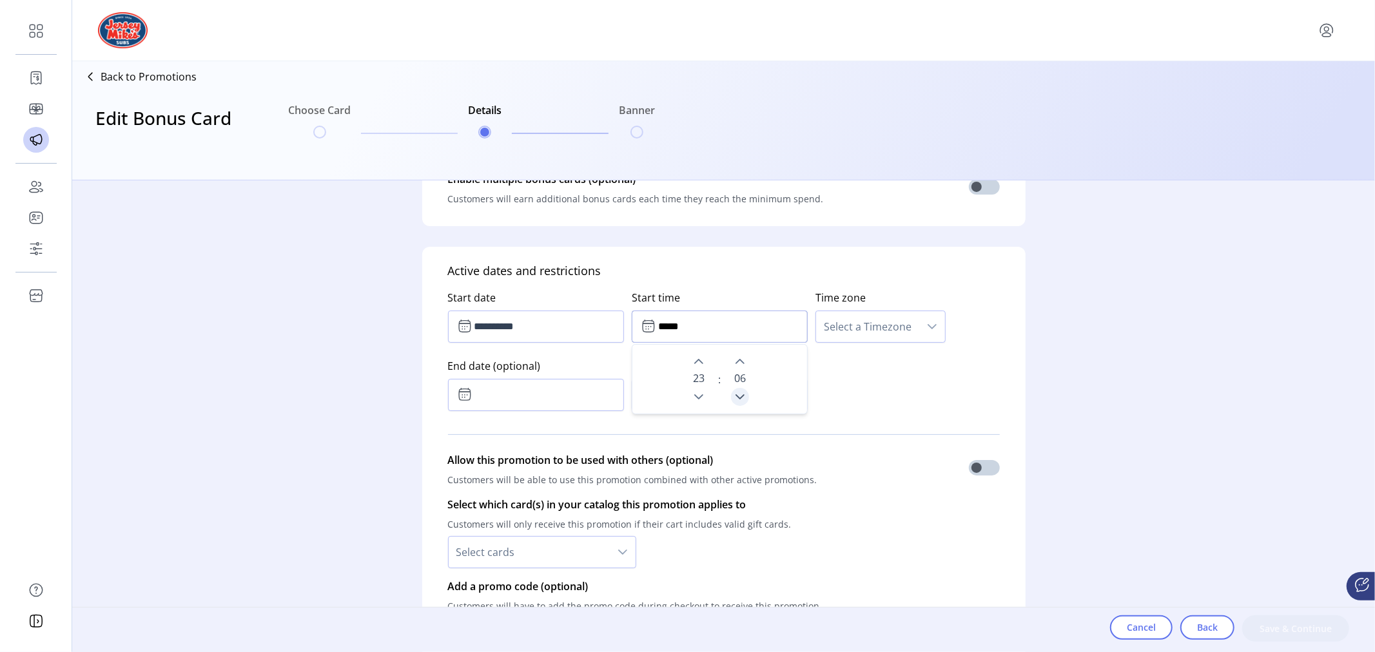
click at [735, 395] on icon "Previous Minute" at bounding box center [740, 397] width 10 height 10
click at [735, 392] on icon "Previous Minute" at bounding box center [740, 397] width 10 height 10
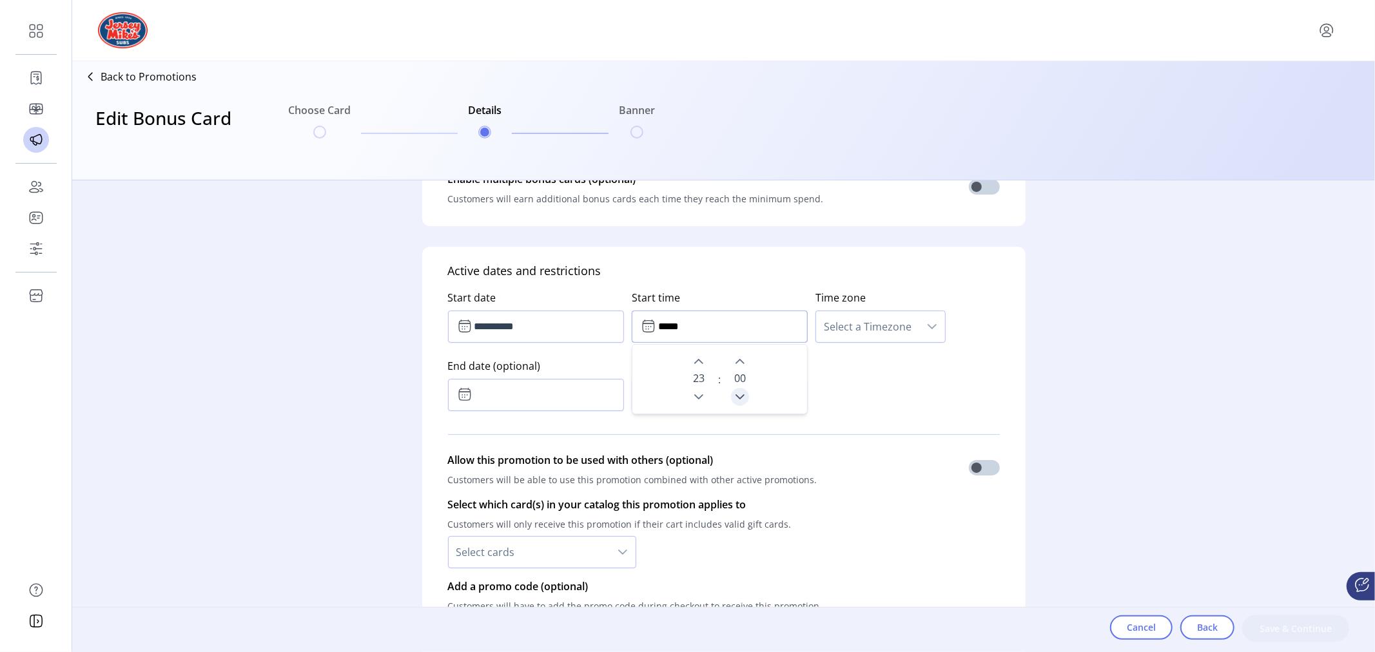
click at [735, 392] on icon "Previous Minute" at bounding box center [740, 397] width 10 height 10
type input "*****"
click at [850, 391] on div "**********" at bounding box center [724, 348] width 552 height 137
click at [867, 331] on span "Select a Timezone" at bounding box center [867, 326] width 103 height 31
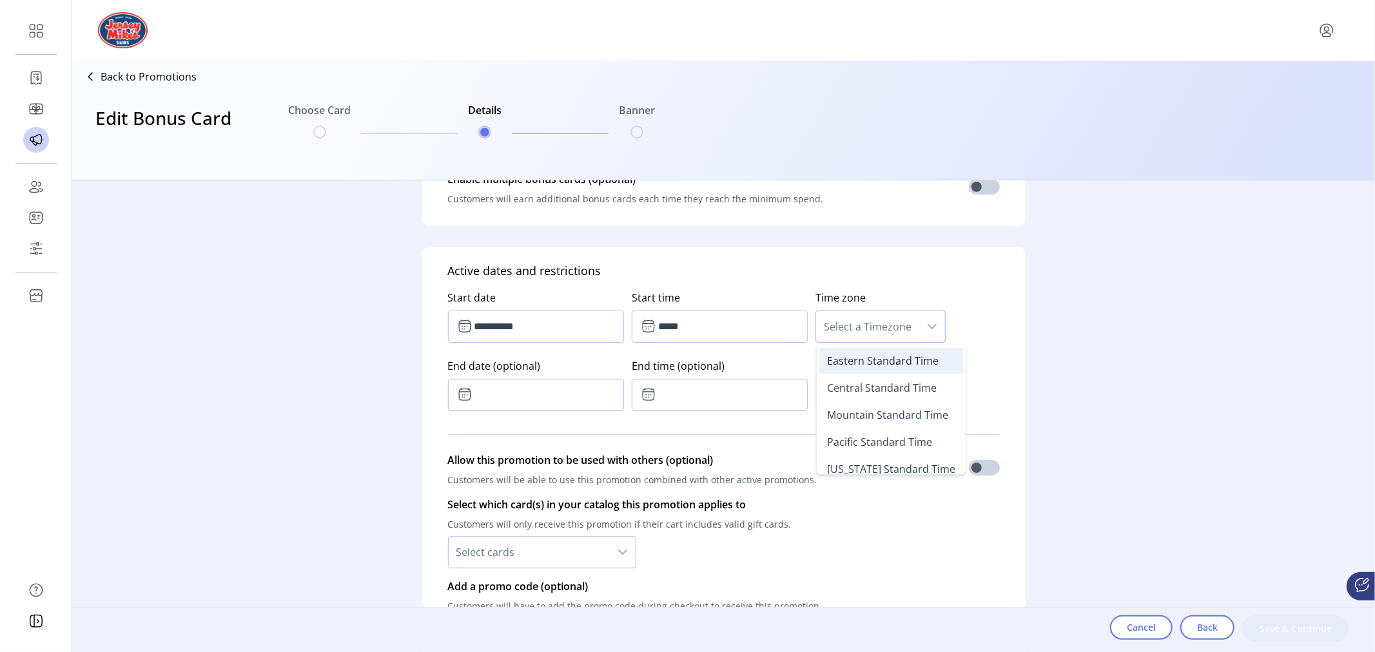
click at [863, 362] on span "Eastern Standard Time" at bounding box center [883, 361] width 112 height 14
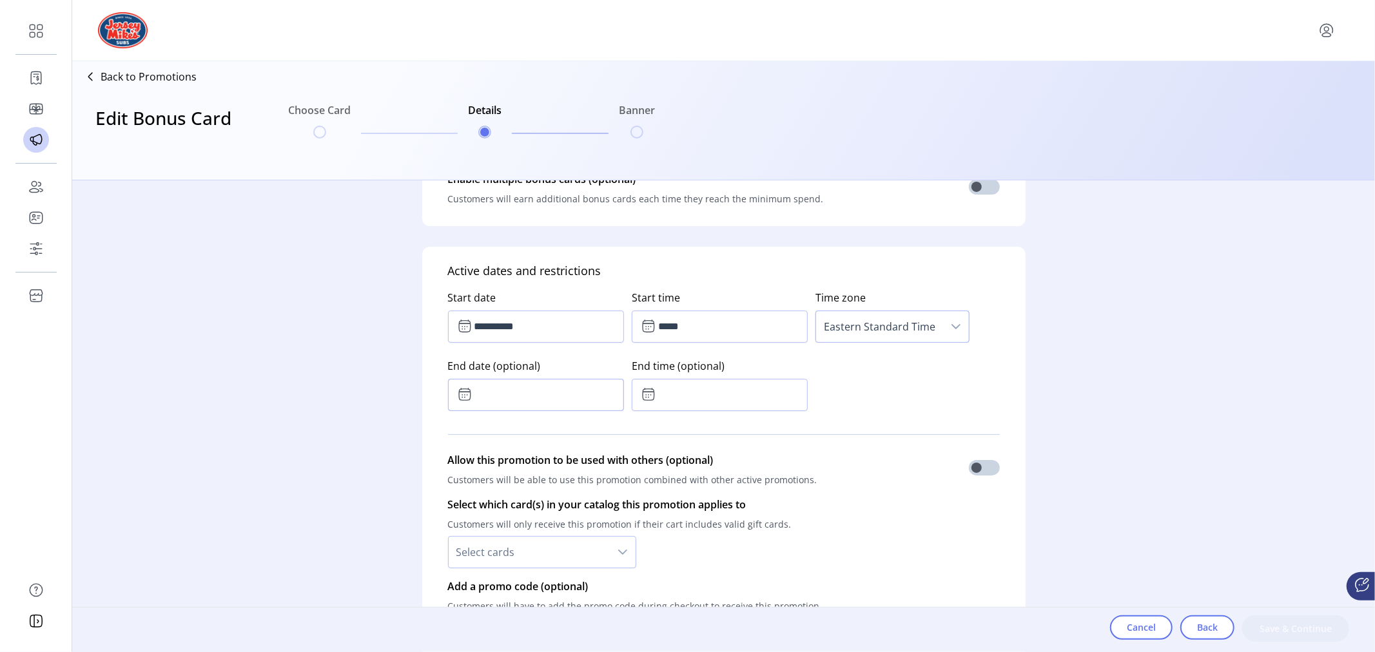
click at [482, 392] on input "text" at bounding box center [536, 395] width 176 height 32
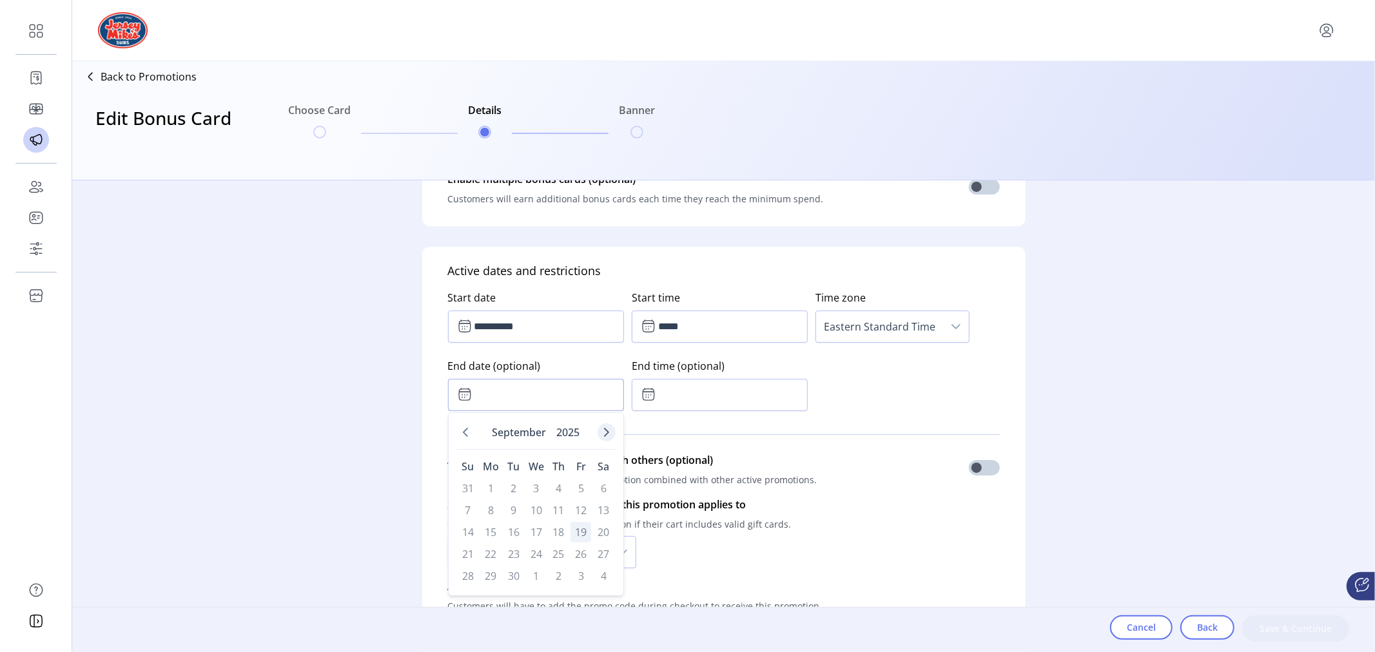
click at [607, 435] on icon "Next Month" at bounding box center [607, 432] width 10 height 10
click at [554, 488] on span "2" at bounding box center [559, 488] width 21 height 21
type input "**********"
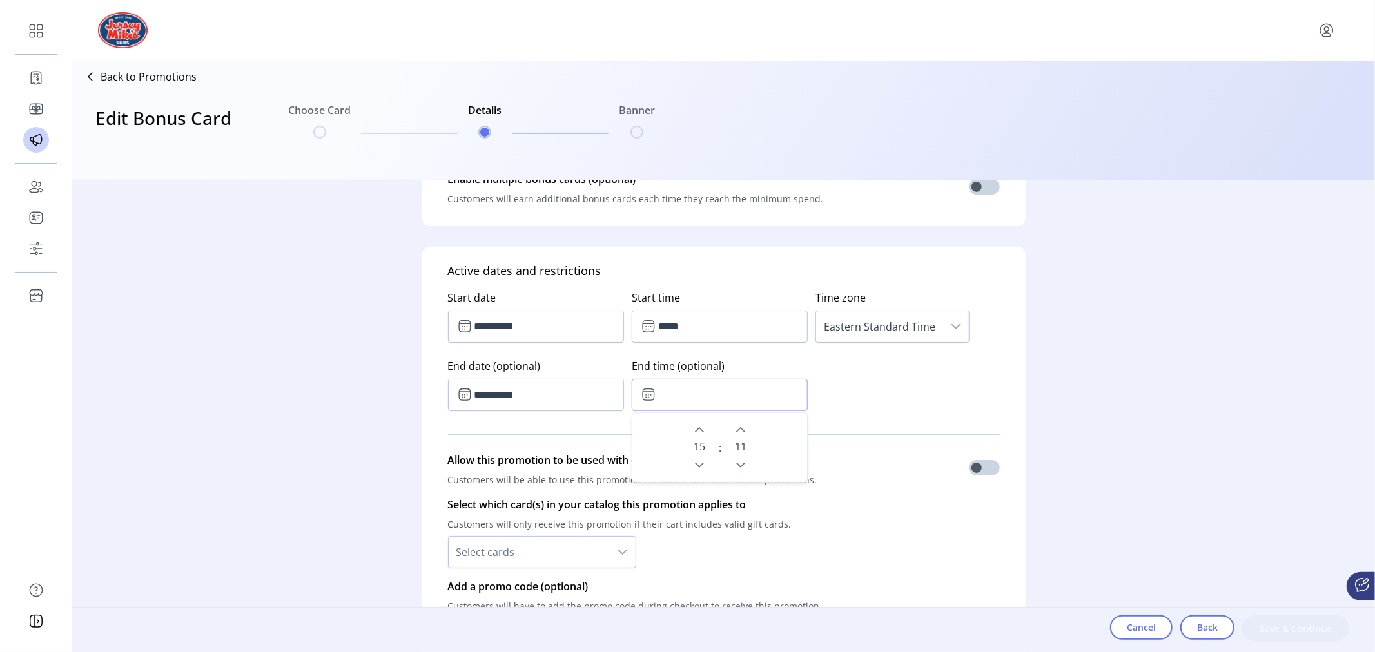
click at [683, 395] on input "text" at bounding box center [720, 395] width 176 height 32
click at [698, 426] on icon "Next Hour" at bounding box center [699, 430] width 10 height 10
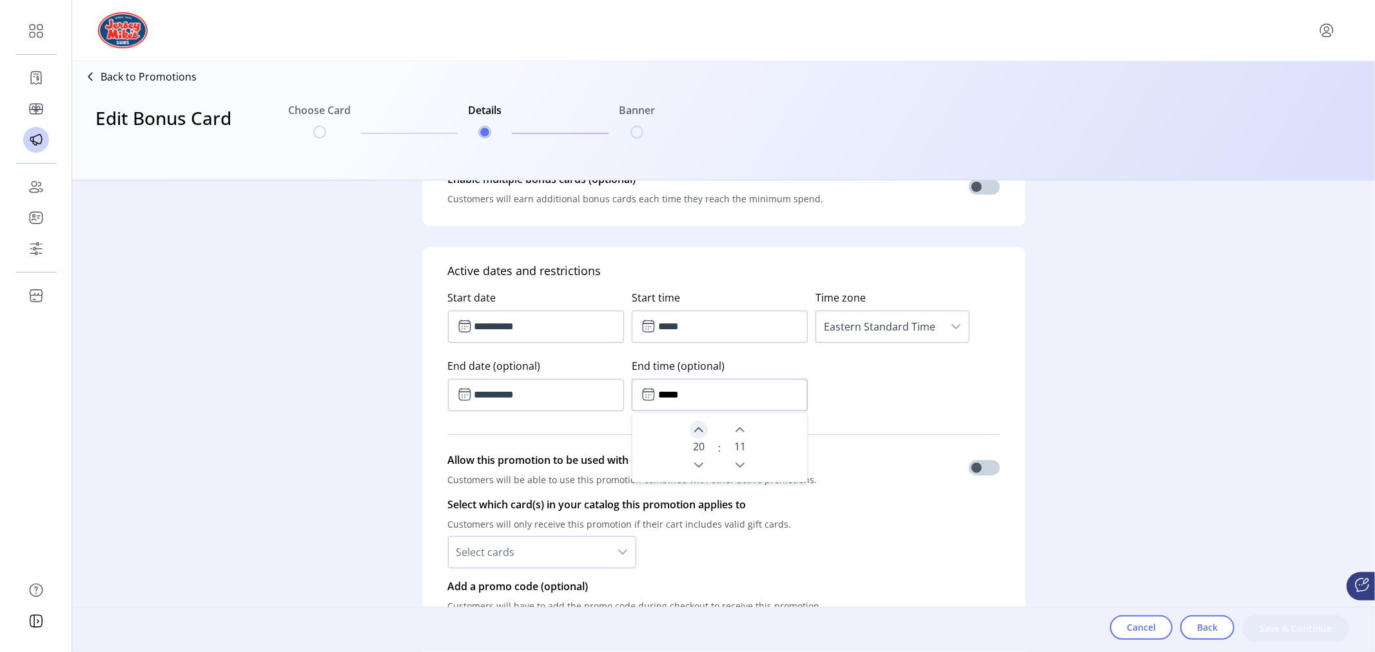
click at [698, 426] on icon "Next Hour" at bounding box center [699, 430] width 10 height 10
click at [699, 426] on icon "Next Hour" at bounding box center [699, 430] width 10 height 10
click at [735, 467] on icon "Previous Minute" at bounding box center [740, 465] width 10 height 10
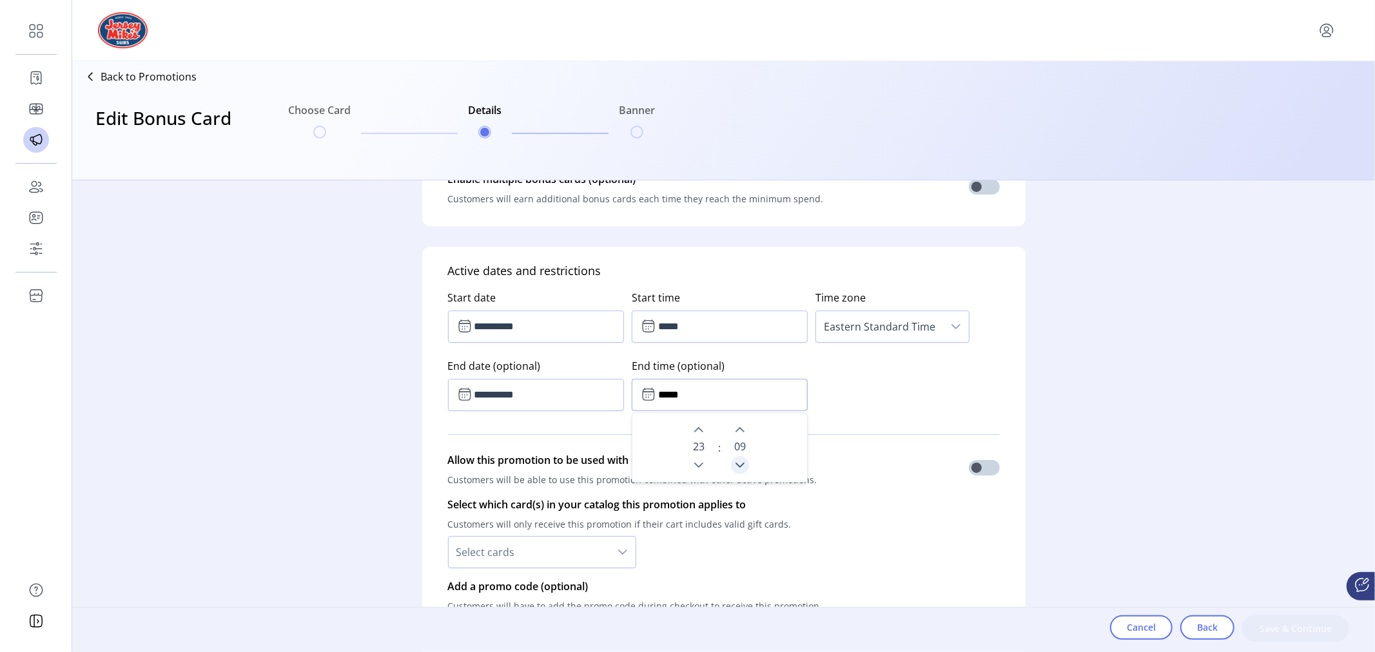
click at [735, 467] on icon "Previous Minute" at bounding box center [740, 465] width 10 height 10
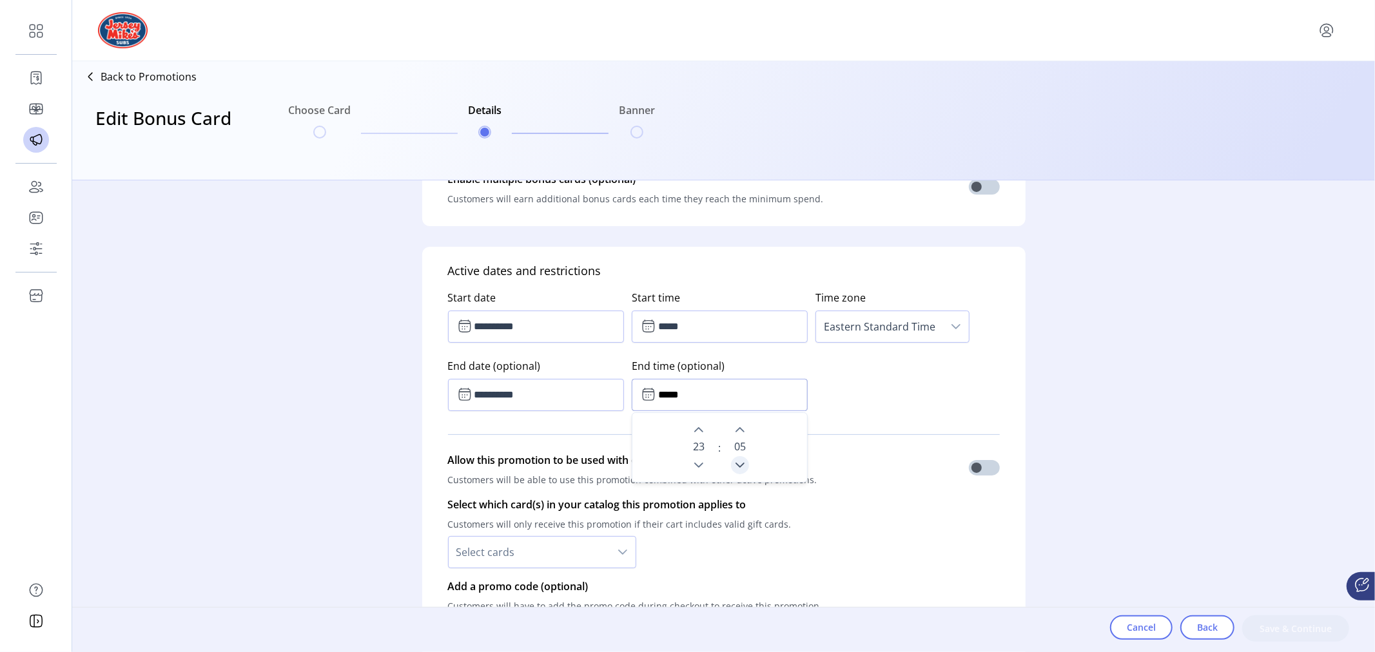
click at [735, 467] on icon "Previous Minute" at bounding box center [740, 465] width 10 height 10
click at [696, 467] on icon "Previous Hour" at bounding box center [699, 465] width 9 height 5
click at [694, 426] on icon "Next Hour" at bounding box center [699, 430] width 10 height 10
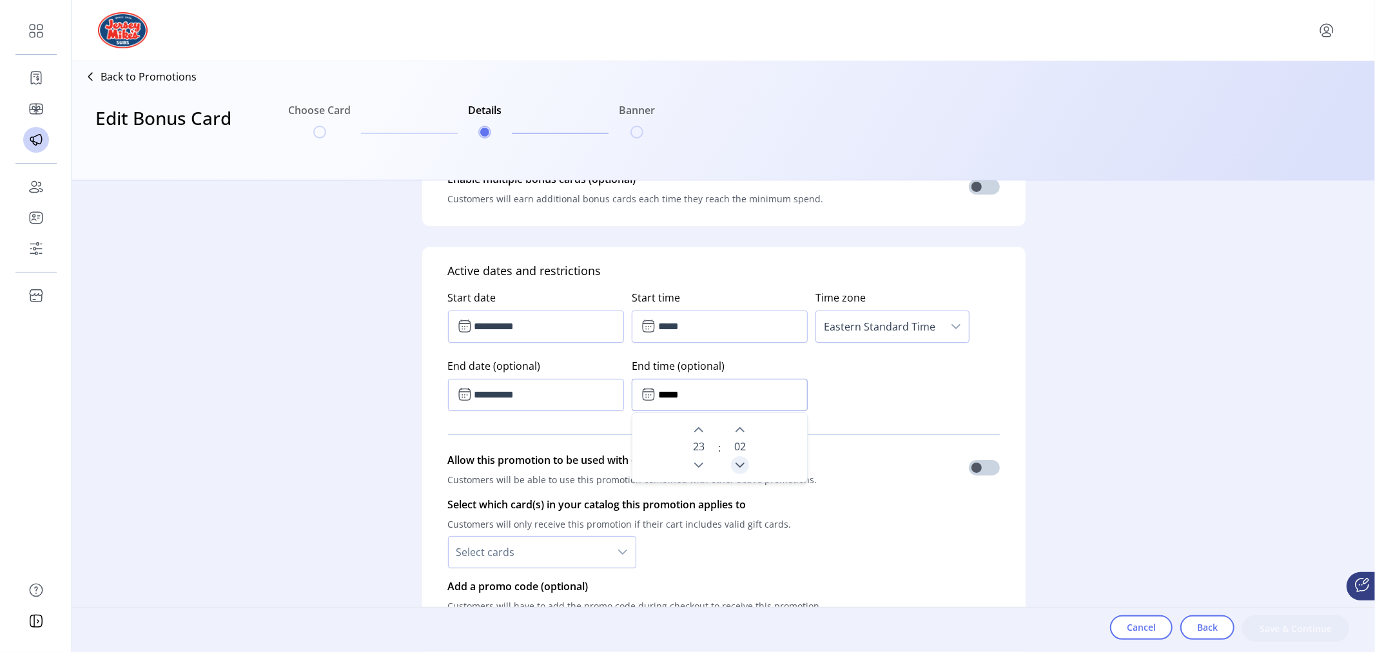
click at [741, 465] on icon "Previous Minute" at bounding box center [740, 465] width 10 height 10
type input "*****"
click at [520, 431] on p-divider at bounding box center [724, 434] width 552 height 36
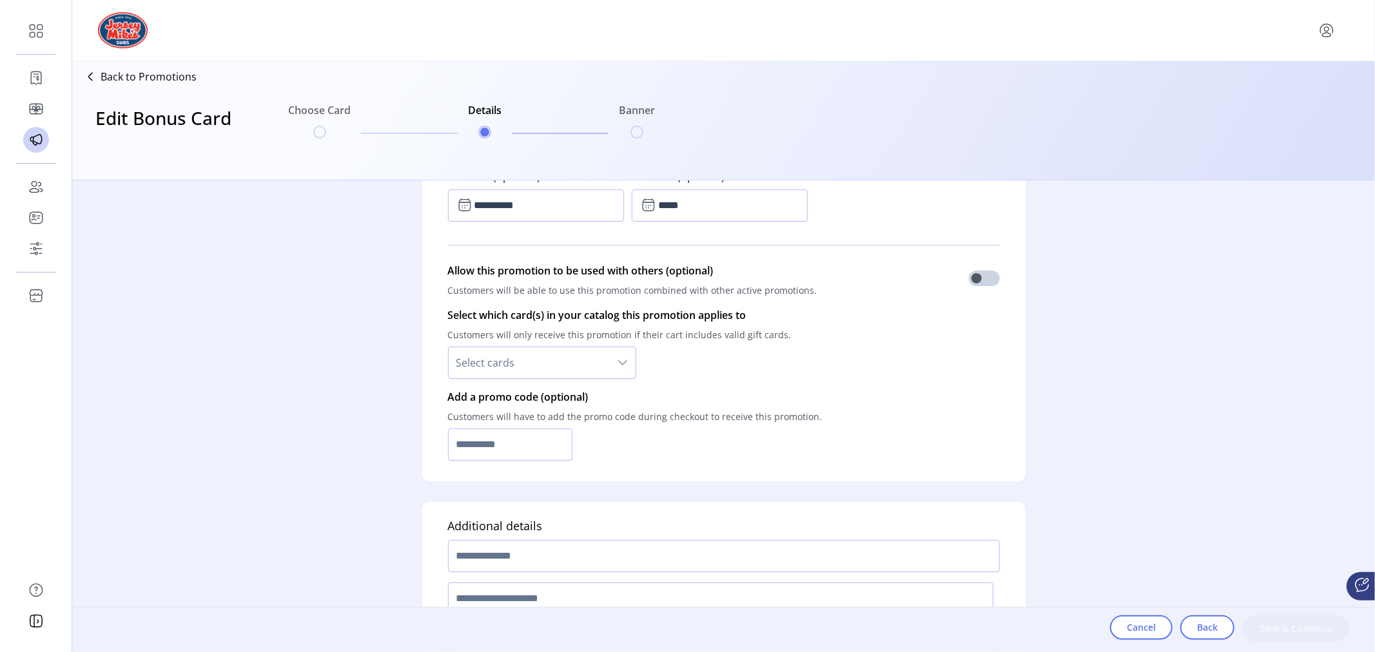
scroll to position [815, 0]
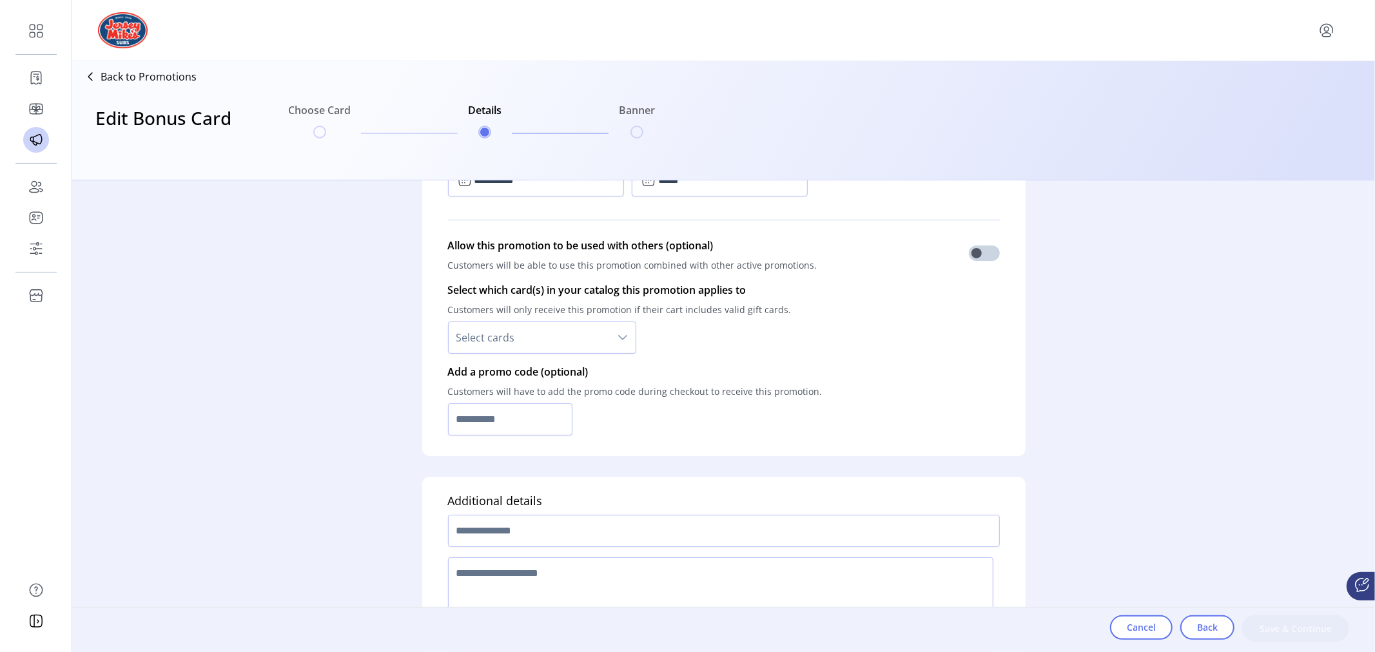
click at [620, 338] on icon "dropdown trigger" at bounding box center [623, 338] width 10 height 10
click at [484, 375] on span "All cards" at bounding box center [480, 372] width 41 height 14
click at [619, 340] on icon "dropdown trigger" at bounding box center [623, 338] width 10 height 10
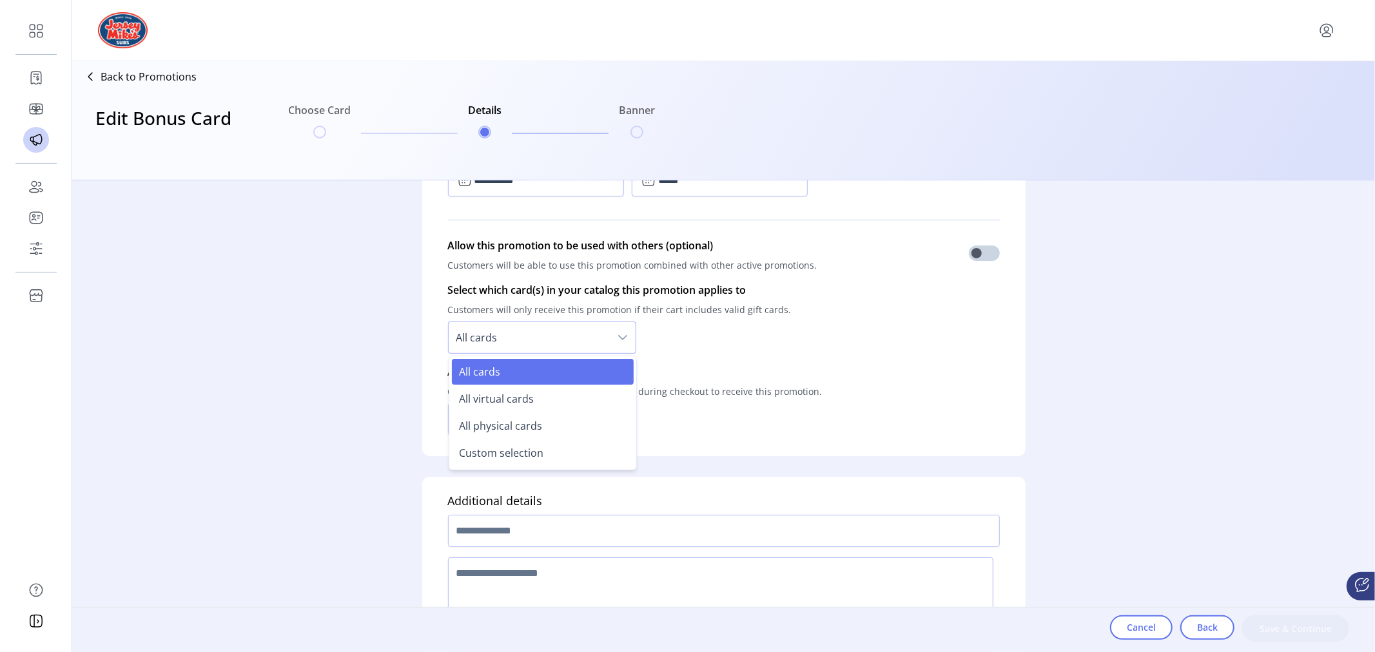
click at [477, 373] on span "All cards" at bounding box center [480, 372] width 41 height 14
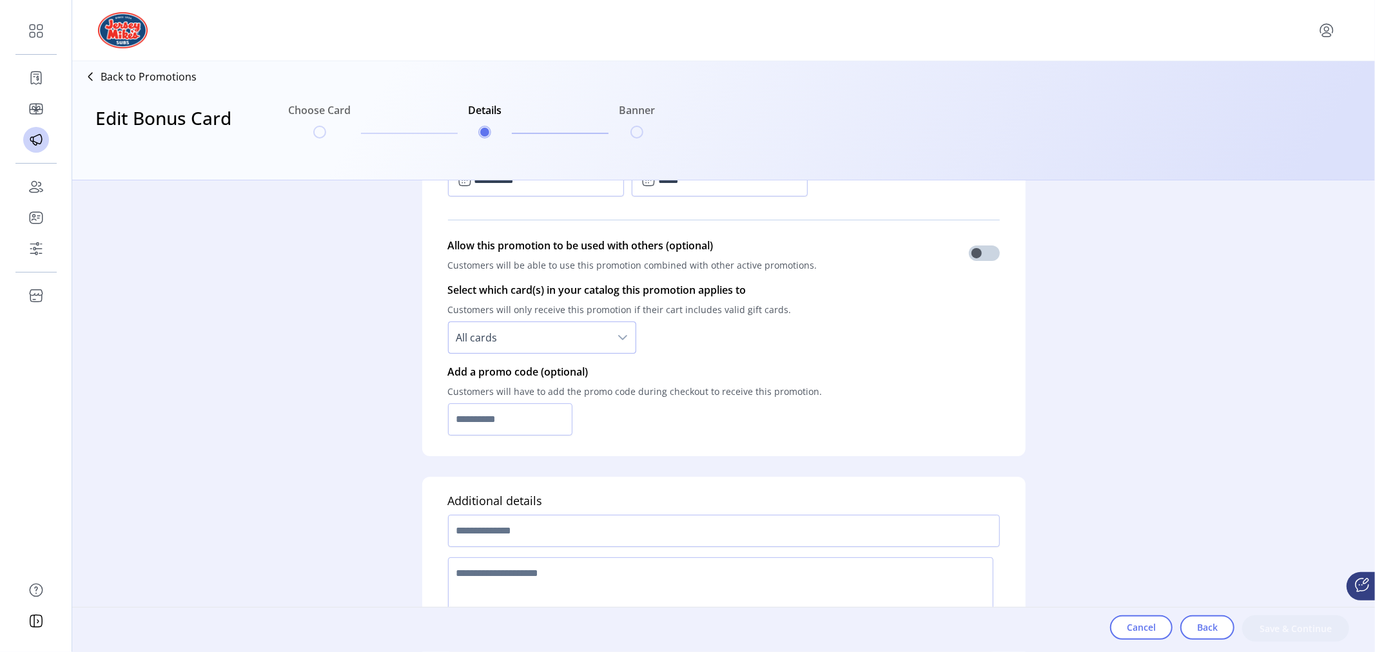
scroll to position [886, 0]
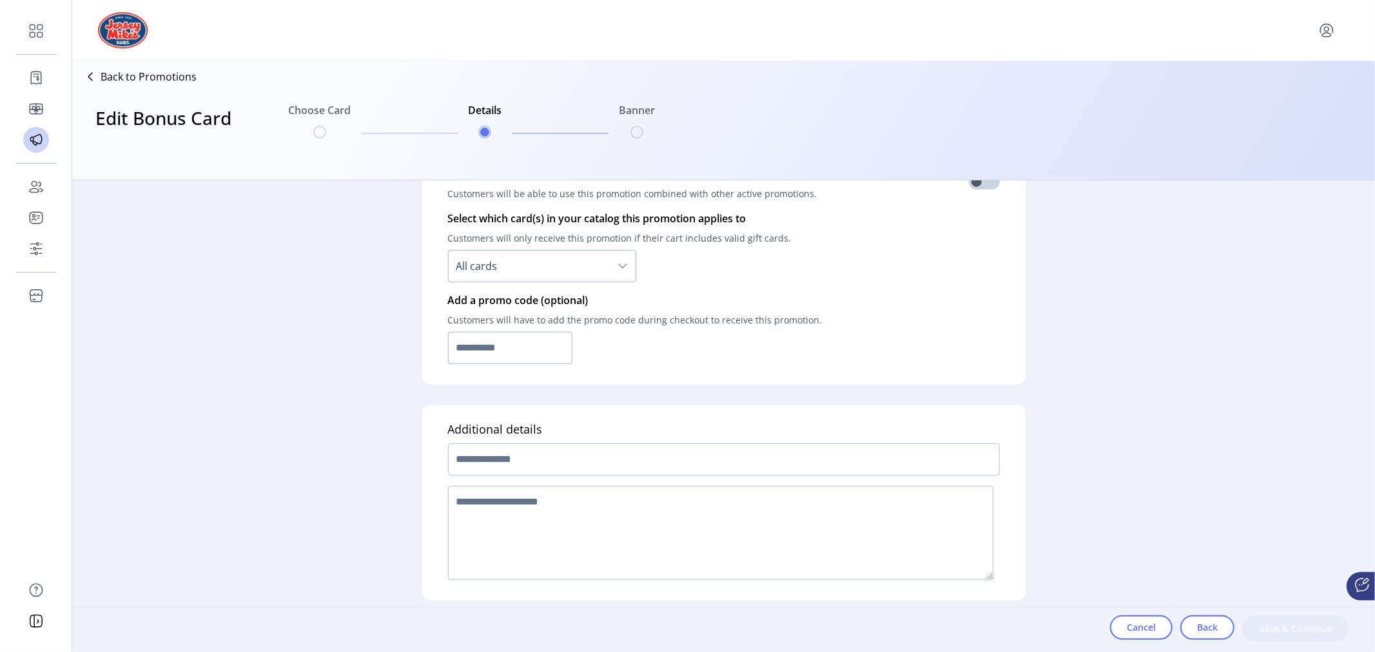
click at [475, 350] on input "text" at bounding box center [510, 348] width 125 height 32
type input "******"
click at [494, 453] on input "text" at bounding box center [724, 460] width 552 height 32
click at [791, 516] on textarea at bounding box center [720, 533] width 545 height 94
click at [529, 461] on input "text" at bounding box center [724, 460] width 552 height 32
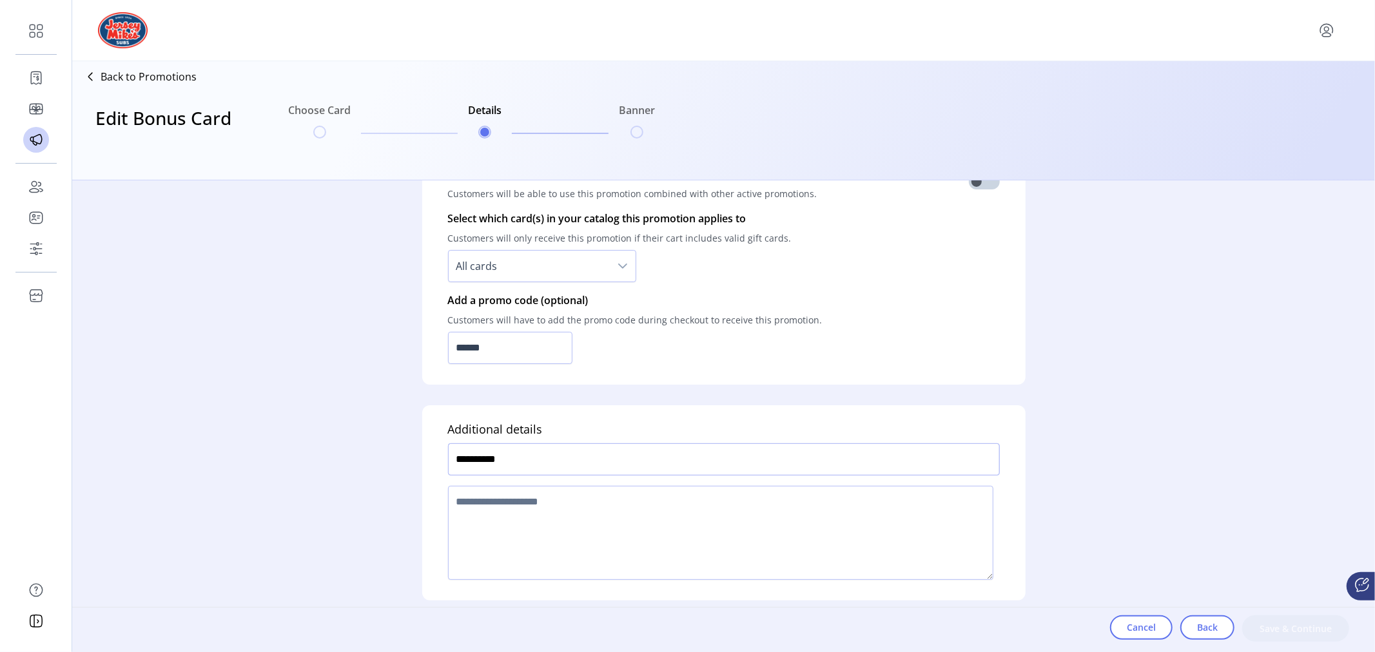
type input "**********"
type textarea "**********"
click at [1294, 628] on span "Save & Continue" at bounding box center [1295, 629] width 73 height 14
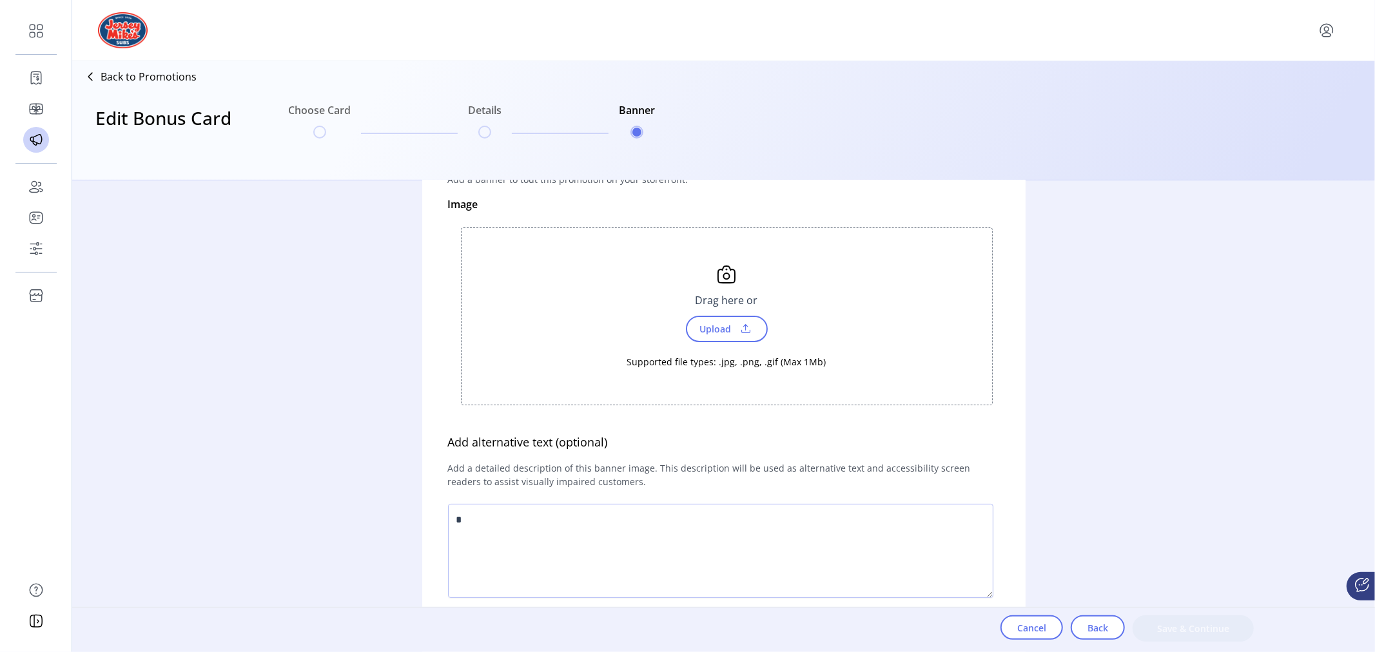
scroll to position [143, 0]
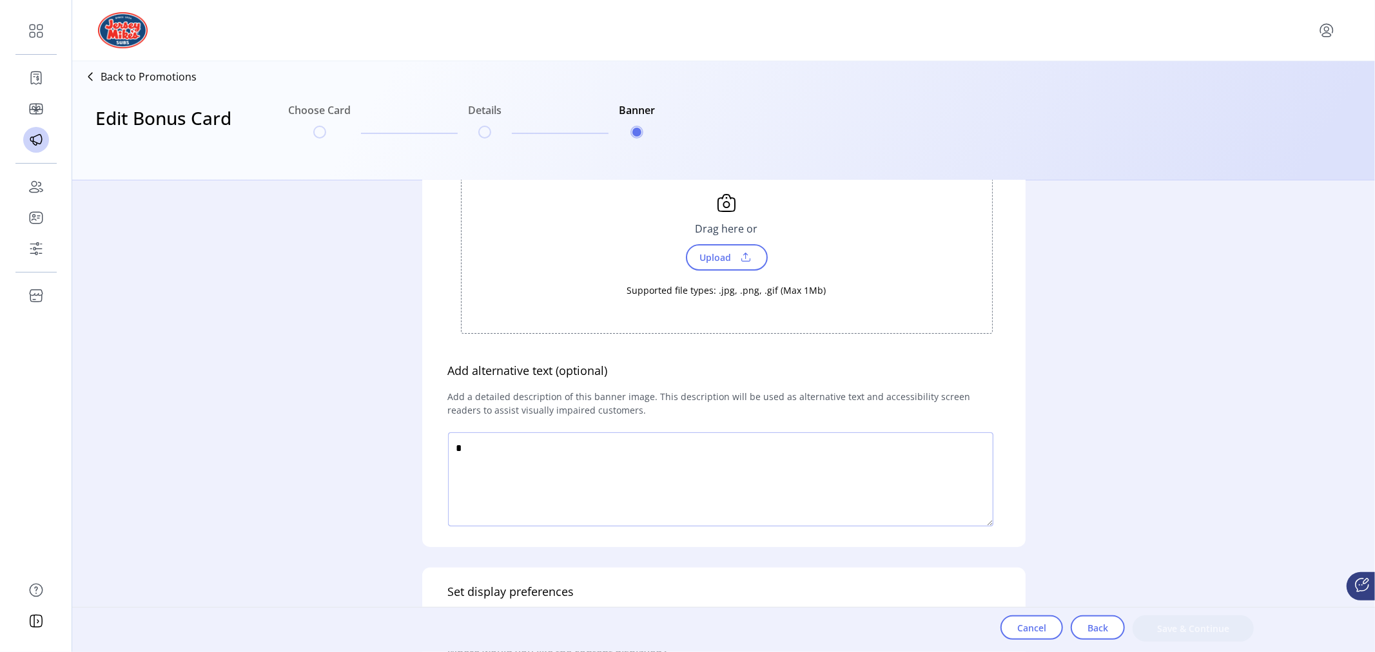
click at [468, 444] on textarea at bounding box center [720, 480] width 545 height 94
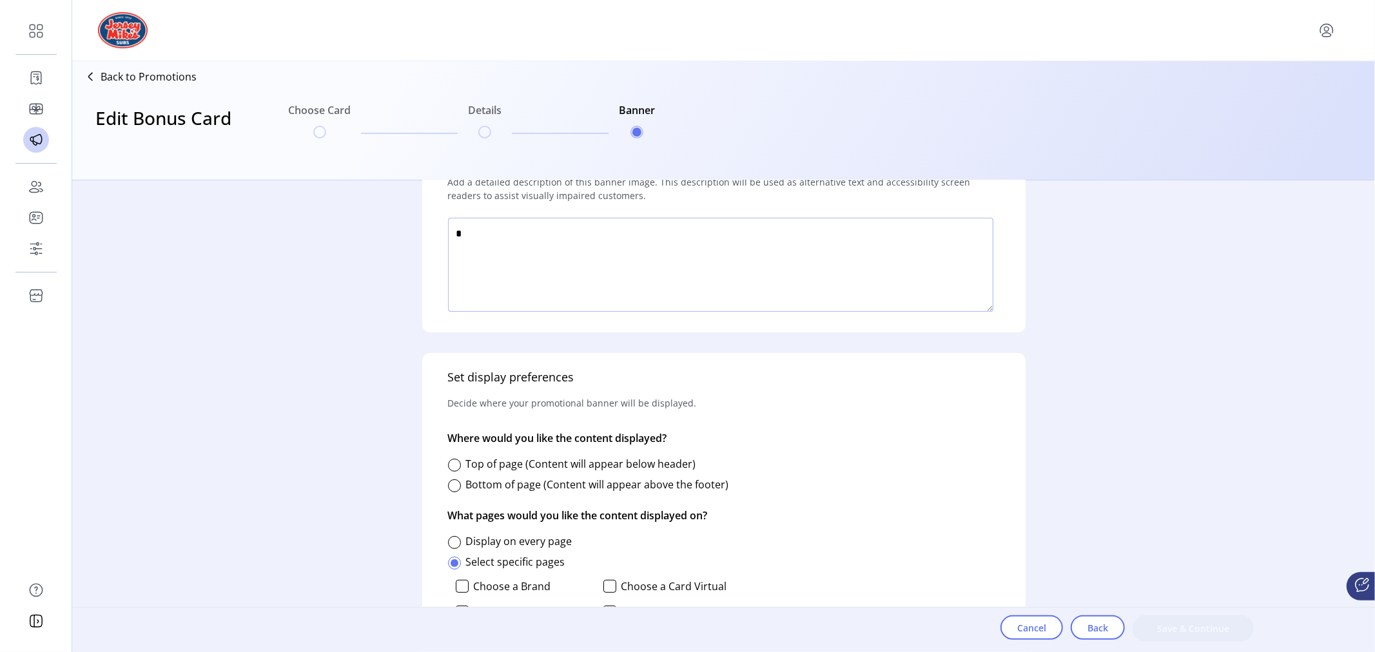
scroll to position [429, 0]
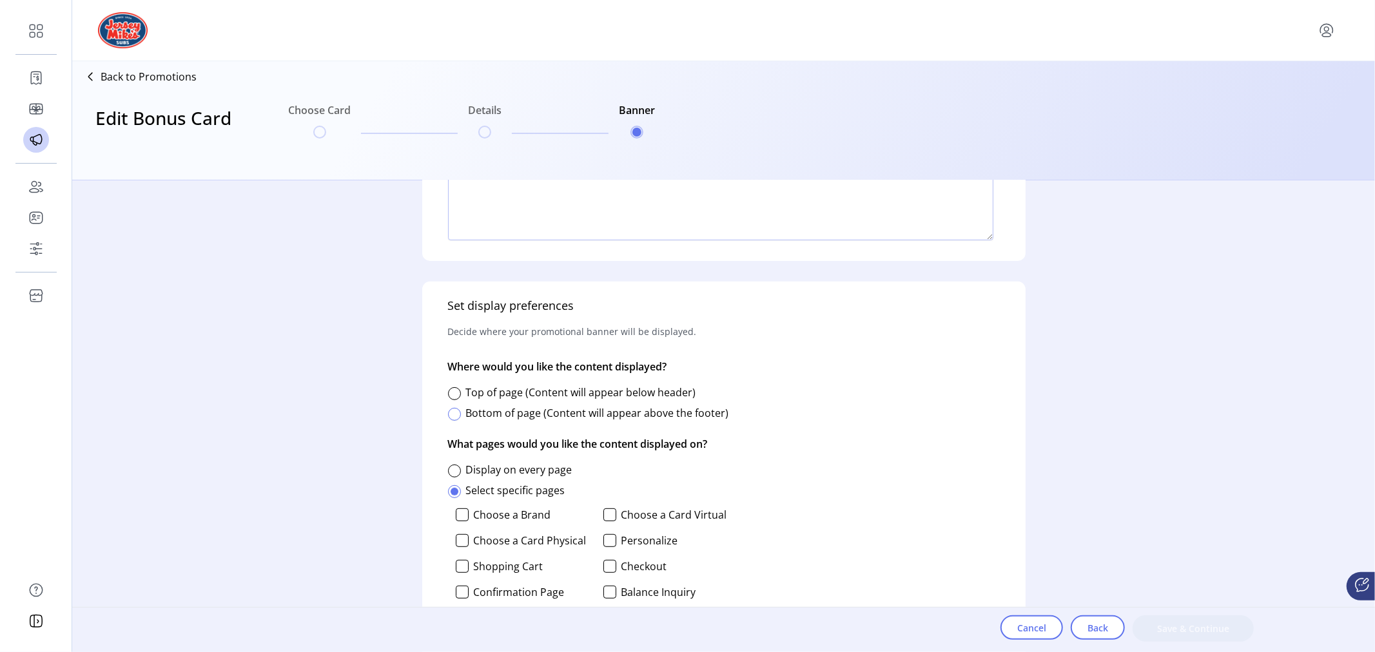
click at [453, 411] on div at bounding box center [454, 414] width 13 height 13
click at [451, 467] on div at bounding box center [454, 471] width 13 height 13
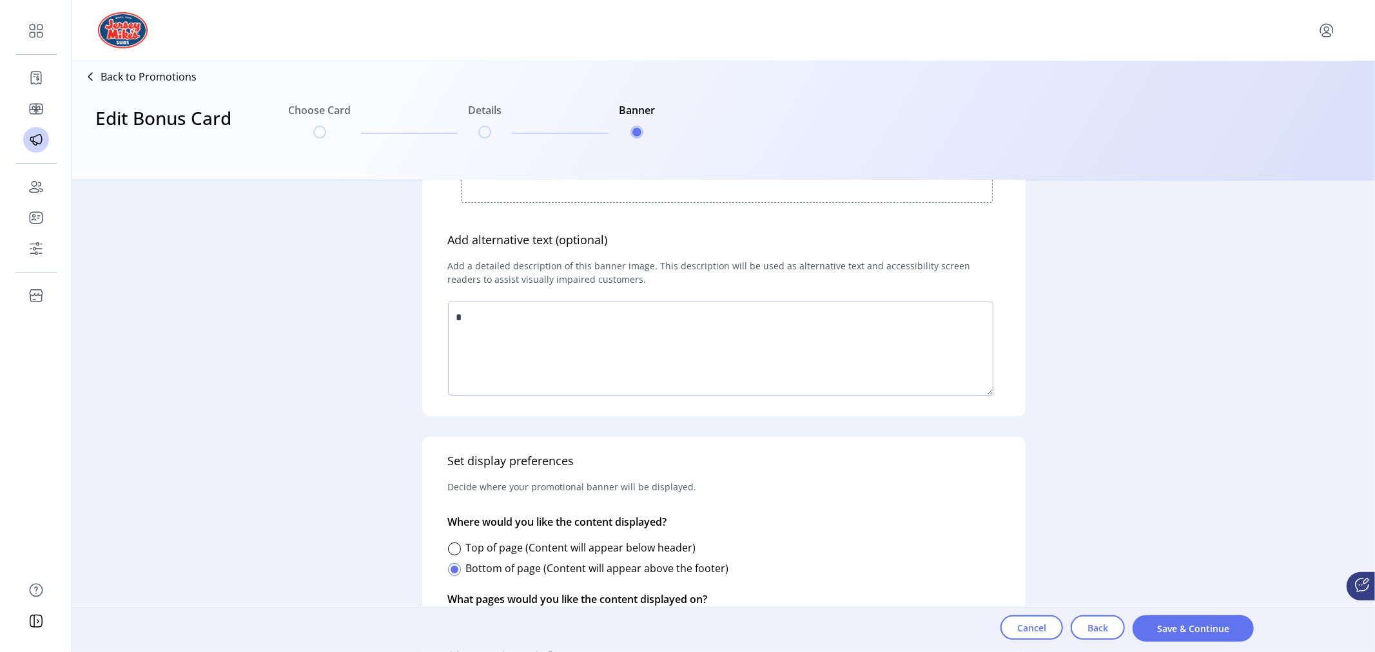
scroll to position [346, 0]
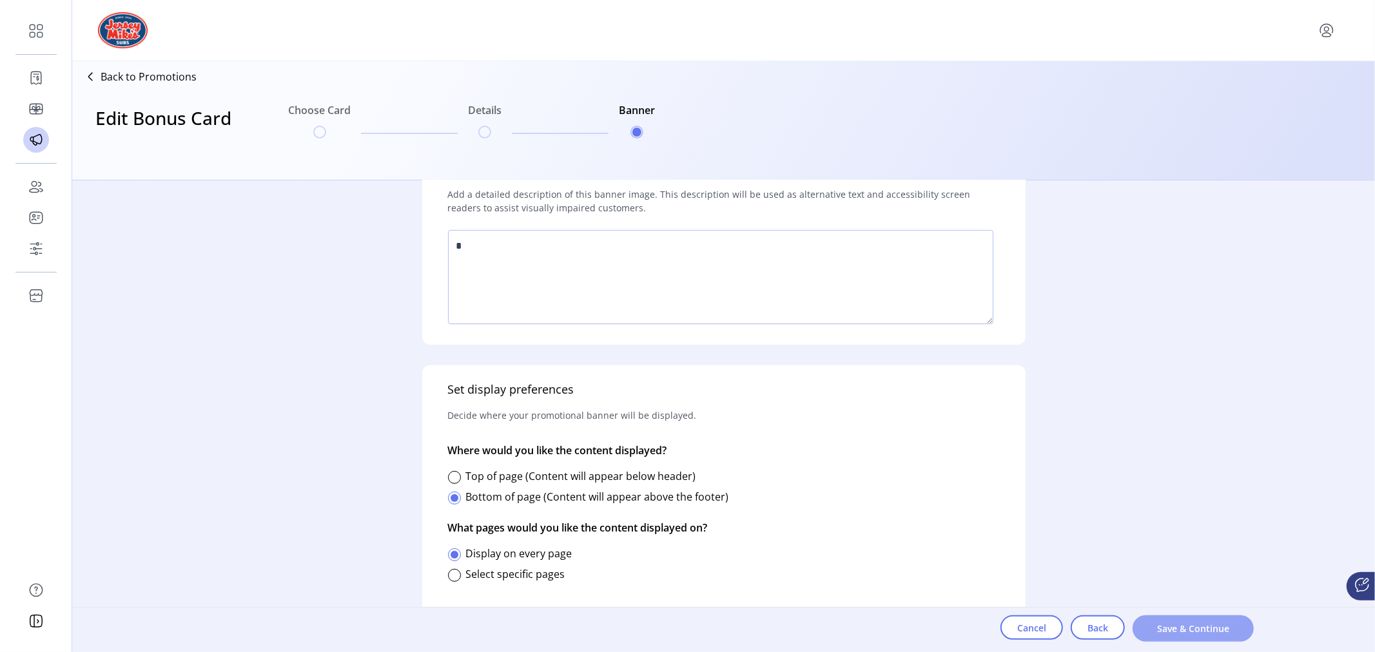
click at [1194, 620] on button "Save & Continue" at bounding box center [1193, 629] width 121 height 26
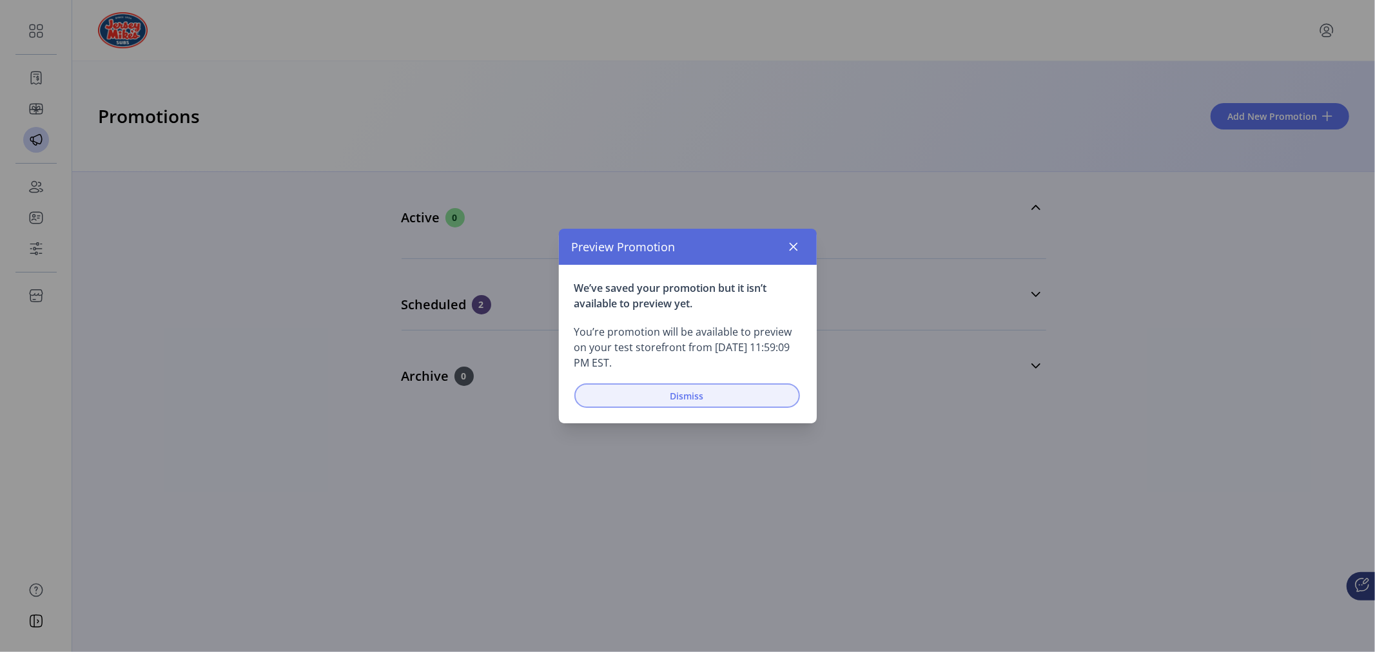
click at [677, 400] on span "Dismiss" at bounding box center [687, 396] width 192 height 14
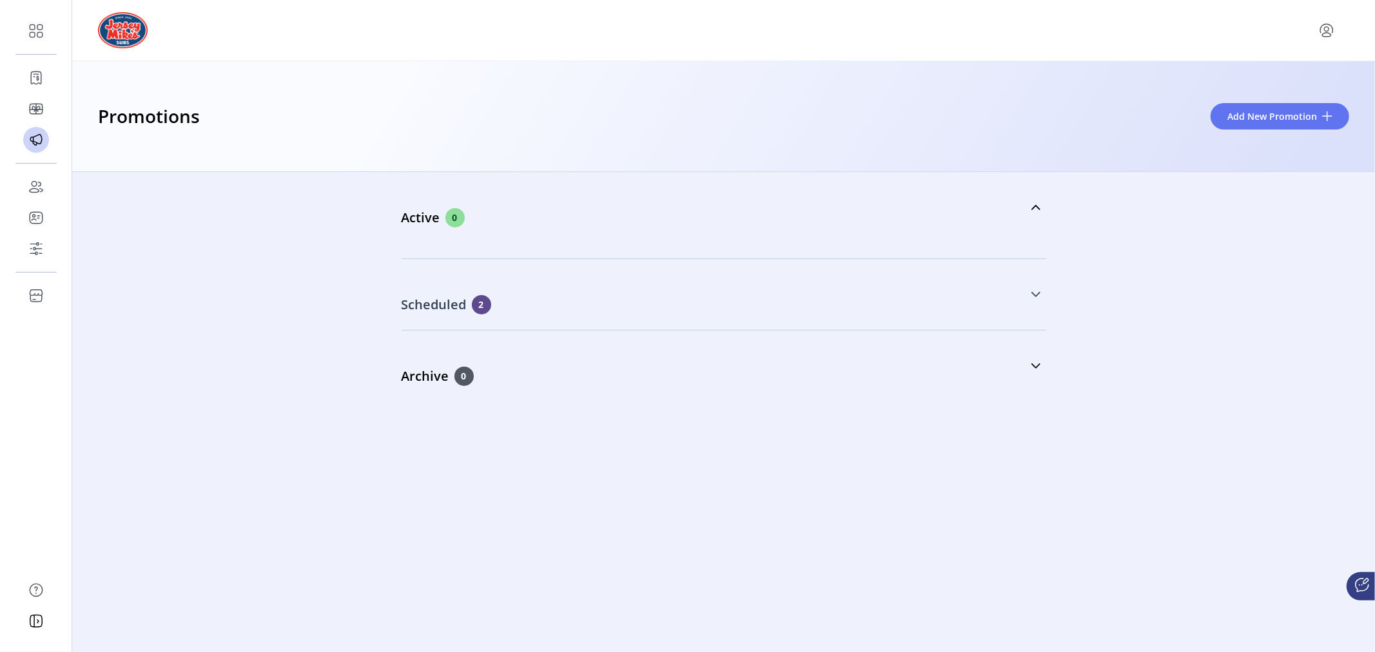
click at [1035, 292] on icon at bounding box center [1036, 294] width 10 height 10
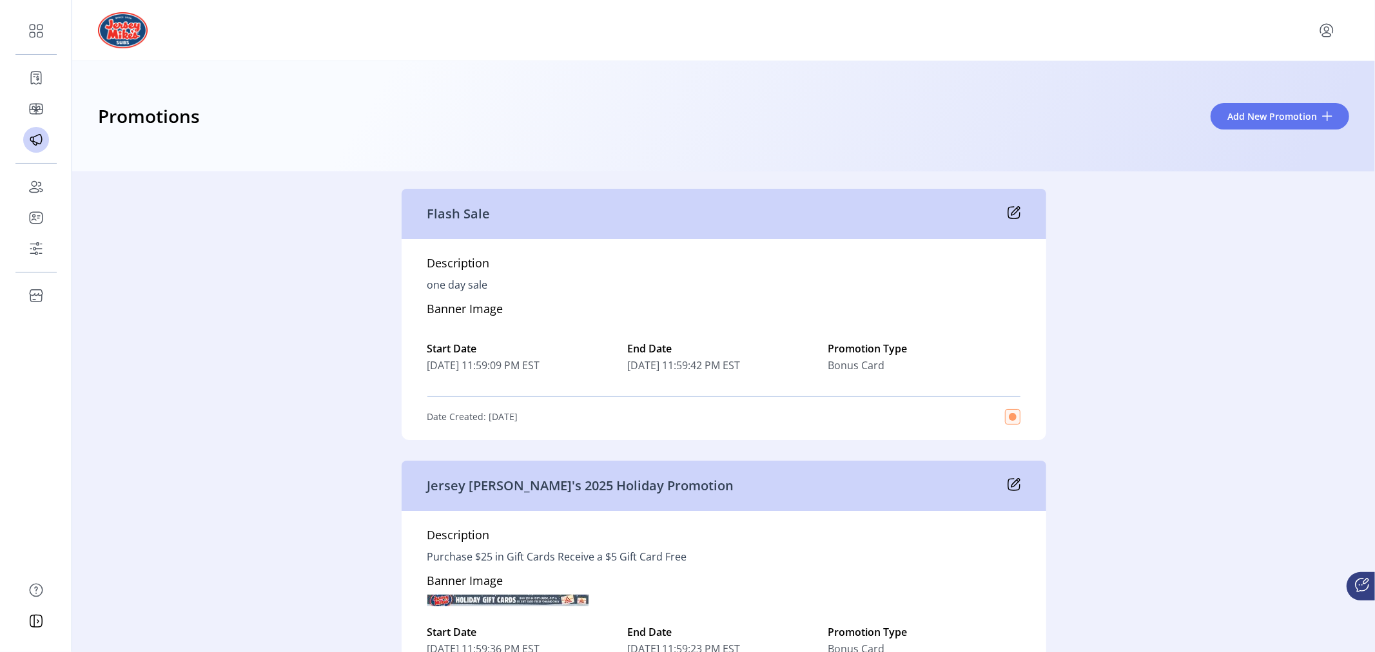
scroll to position [143, 0]
click at [1012, 211] on icon at bounding box center [1014, 213] width 13 height 13
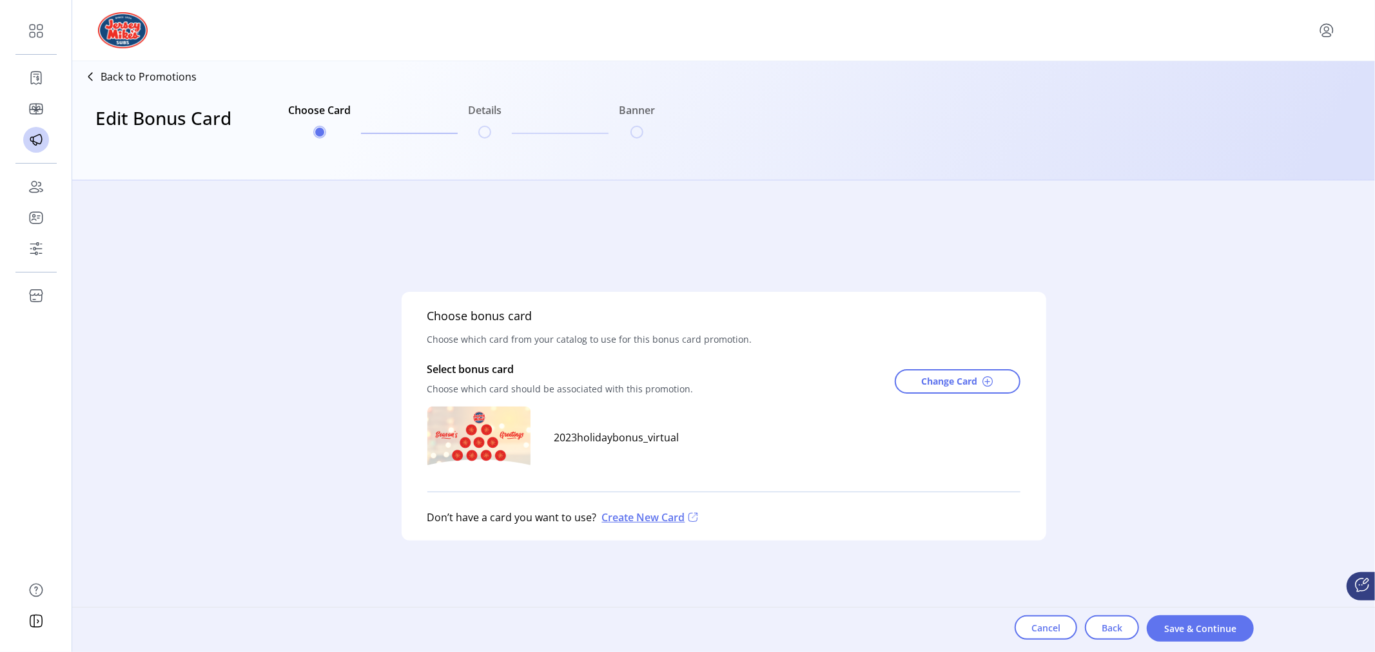
click at [1358, 585] on icon at bounding box center [1362, 585] width 15 height 15
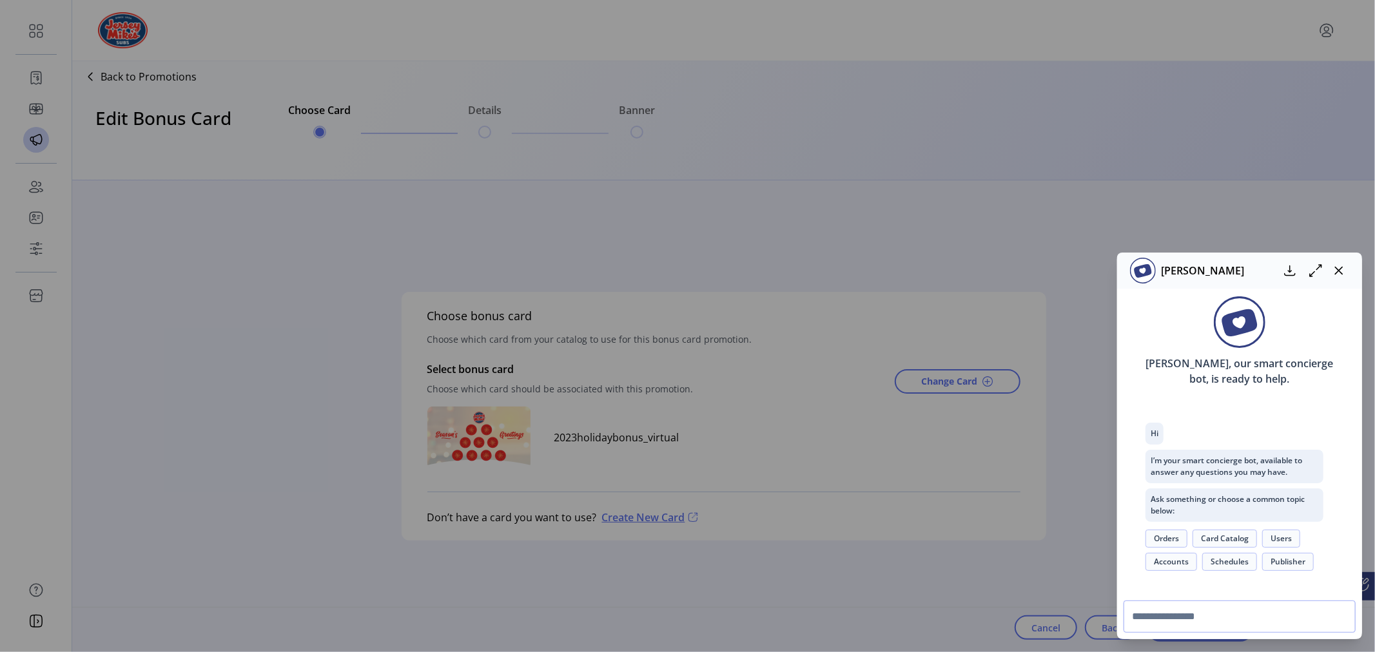
click at [1164, 616] on input "text" at bounding box center [1240, 617] width 232 height 32
type input "**********"
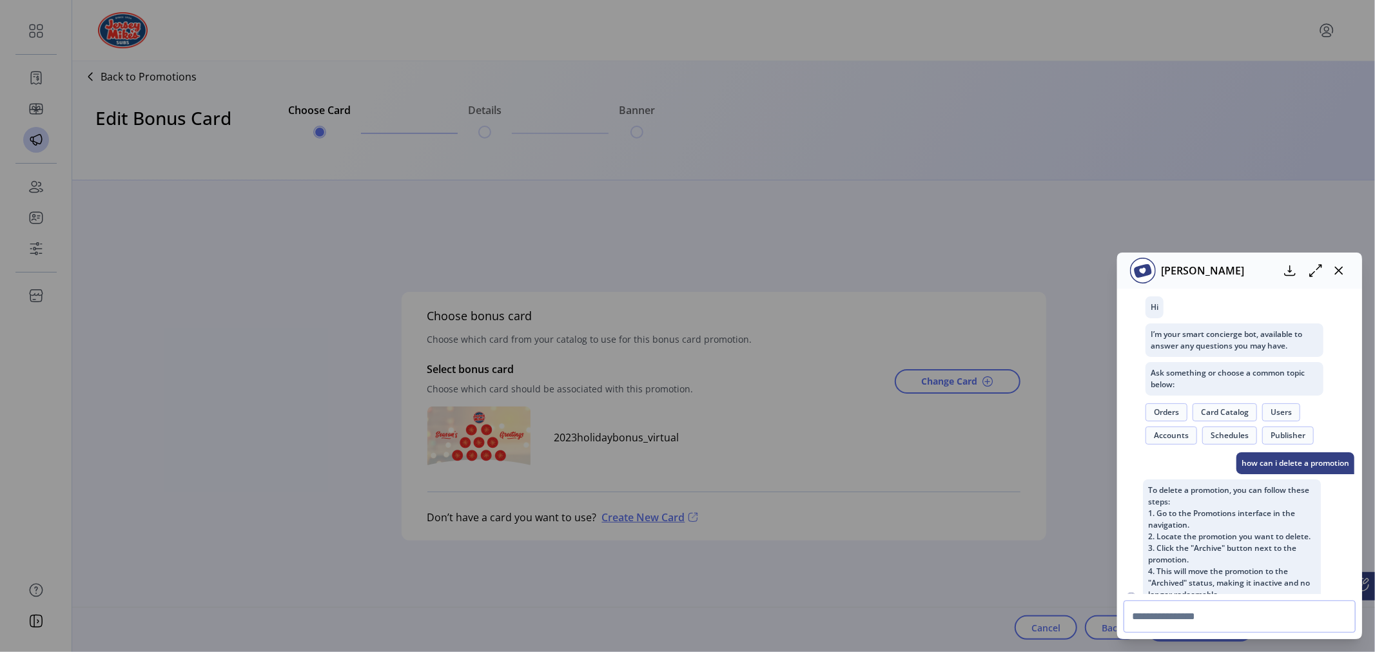
scroll to position [148, 0]
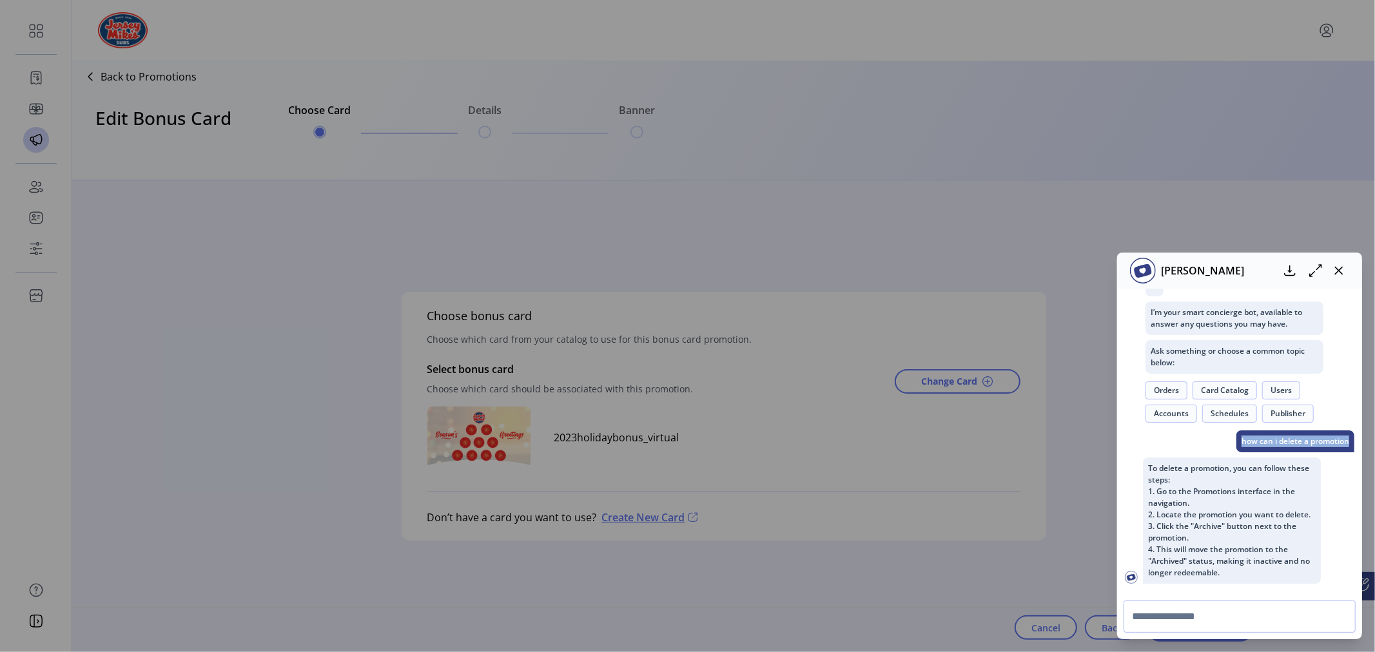
drag, startPoint x: 1228, startPoint y: 442, endPoint x: 1354, endPoint y: 443, distance: 125.7
click at [1354, 443] on div "[PERSON_NAME], our smart concierge bot, is ready to help. Hi I’m your smart con…" at bounding box center [1239, 442] width 245 height 306
copy p "how can i delete a promotion"
click at [1153, 623] on input "text" at bounding box center [1240, 617] width 232 height 32
paste input "**********"
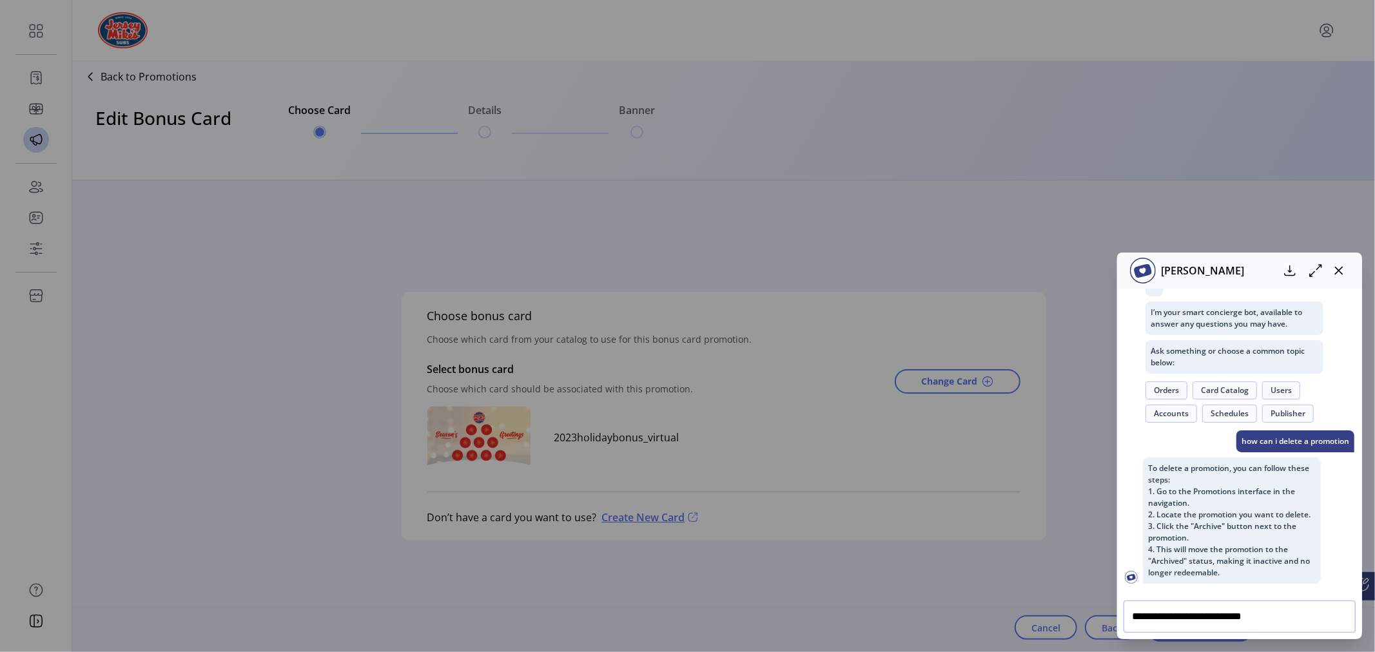
click at [1216, 616] on input "**********" at bounding box center [1240, 617] width 232 height 32
type input "**********"
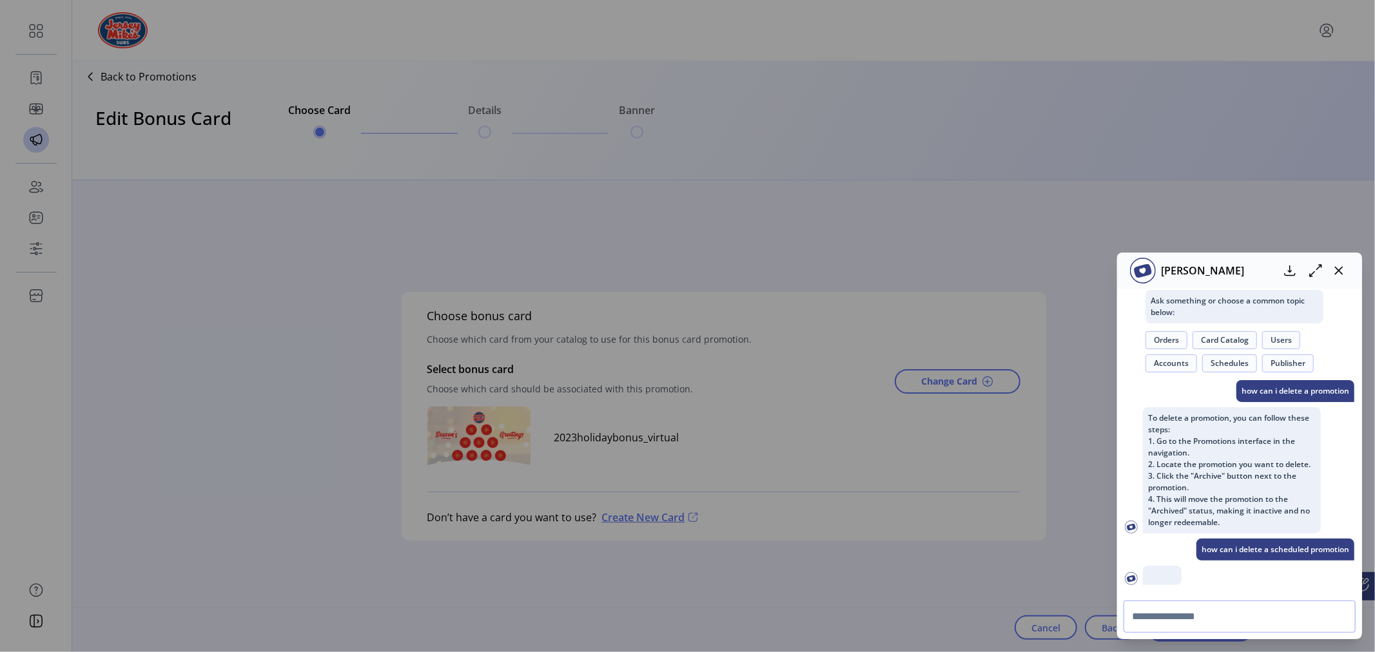
scroll to position [260, 0]
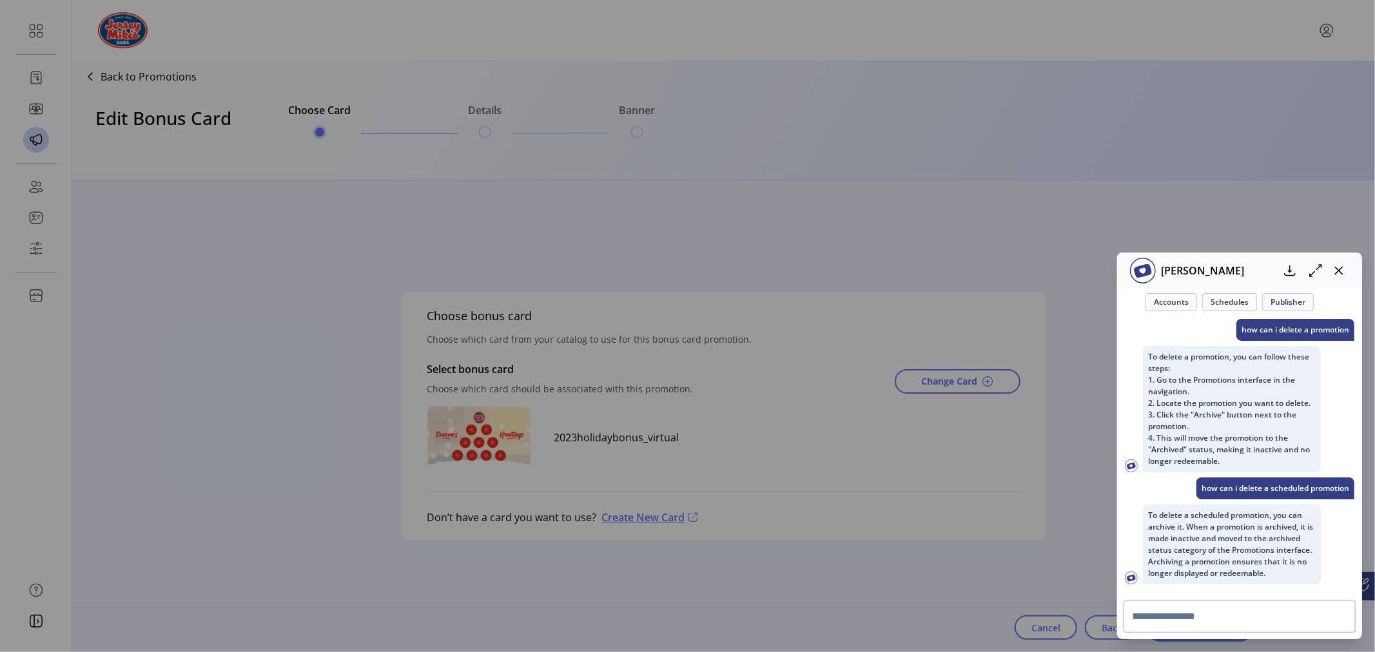
click at [1222, 611] on input "text" at bounding box center [1240, 617] width 232 height 32
type input "**********"
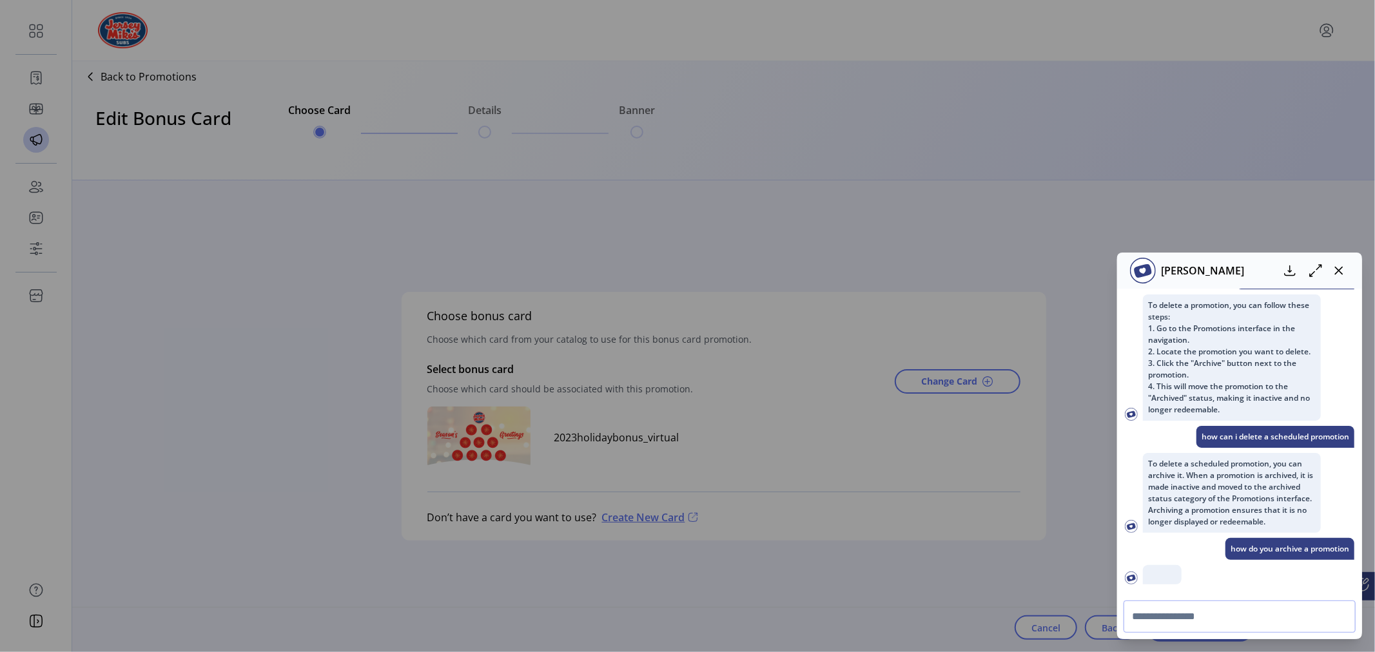
scroll to position [384, 0]
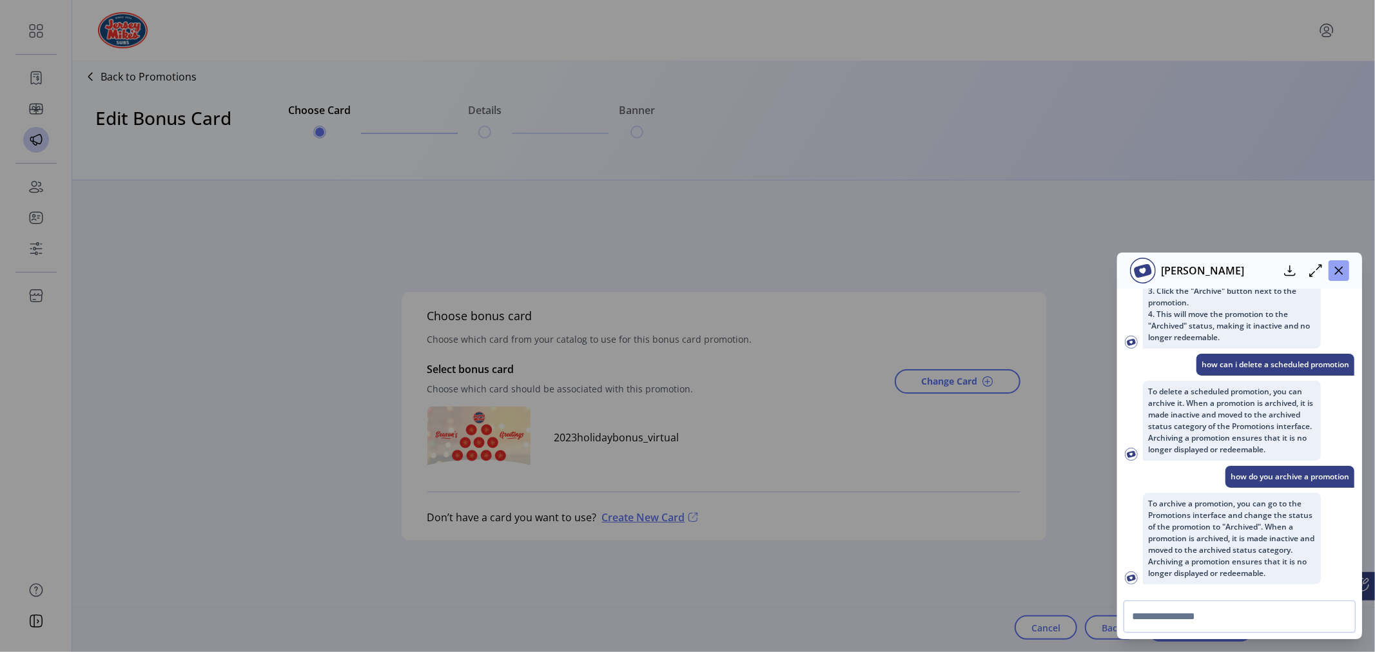
click at [1342, 269] on icon "button" at bounding box center [1339, 271] width 10 height 10
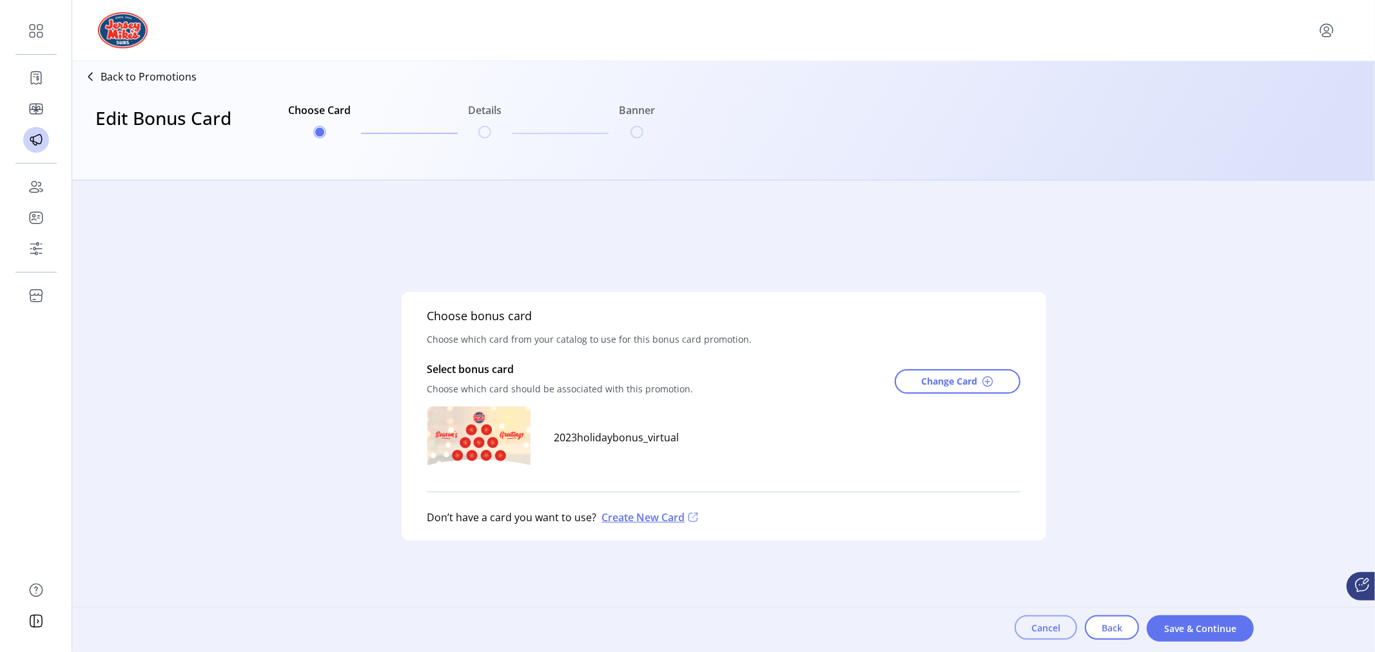
click at [1070, 624] on button "Cancel" at bounding box center [1046, 628] width 63 height 24
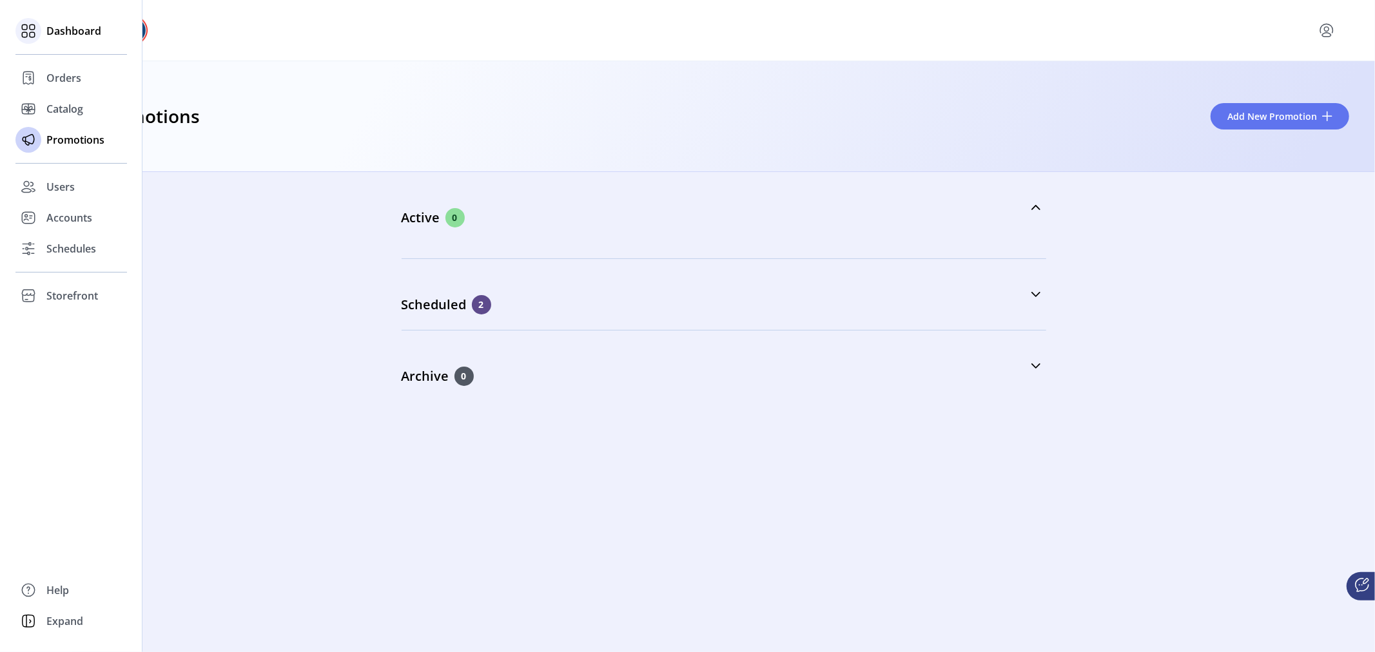
click at [60, 23] on span "Dashboard" at bounding box center [73, 30] width 55 height 15
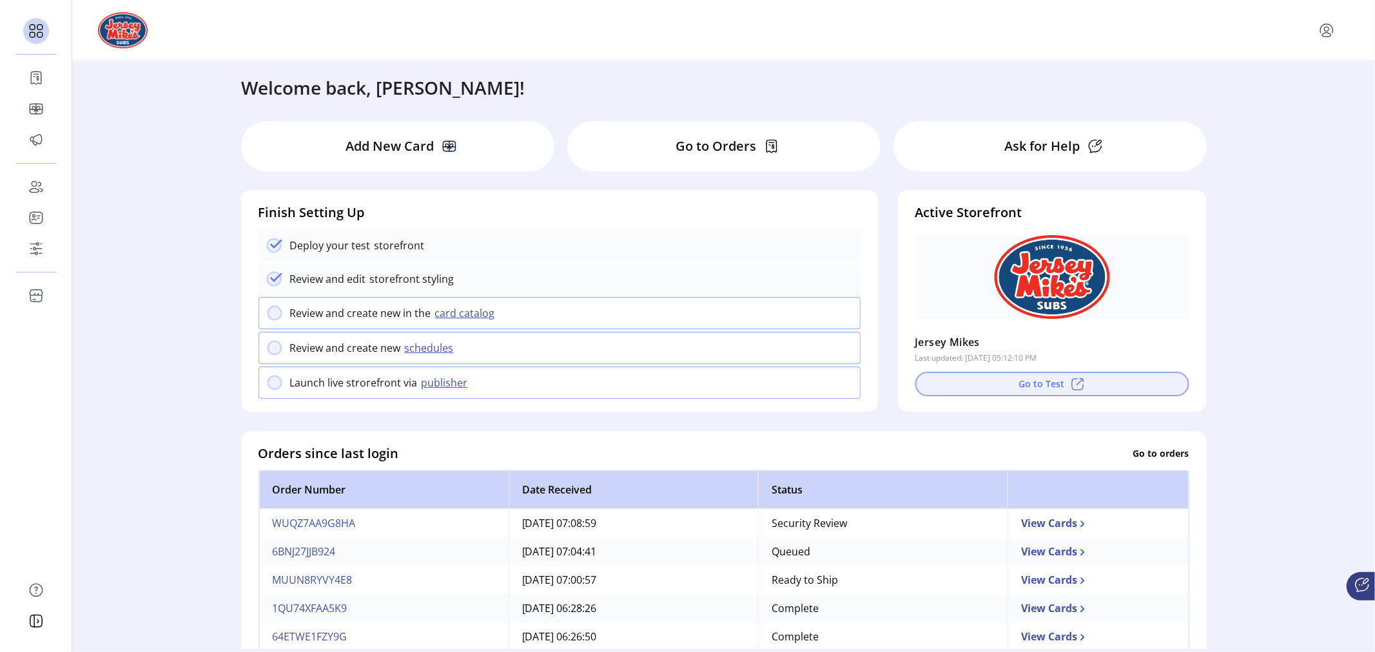
click at [997, 386] on button "Go to Test" at bounding box center [1052, 384] width 274 height 24
click at [273, 353] on 2311 at bounding box center [275, 349] width 14 height 14
click at [710, 147] on p "Go to Orders" at bounding box center [716, 146] width 81 height 19
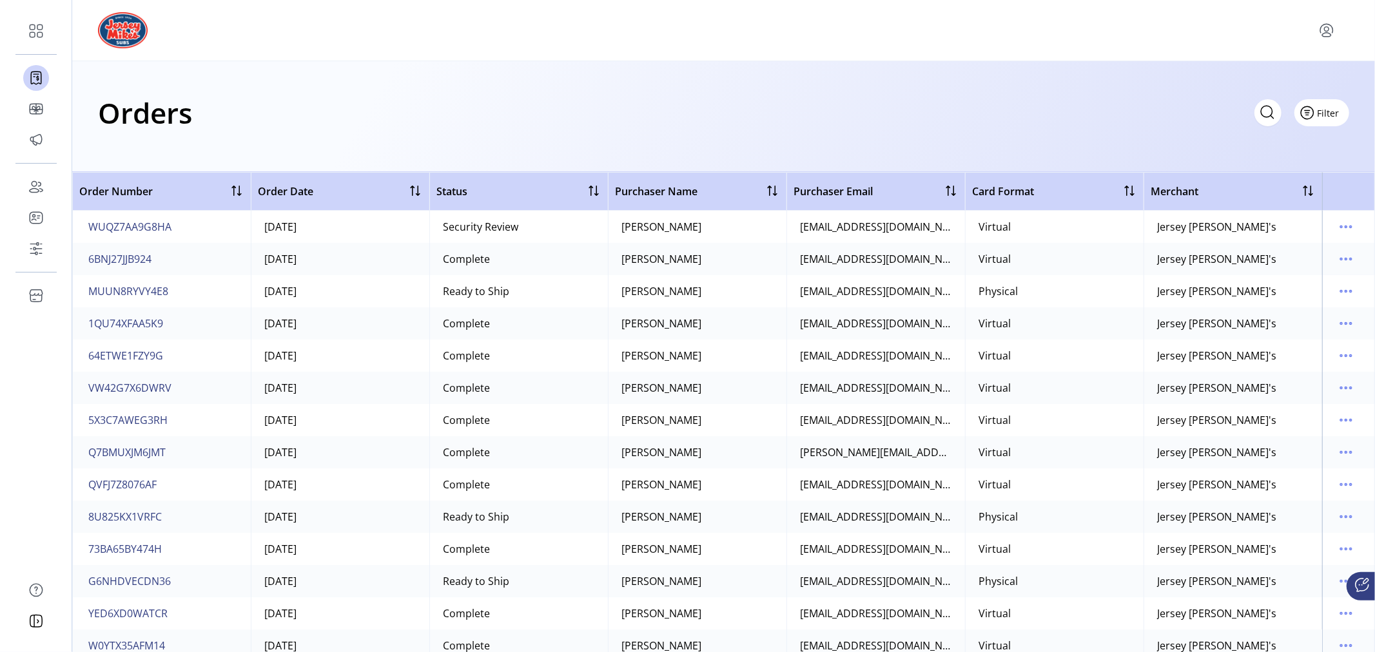
click at [1331, 108] on span "Filter" at bounding box center [1329, 113] width 22 height 14
click at [1285, 162] on span "Status" at bounding box center [1284, 162] width 107 height 10
click at [456, 188] on span "Status" at bounding box center [451, 191] width 31 height 15
click at [591, 190] on div at bounding box center [593, 190] width 15 height 15
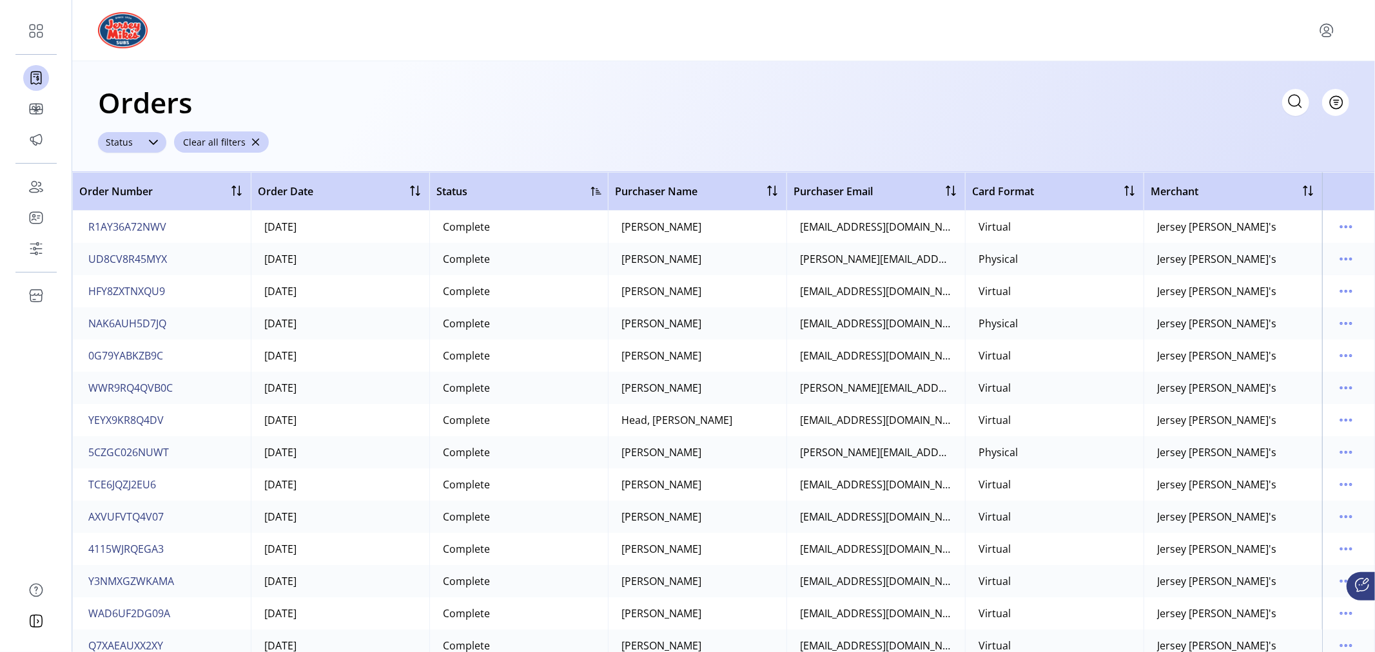
click at [152, 140] on icon at bounding box center [153, 142] width 10 height 10
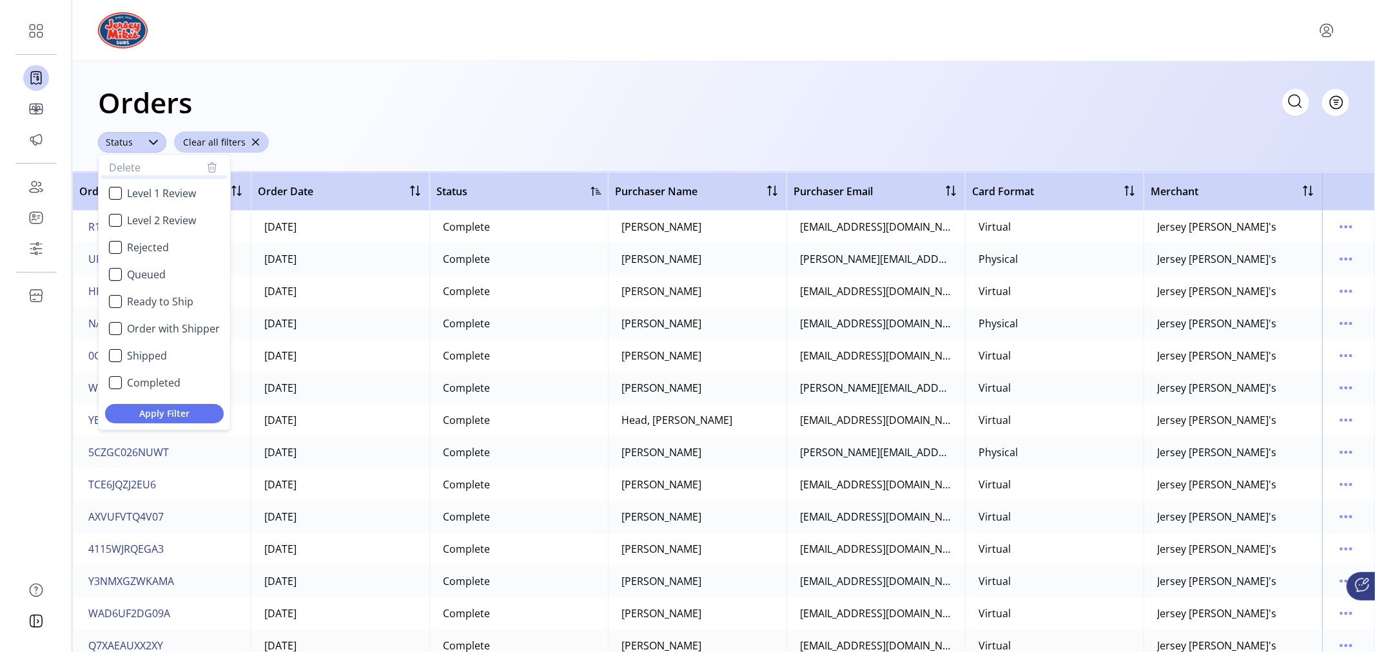
scroll to position [76, 0]
click at [112, 329] on div "Shipped" at bounding box center [115, 331] width 13 height 13
click at [175, 411] on span "Apply Filter" at bounding box center [164, 414] width 98 height 14
click at [429, 87] on div "Orders Filter Focused All Orders" at bounding box center [723, 102] width 1251 height 45
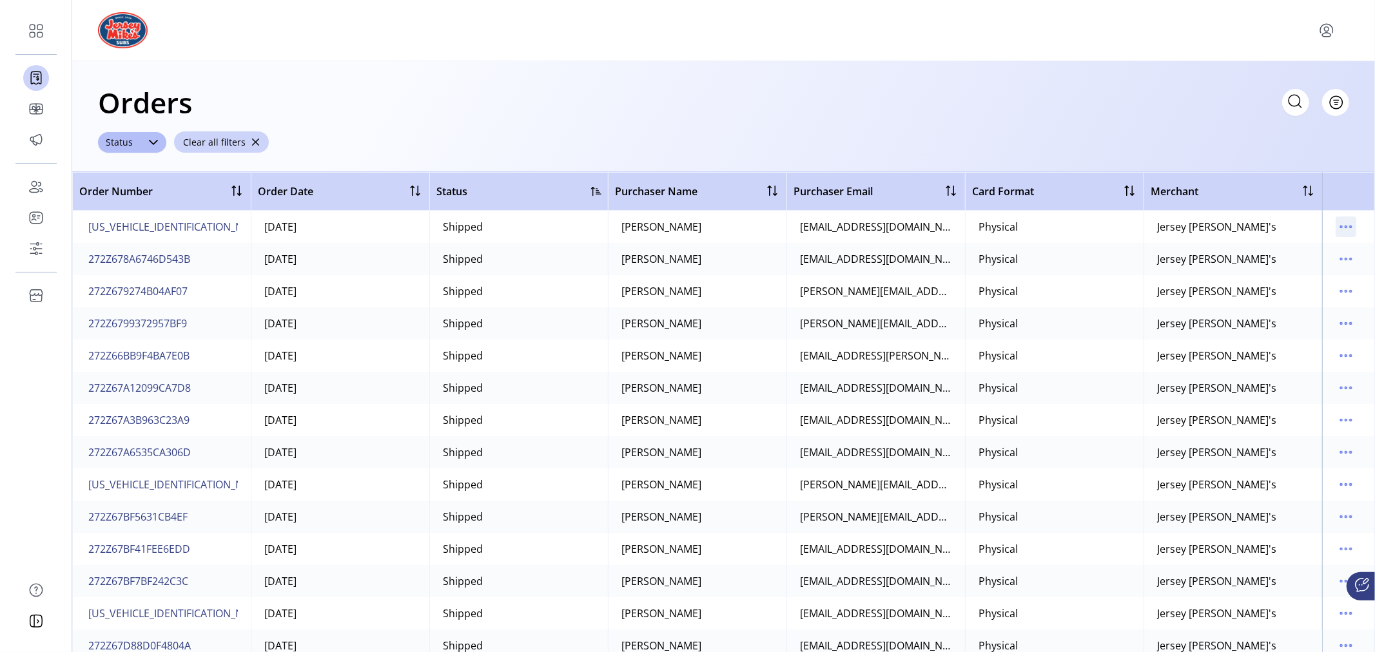
click at [1336, 224] on icon "menu" at bounding box center [1346, 227] width 21 height 21
click at [1313, 257] on span "View Details" at bounding box center [1285, 252] width 107 height 10
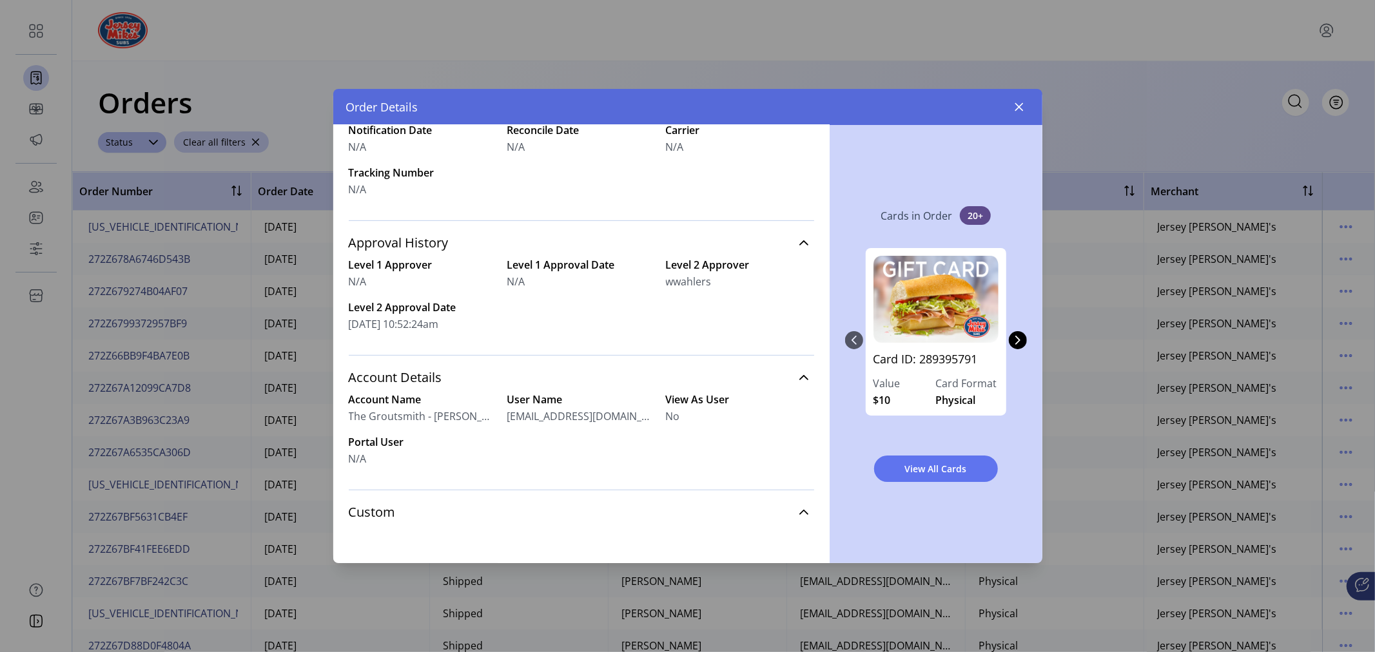
scroll to position [469, 0]
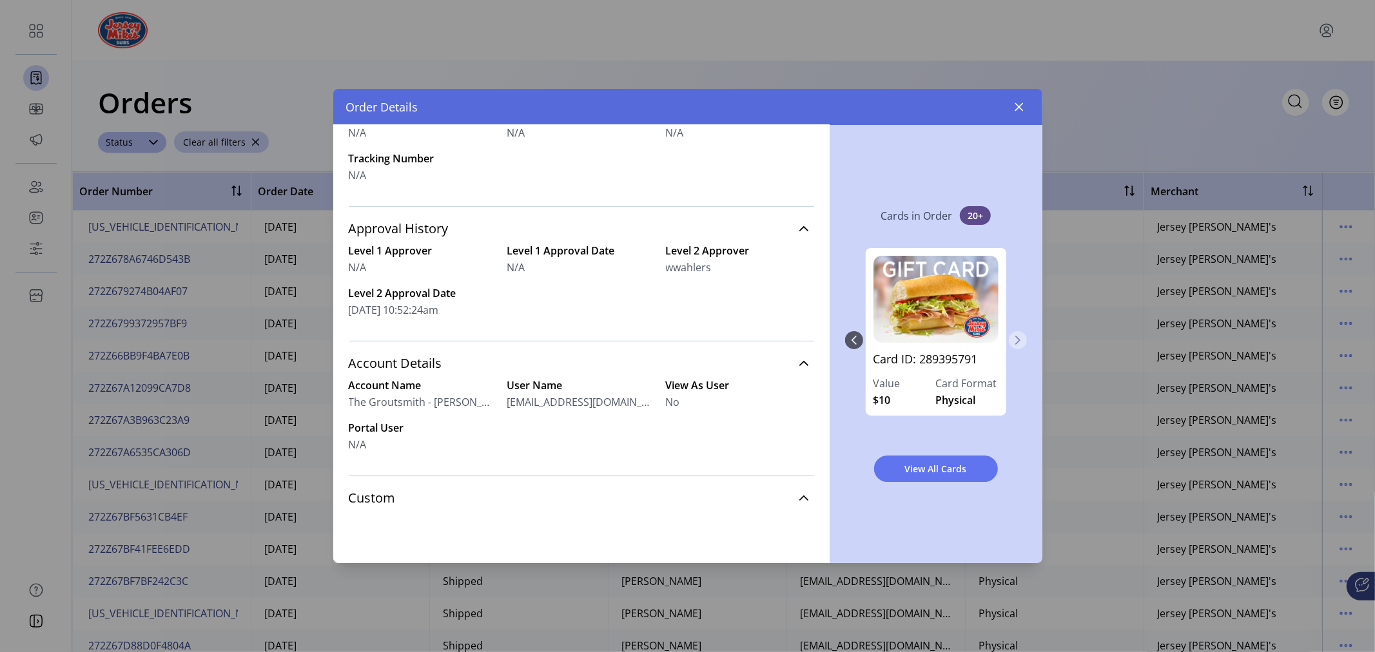
click at [1021, 342] on icon "Next Page" at bounding box center [1018, 340] width 10 height 10
click at [1022, 108] on icon "button" at bounding box center [1019, 107] width 10 height 10
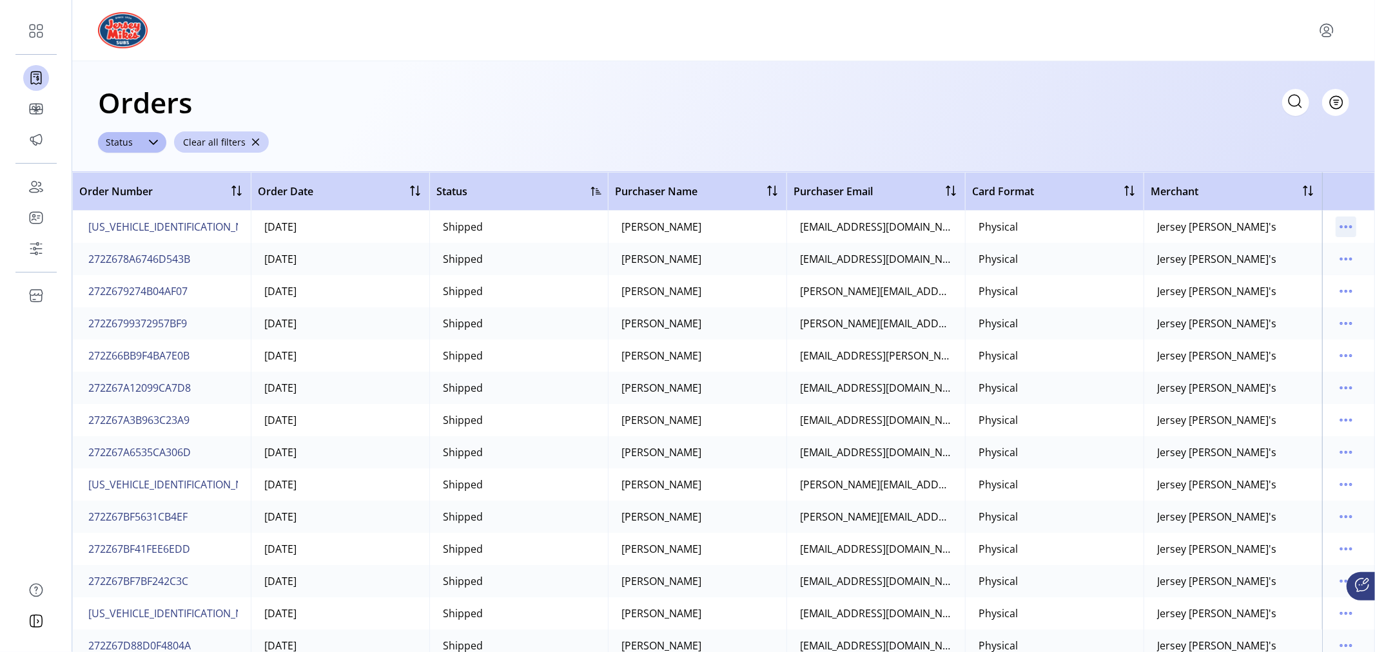
click at [1338, 222] on icon "menu" at bounding box center [1346, 227] width 21 height 21
click at [143, 226] on span "[US_VEHICLE_IDENTIFICATION_NUMBER]" at bounding box center [184, 226] width 193 height 15
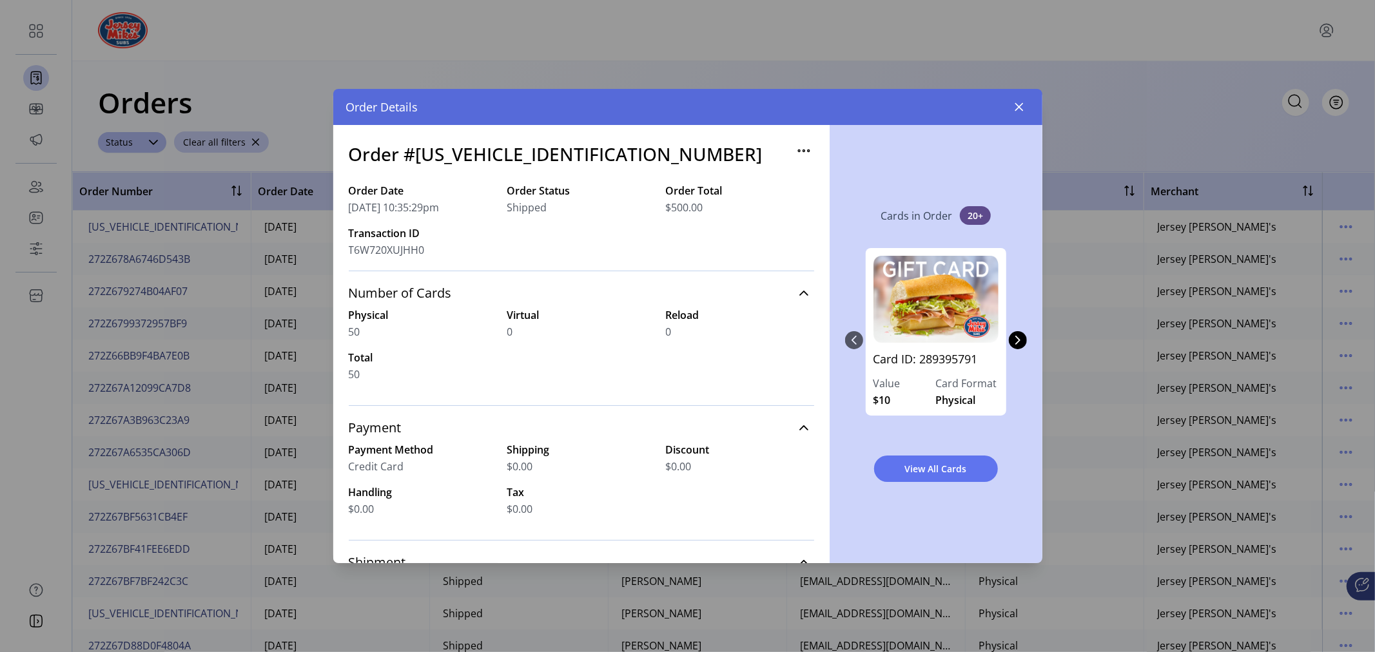
click at [795, 150] on icon "button" at bounding box center [804, 151] width 21 height 21
click at [699, 159] on div "Order #[US_VEHICLE_IDENTIFICATION_NUMBER]" at bounding box center [581, 162] width 465 height 43
click at [799, 293] on icon at bounding box center [803, 293] width 9 height 5
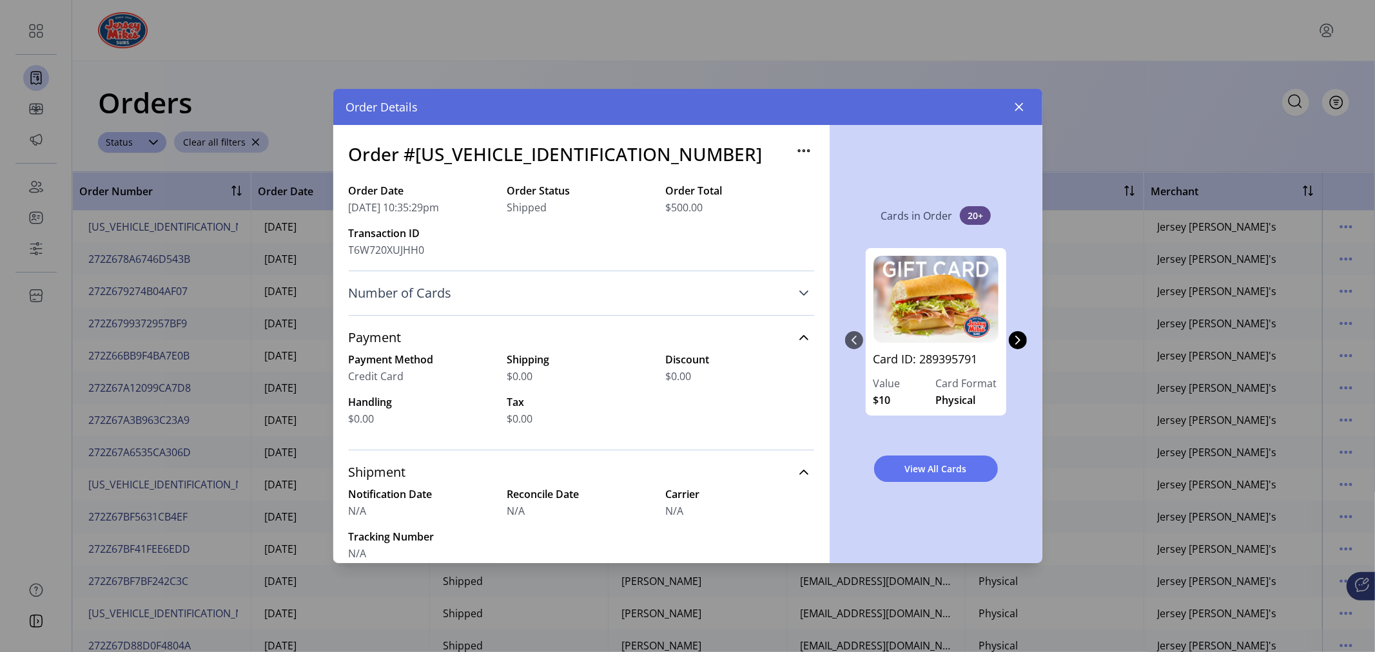
click at [799, 293] on icon at bounding box center [803, 293] width 9 height 5
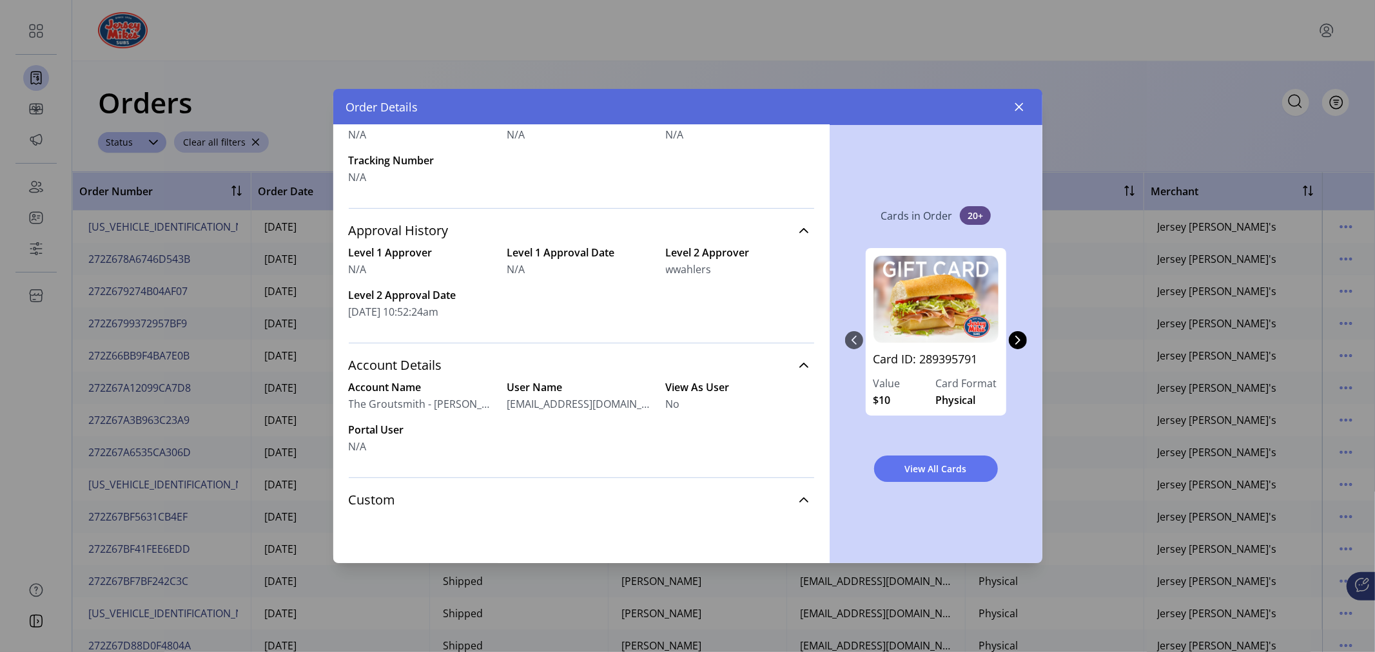
scroll to position [469, 0]
drag, startPoint x: 347, startPoint y: 398, endPoint x: 484, endPoint y: 398, distance: 136.7
click at [484, 398] on div "Order #[US_VEHICLE_IDENTIFICATION_NUMBER] Order Date [DATE] 10:35:29pm Order St…" at bounding box center [581, 344] width 496 height 438
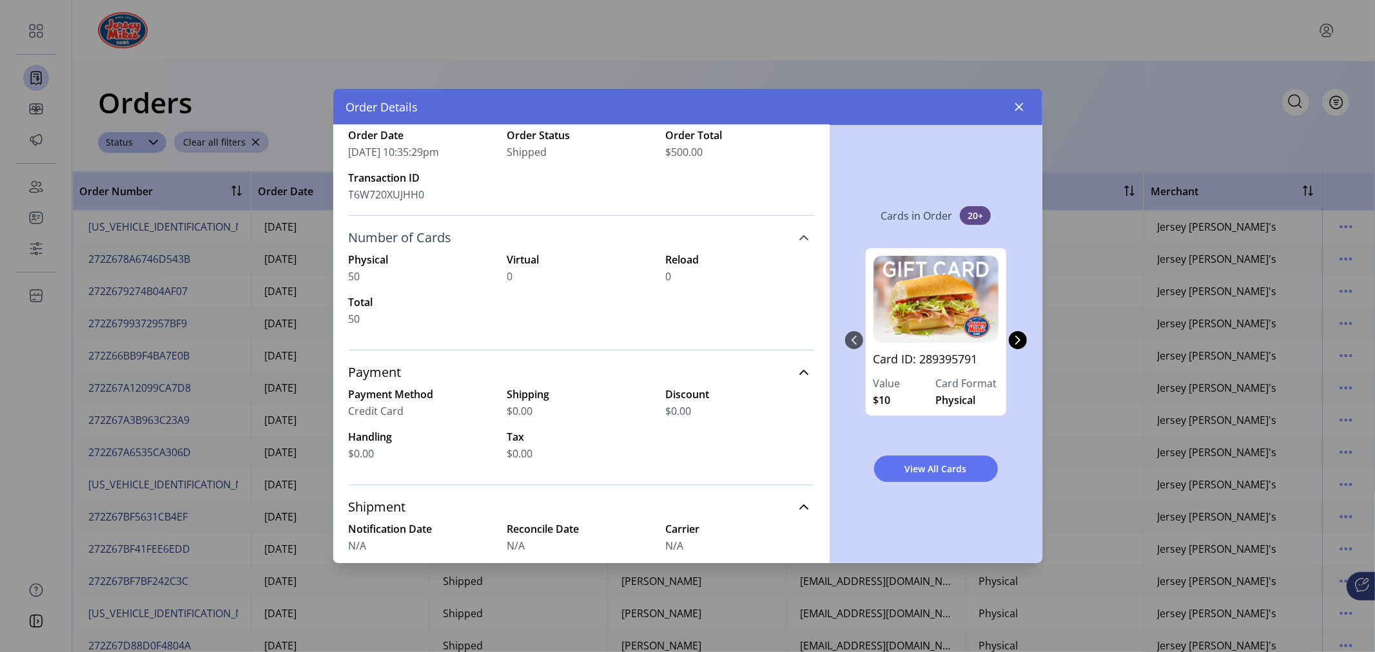
scroll to position [0, 0]
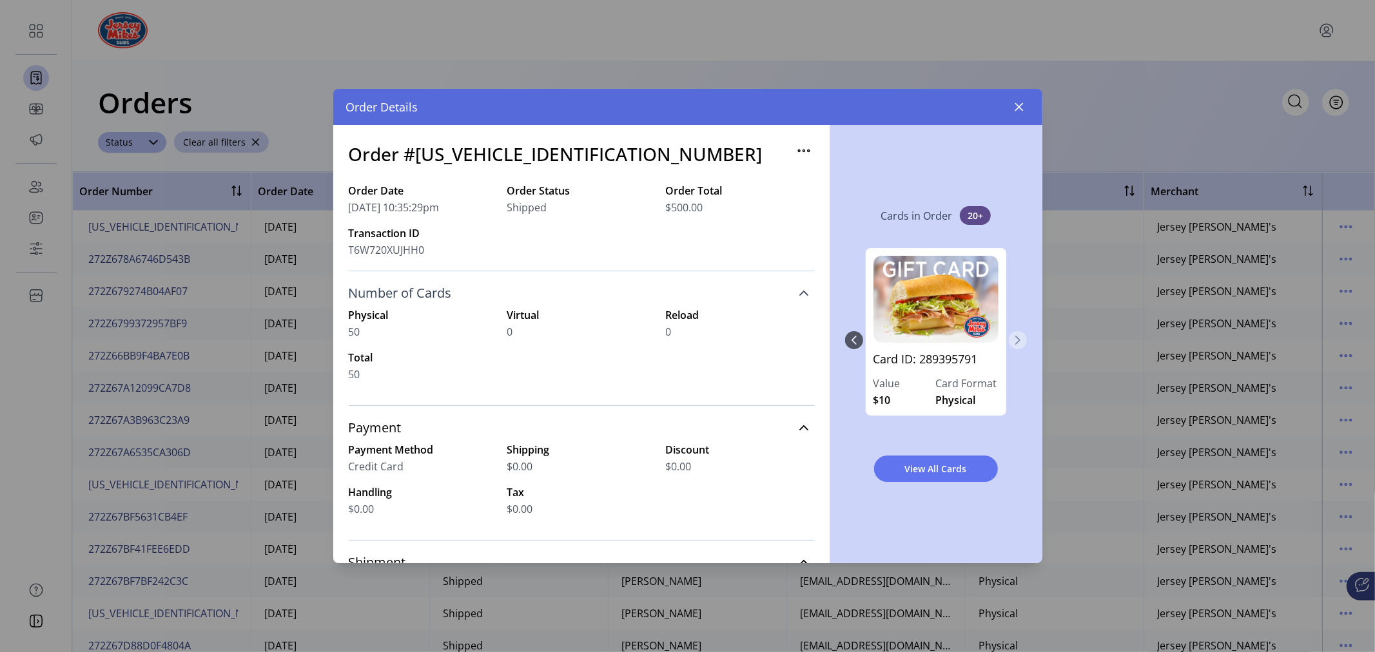
click at [1019, 342] on icon "Next Page" at bounding box center [1017, 340] width 5 height 9
click at [961, 337] on img "4" at bounding box center [936, 299] width 125 height 87
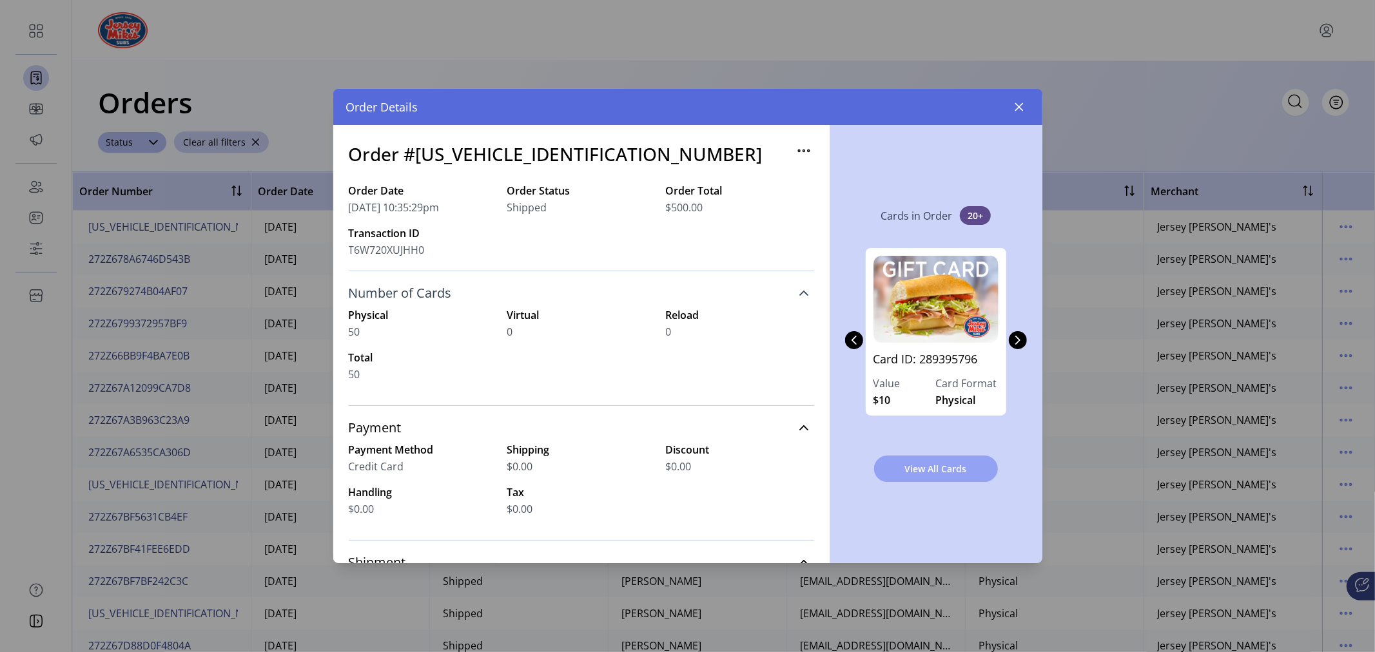
click at [943, 473] on span "View All Cards" at bounding box center [936, 469] width 90 height 14
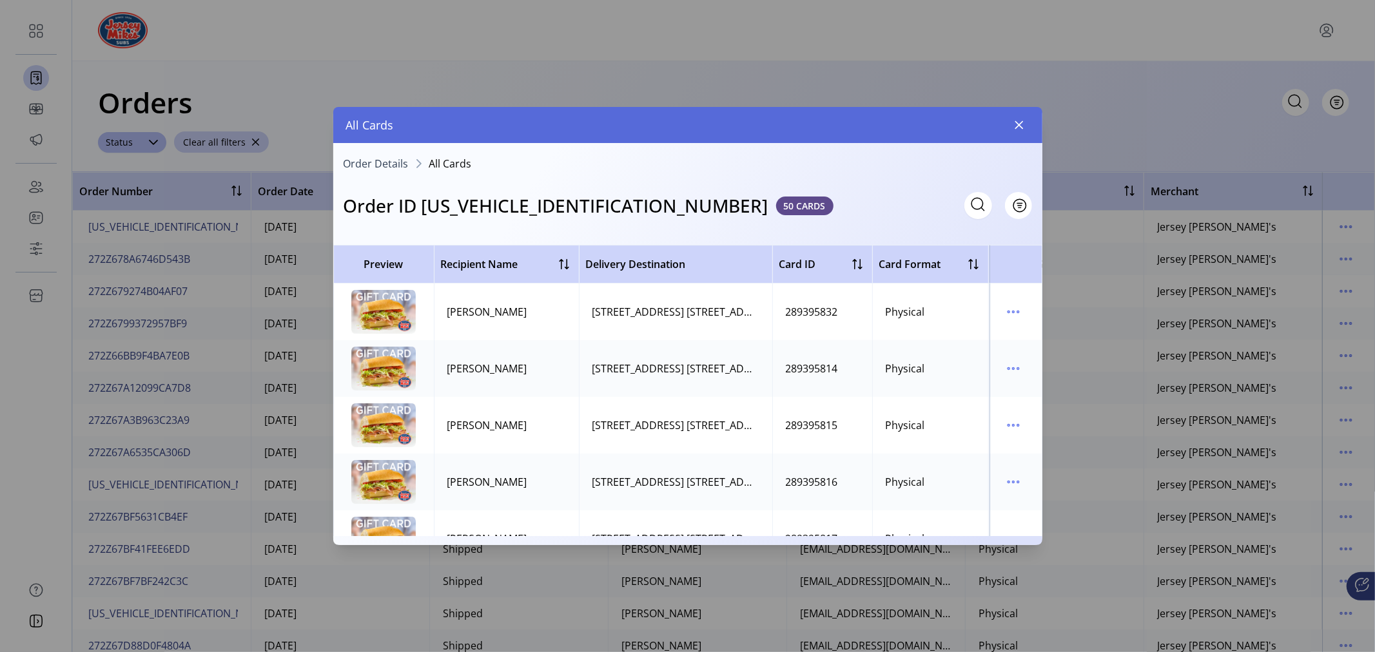
scroll to position [72, 0]
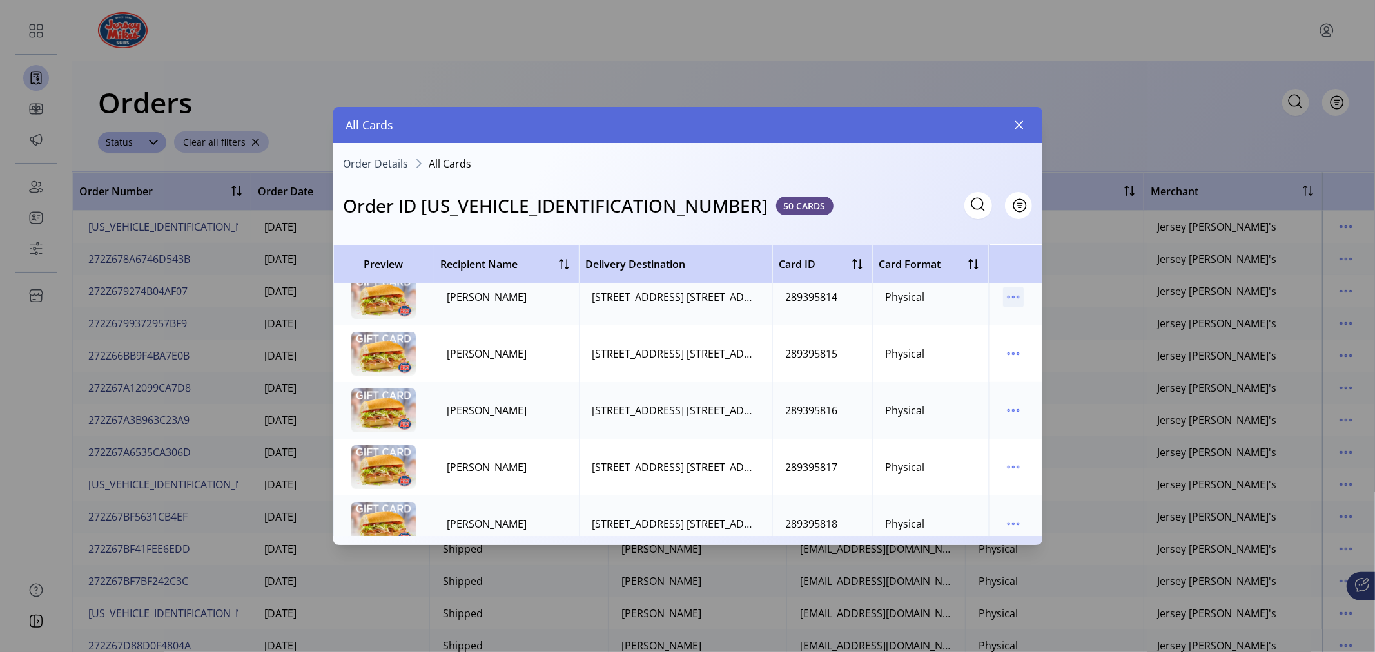
click at [1012, 297] on icon "menu" at bounding box center [1013, 298] width 2 height 2
click at [1042, 323] on span "View Card Details" at bounding box center [1061, 322] width 107 height 10
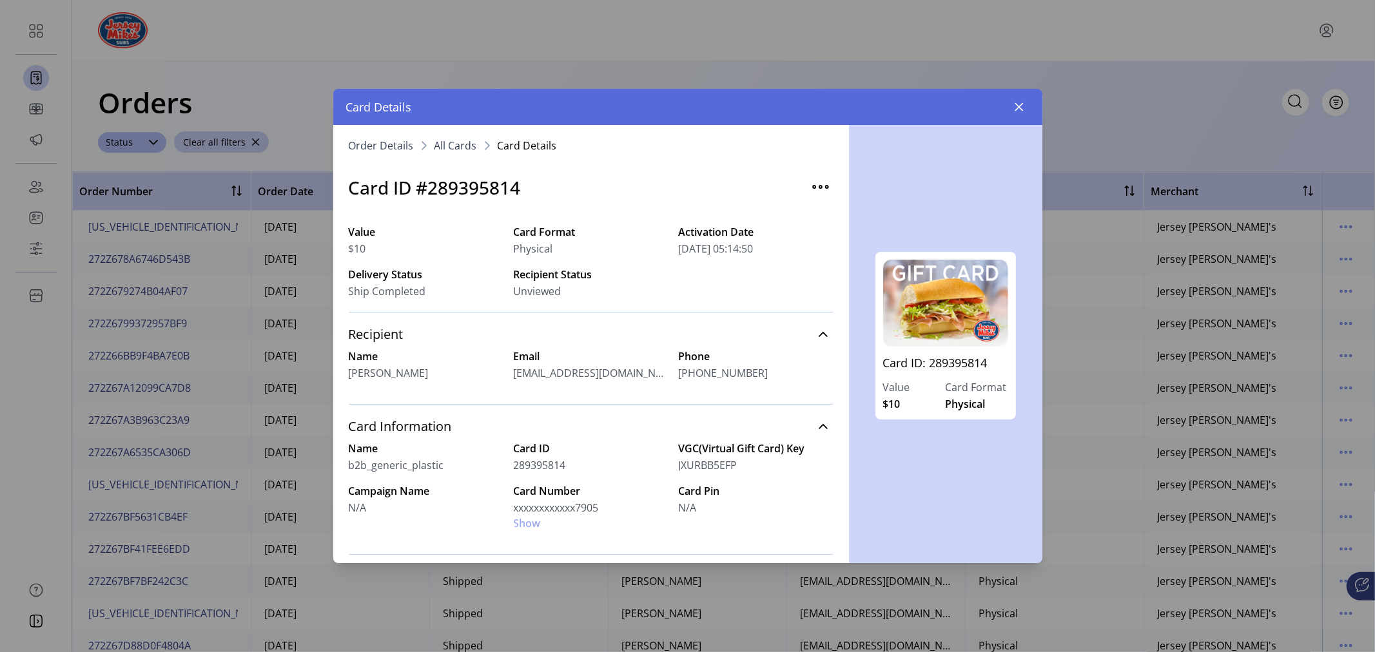
click at [940, 311] on img at bounding box center [945, 303] width 125 height 87
click at [452, 144] on span "All Cards" at bounding box center [456, 146] width 43 height 10
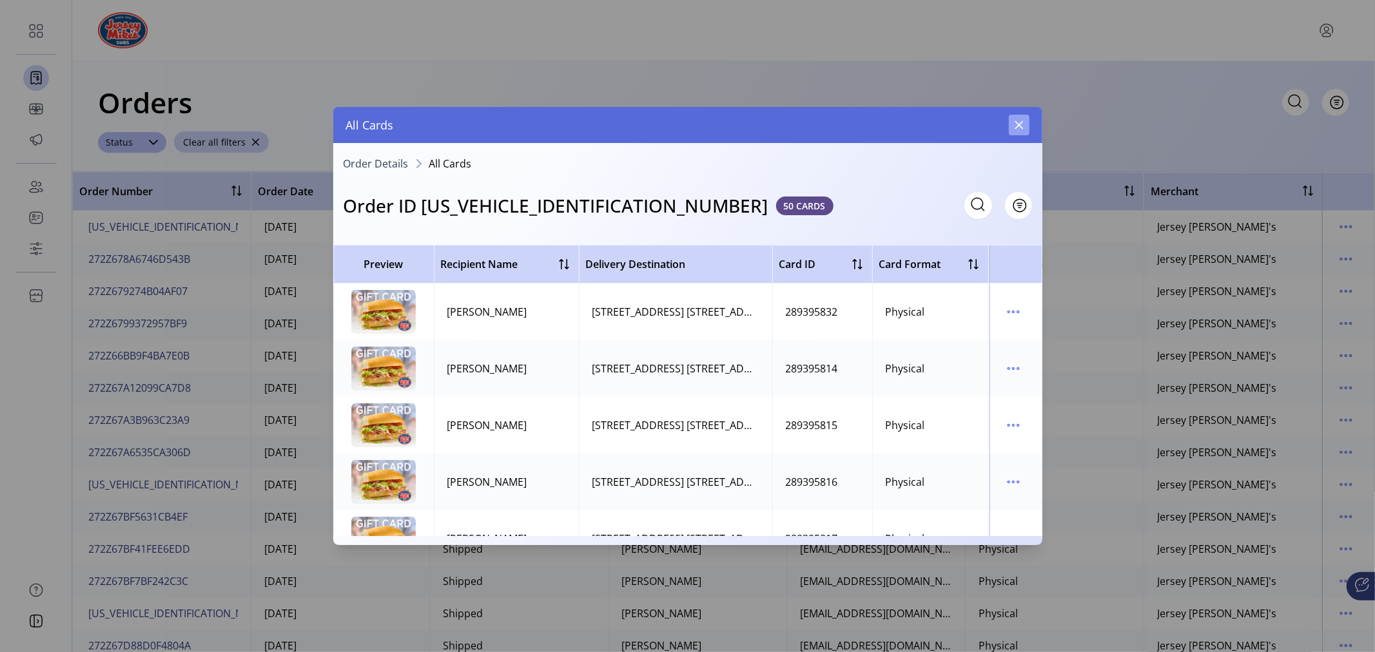
click at [1024, 122] on button "button" at bounding box center [1019, 125] width 21 height 21
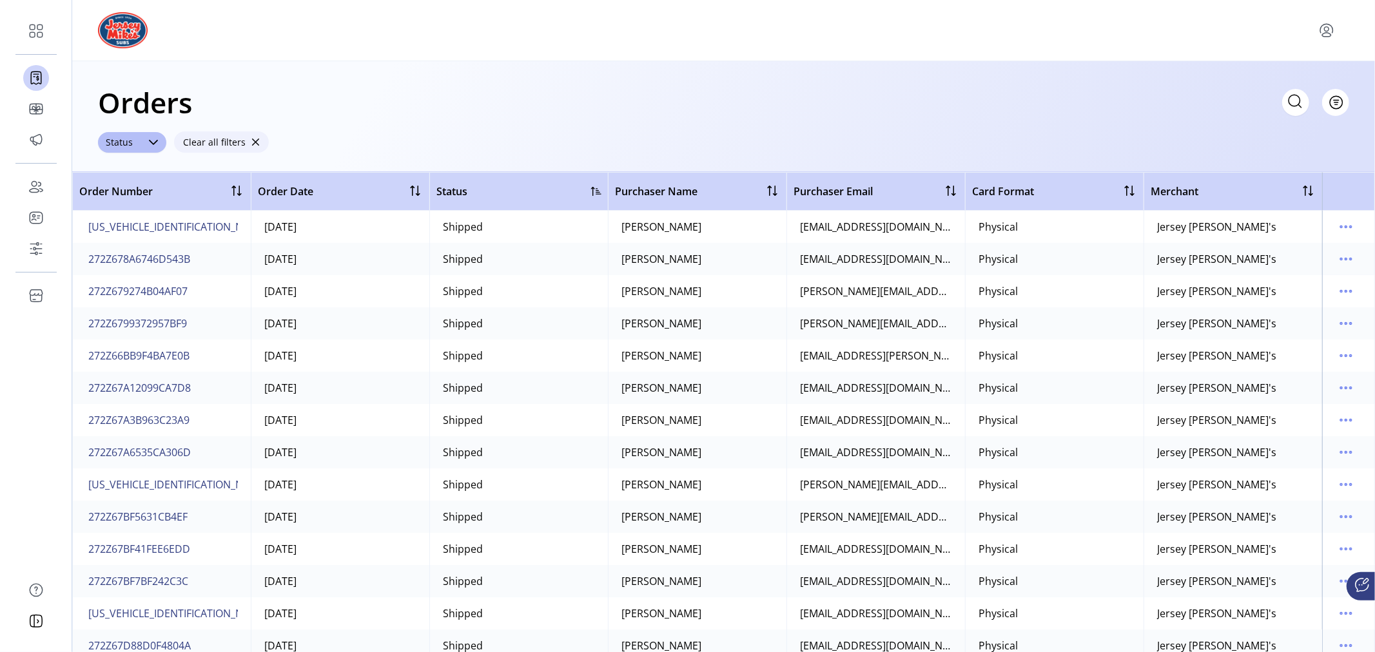
click at [251, 138] on span "button" at bounding box center [255, 142] width 9 height 9
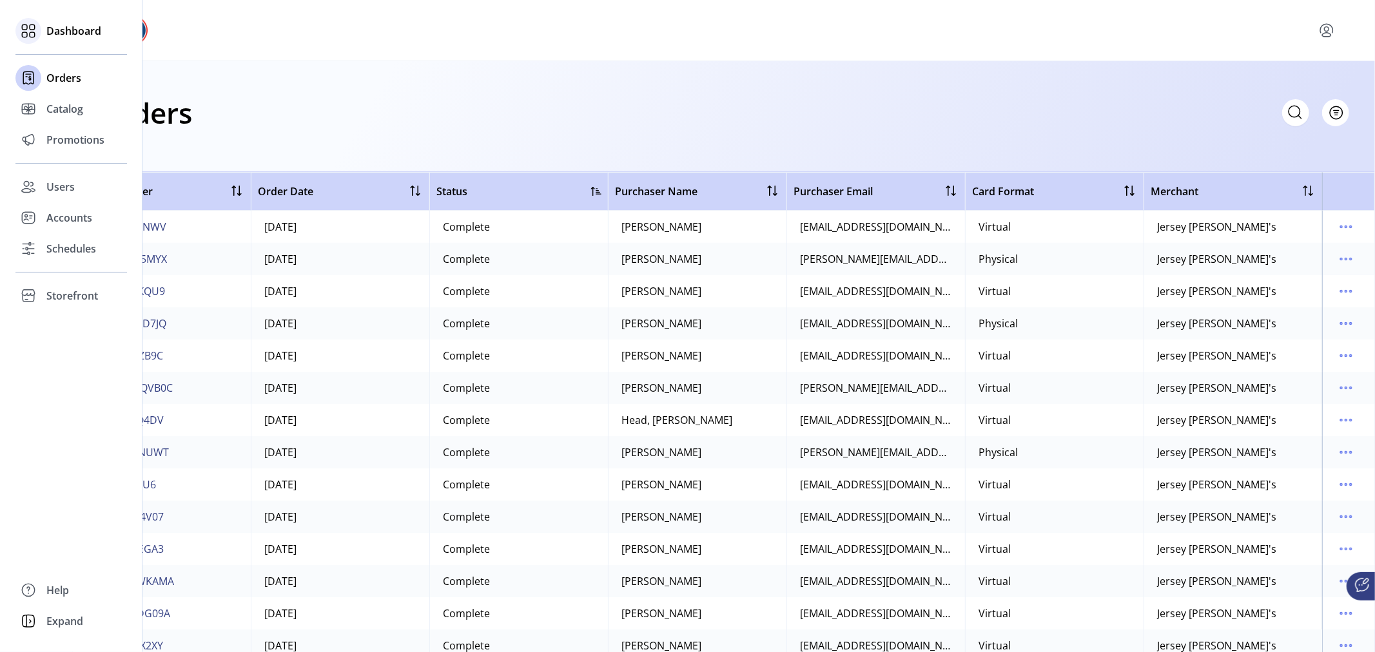
click at [76, 30] on span "Dashboard" at bounding box center [73, 30] width 55 height 15
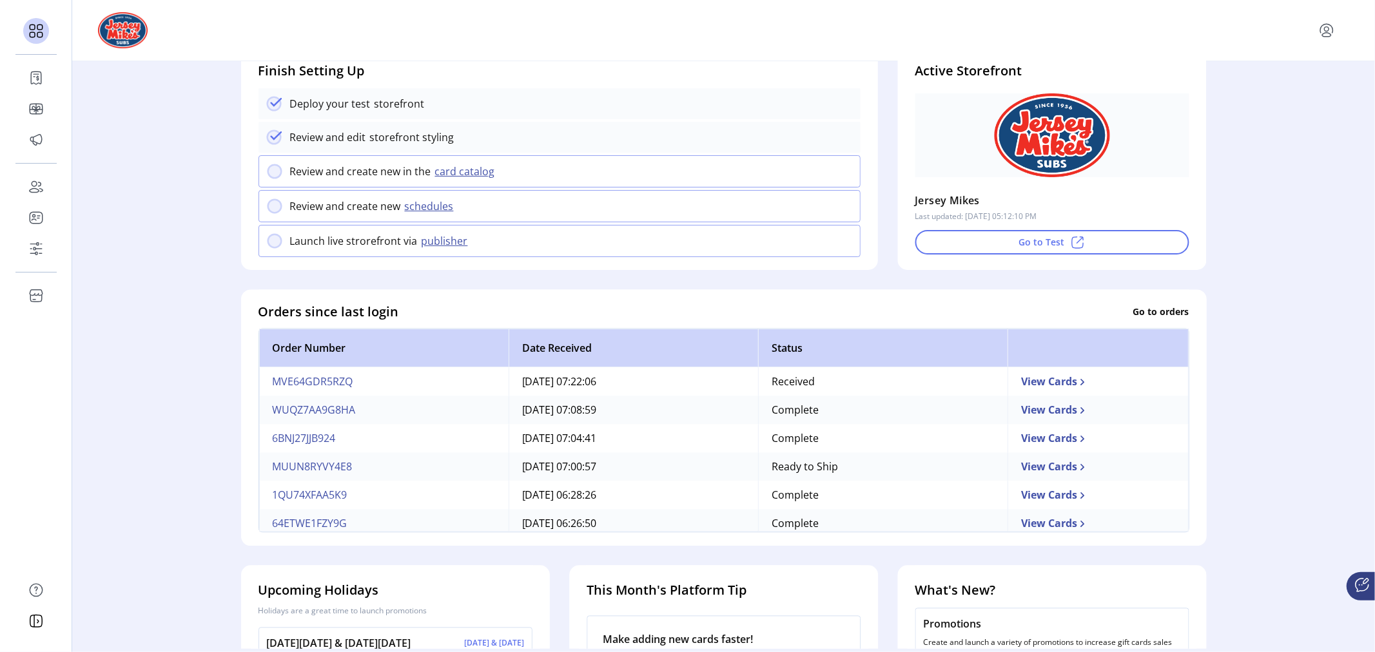
scroll to position [143, 0]
click at [1048, 388] on td "View Cards" at bounding box center [1098, 380] width 181 height 28
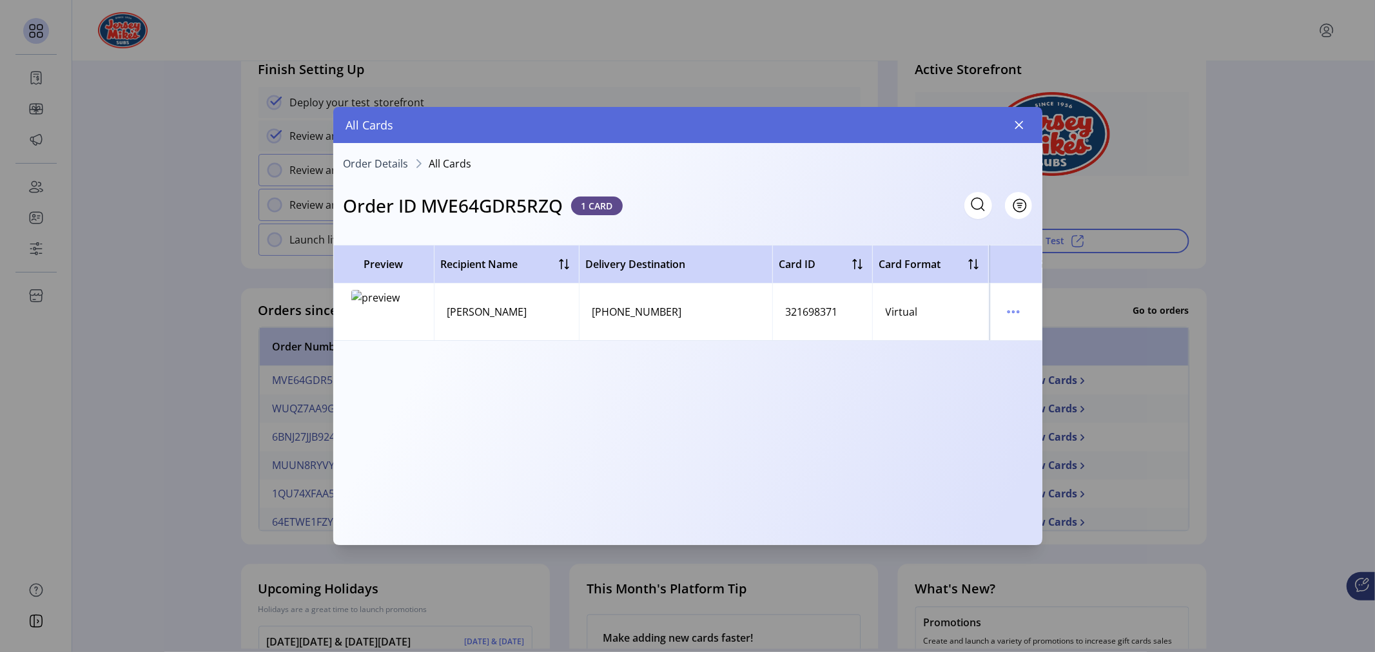
click at [355, 293] on img at bounding box center [383, 312] width 64 height 44
click at [391, 298] on img at bounding box center [383, 312] width 64 height 44
click at [1006, 311] on icon "menu" at bounding box center [1013, 312] width 21 height 21
click at [1059, 335] on span "View Card Details" at bounding box center [1067, 337] width 107 height 10
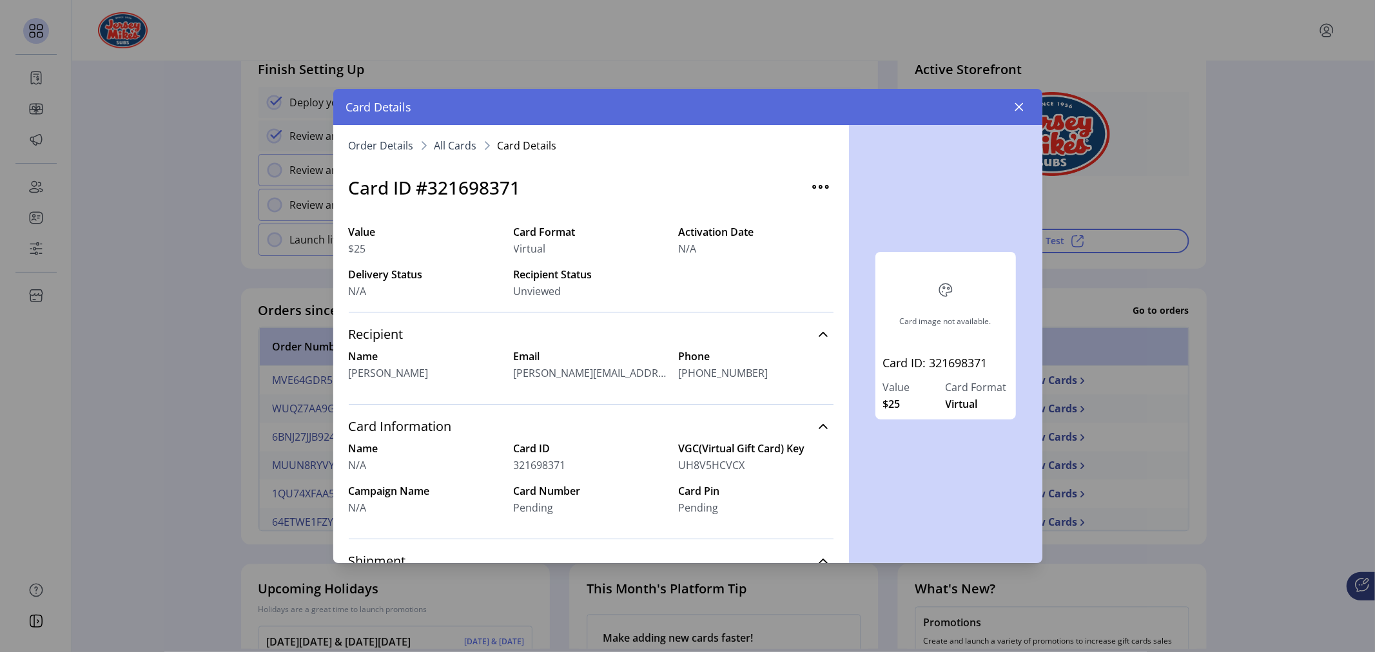
click at [939, 344] on div "Card image not available." at bounding box center [945, 303] width 125 height 87
click at [1021, 104] on icon "button" at bounding box center [1019, 107] width 10 height 10
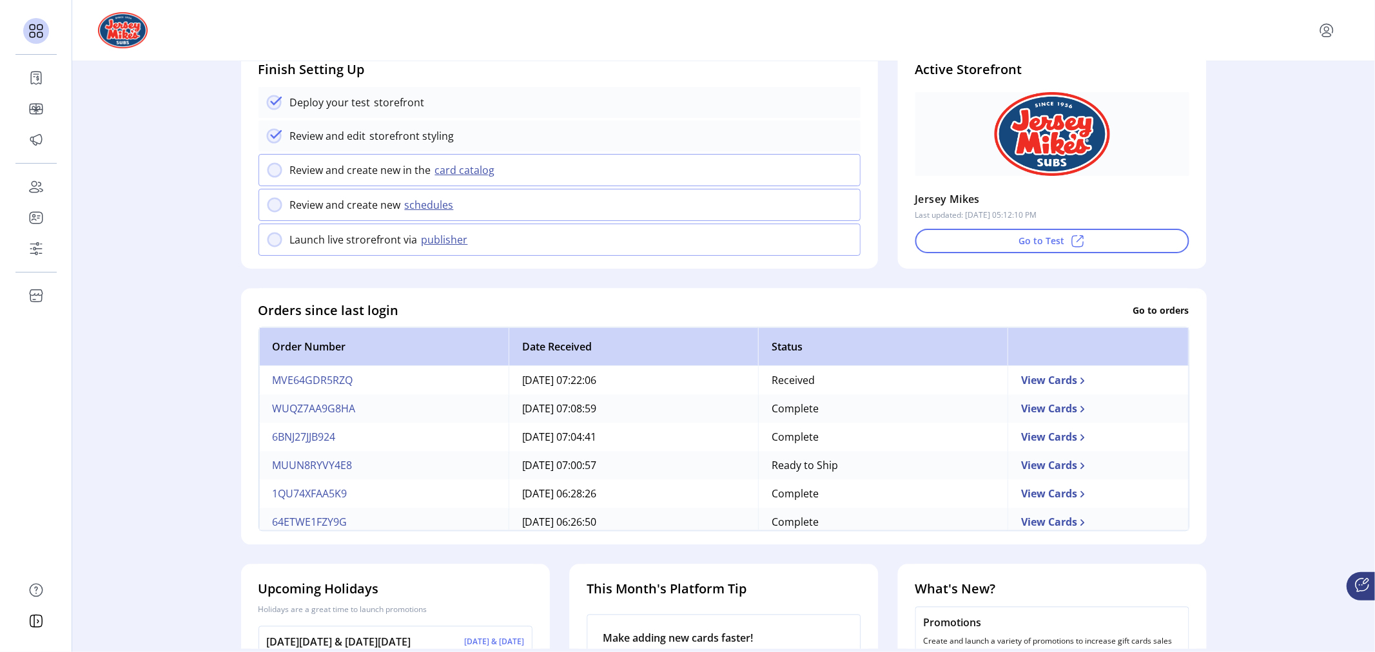
click at [293, 469] on td "MUUN8RYVY4E8" at bounding box center [383, 465] width 249 height 28
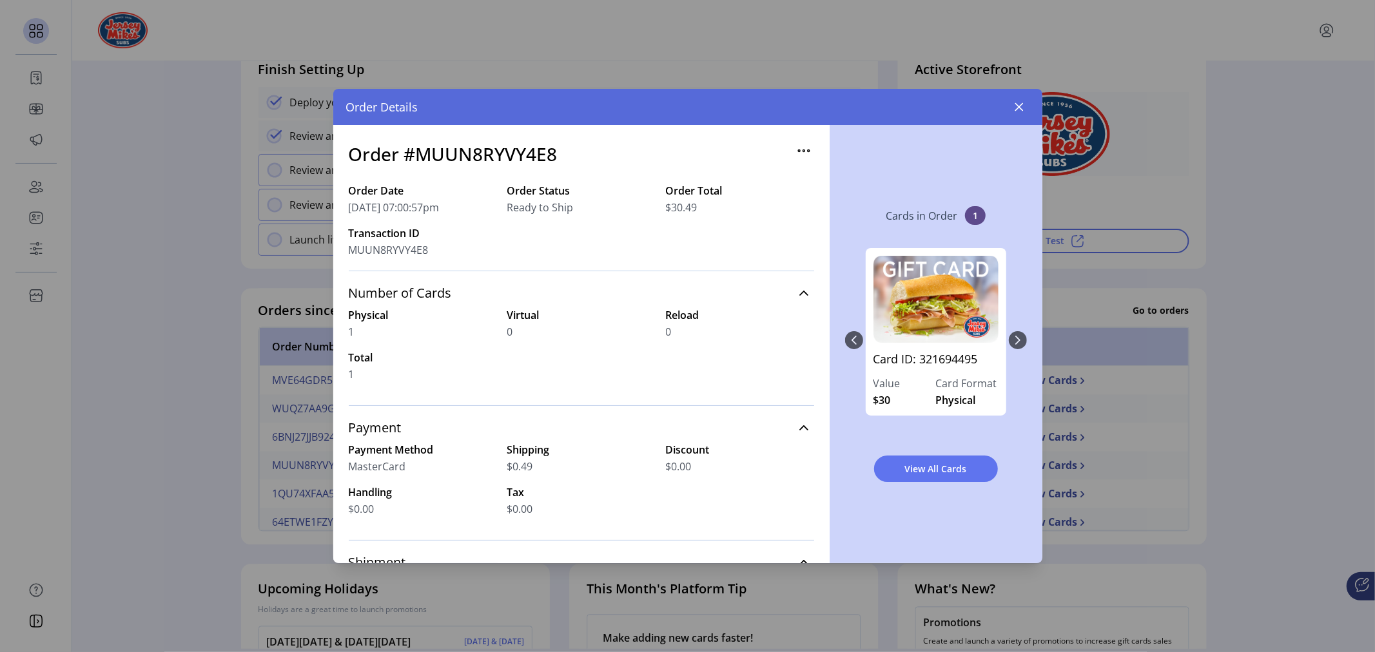
click at [927, 340] on img "0" at bounding box center [936, 299] width 125 height 87
click at [943, 471] on span "View All Cards" at bounding box center [936, 469] width 90 height 14
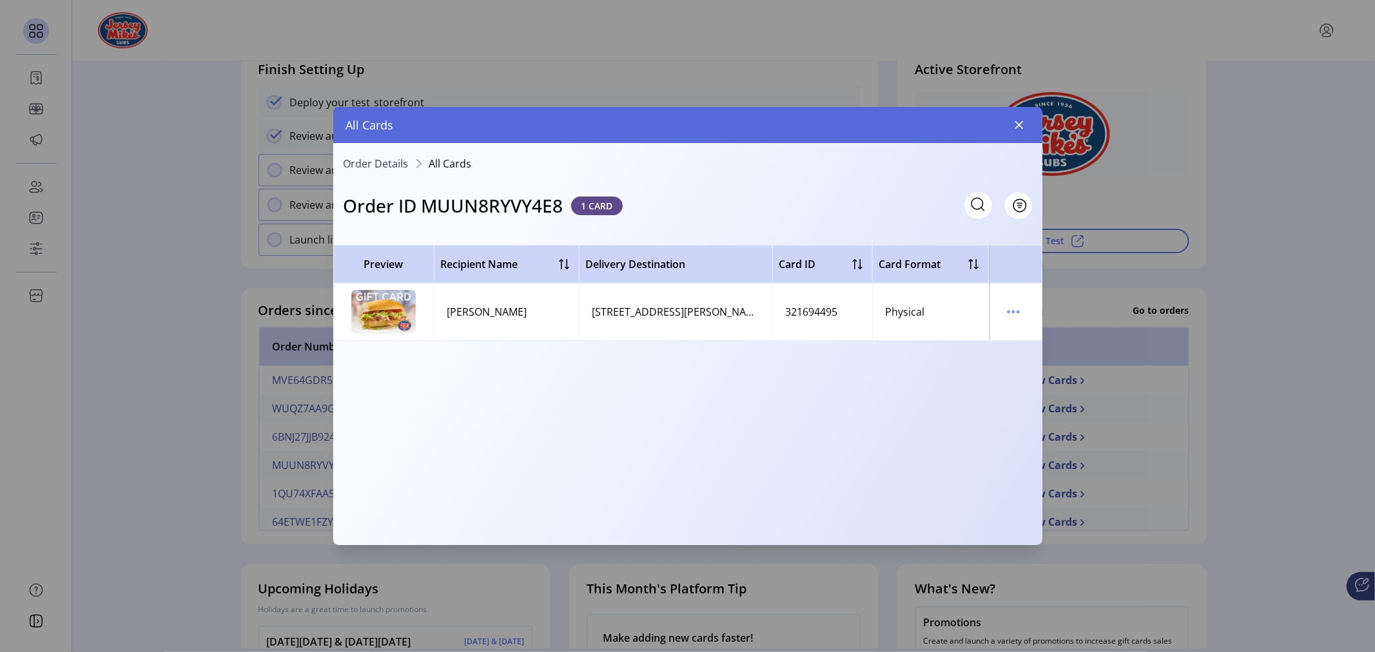
click at [471, 308] on div "[PERSON_NAME]" at bounding box center [487, 311] width 80 height 15
click at [598, 305] on div "[STREET_ADDRESS][PERSON_NAME][PERSON_NAME]" at bounding box center [675, 311] width 167 height 15
click at [807, 308] on div "321694495" at bounding box center [812, 311] width 52 height 15
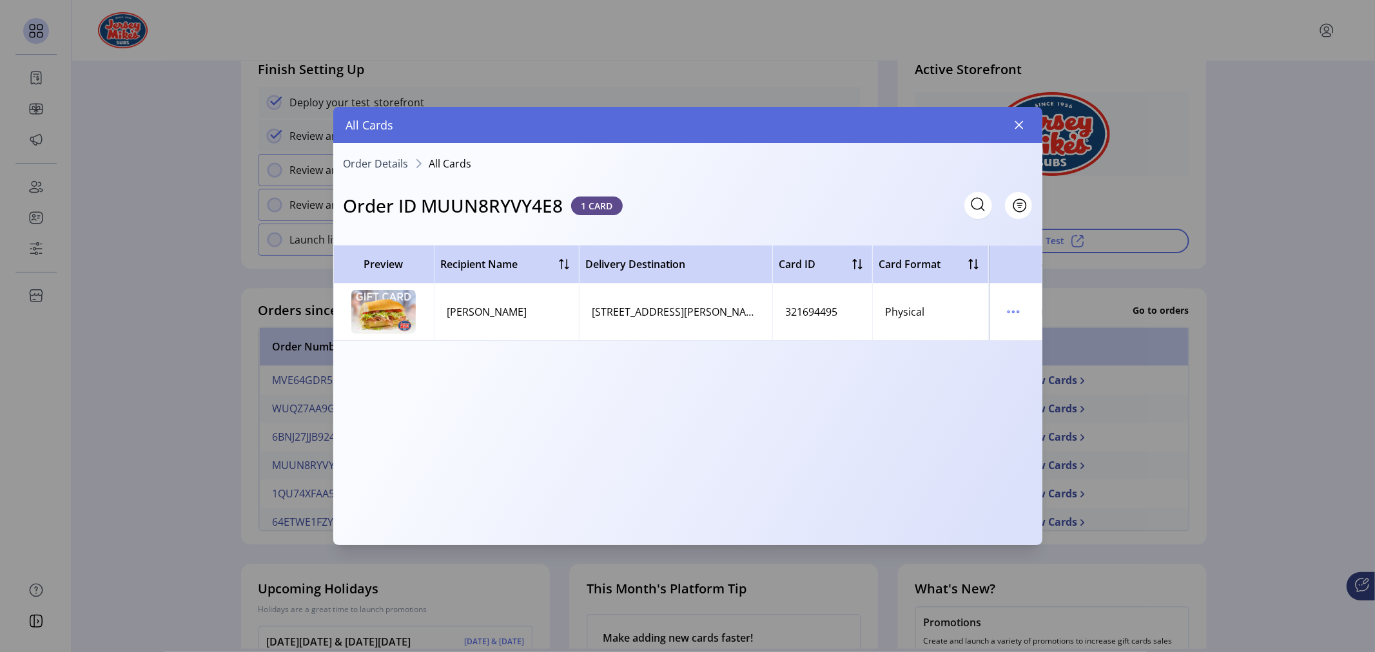
click at [807, 308] on div "321694495" at bounding box center [812, 311] width 52 height 15
click at [925, 318] on td "Physical" at bounding box center [930, 312] width 116 height 57
click at [924, 317] on div "Physical" at bounding box center [905, 311] width 39 height 15
click at [1012, 313] on icon "menu" at bounding box center [1013, 312] width 21 height 21
click at [487, 314] on div "[PERSON_NAME]" at bounding box center [487, 311] width 80 height 15
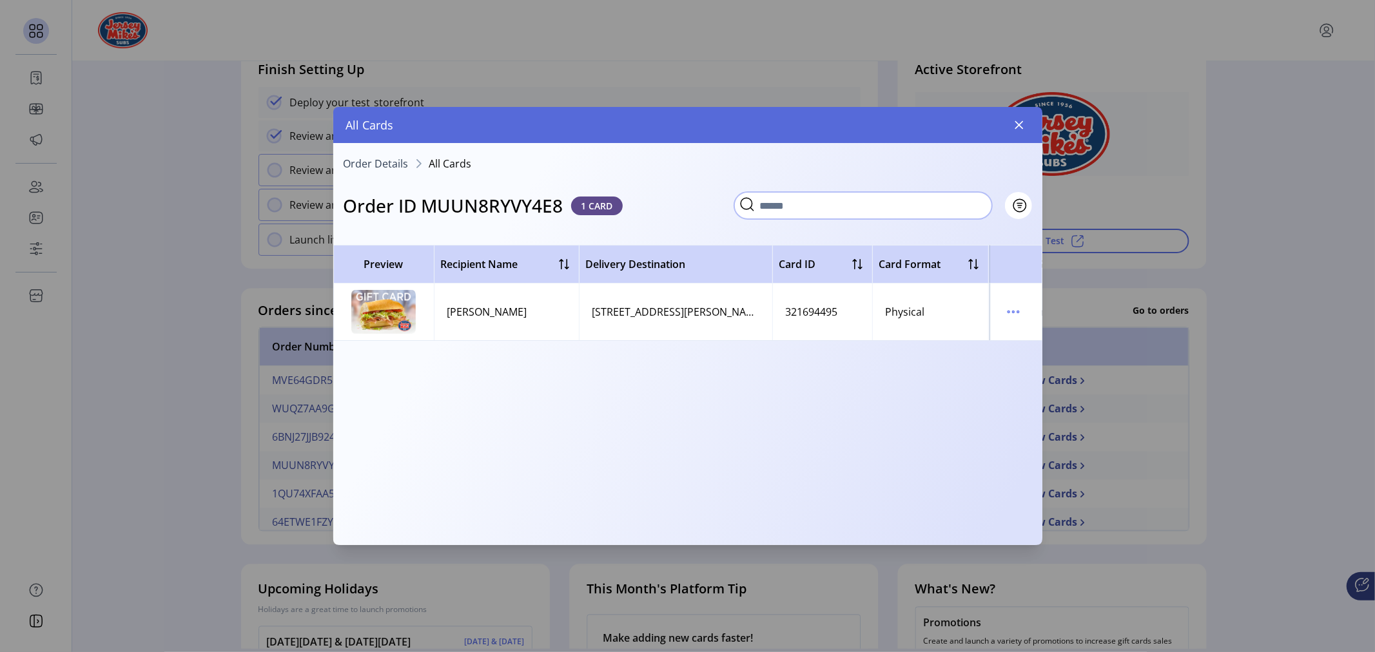
click at [914, 204] on input "text" at bounding box center [863, 205] width 258 height 27
click at [1017, 123] on icon "button" at bounding box center [1019, 125] width 10 height 10
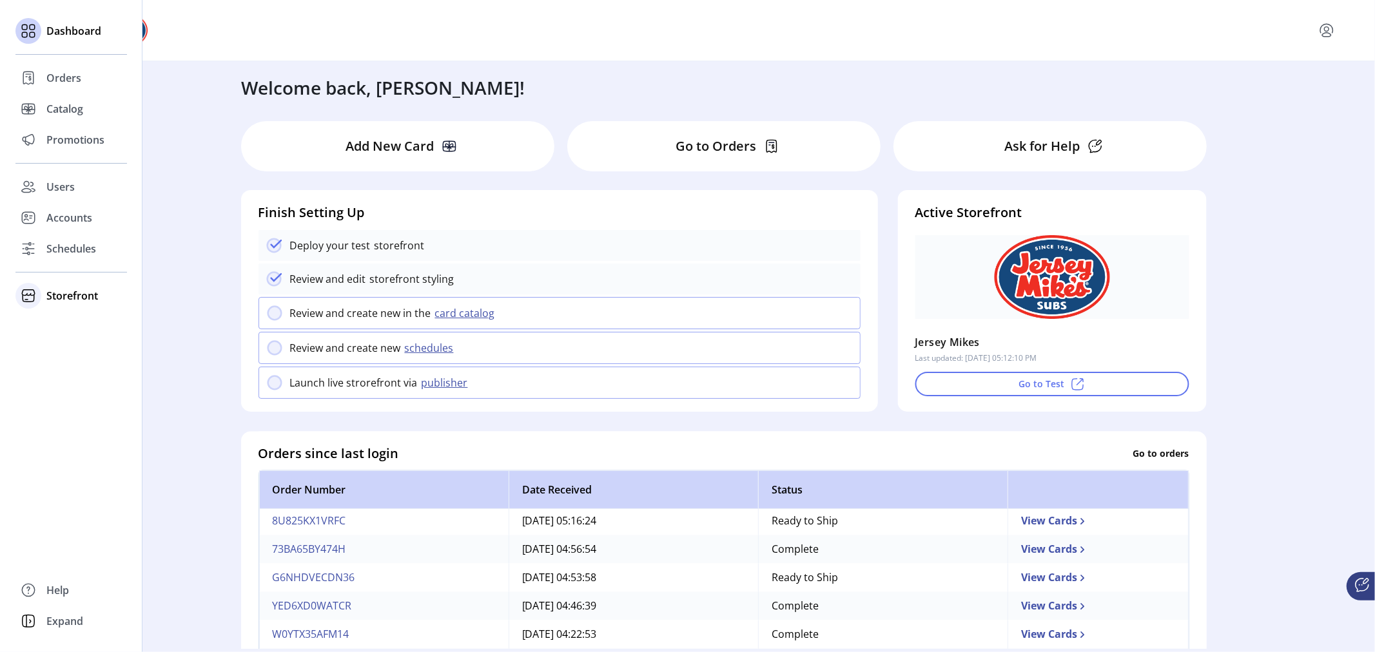
click at [59, 297] on span "Storefront" at bounding box center [72, 295] width 52 height 15
click at [65, 340] on span "Styling" at bounding box center [62, 342] width 33 height 15
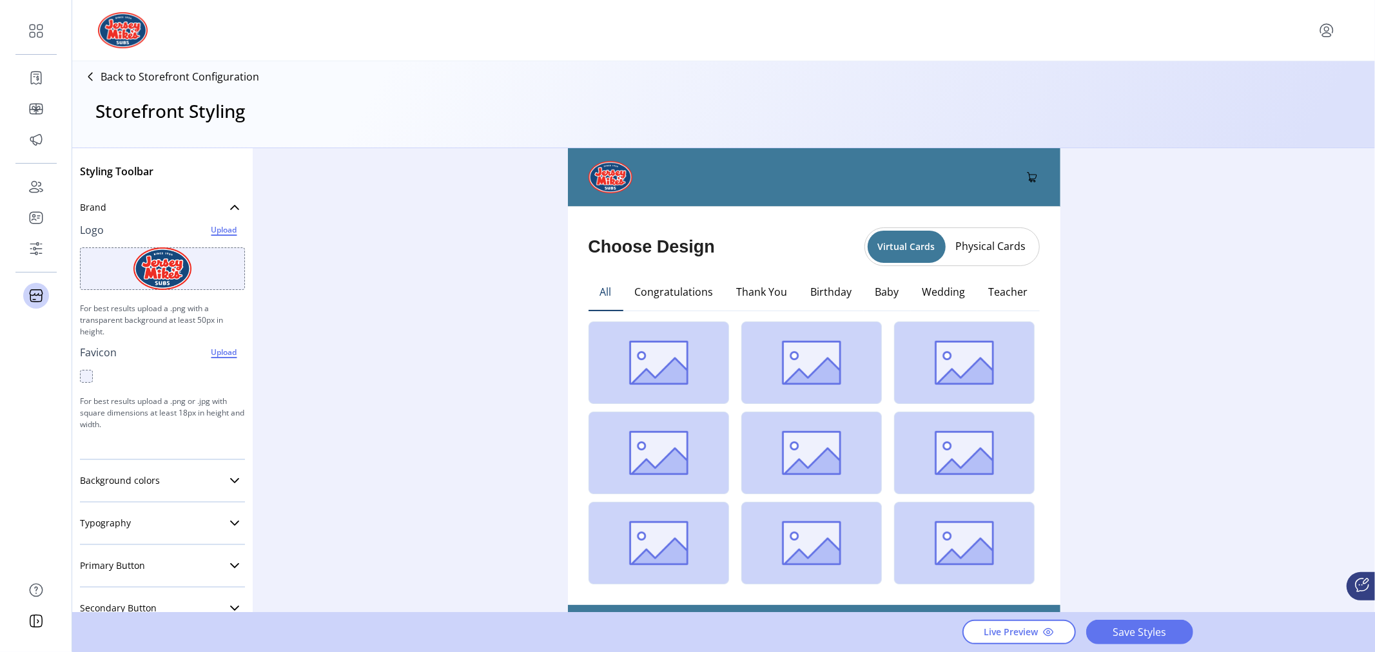
click at [997, 240] on button "Physical Cards" at bounding box center [991, 246] width 91 height 21
click at [905, 248] on button "Virtual Cards" at bounding box center [910, 246] width 84 height 21
click at [447, 241] on div "Styling Toolbar Brand Logo Upload For best results upload a .png with a transpa…" at bounding box center [723, 380] width 1303 height 465
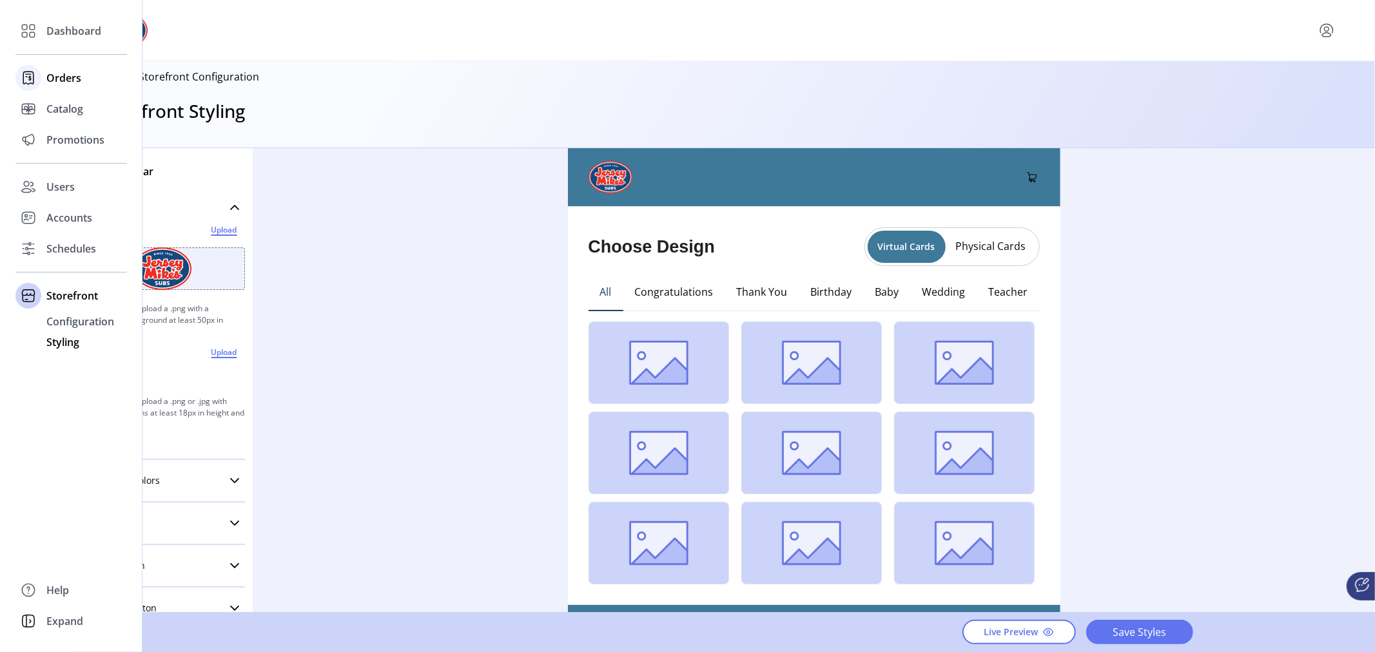
click at [54, 76] on span "Orders" at bounding box center [63, 77] width 35 height 15
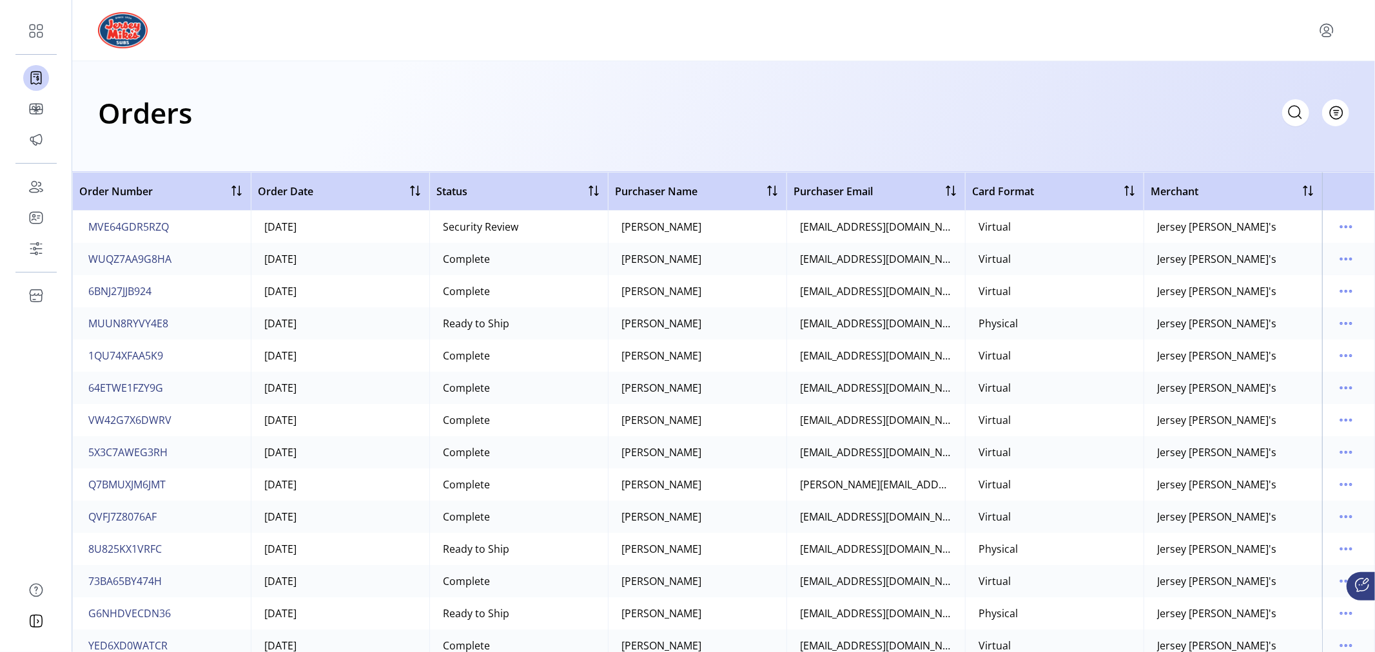
click at [565, 84] on div "Orders Filter Focused All Orders" at bounding box center [723, 116] width 1303 height 111
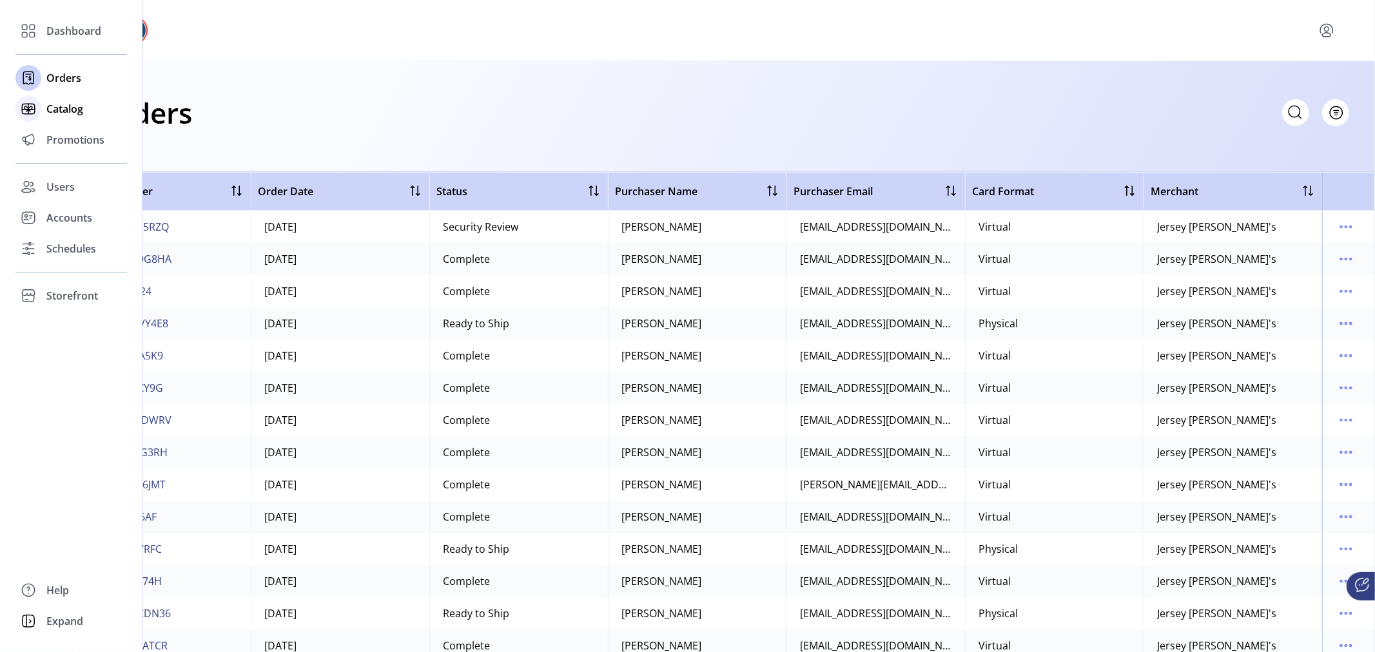
click at [58, 104] on span "Catalog" at bounding box center [64, 108] width 37 height 15
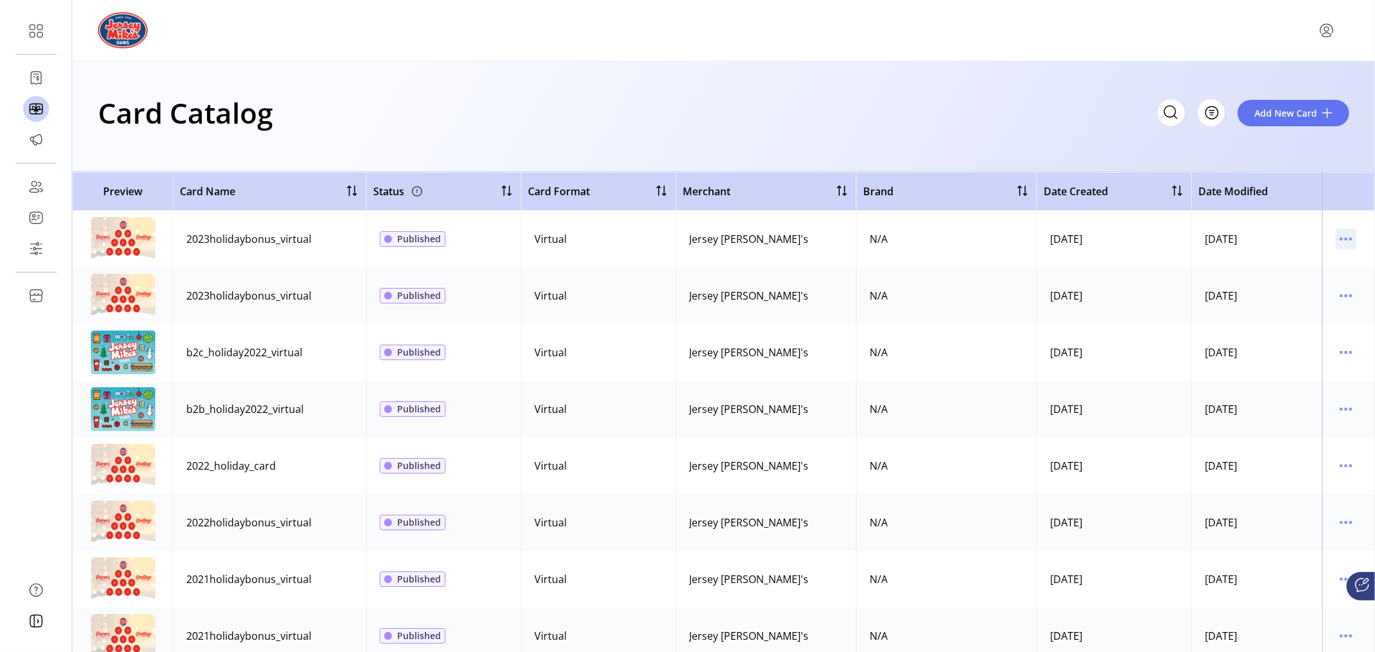
click at [1342, 236] on icon "menu" at bounding box center [1346, 239] width 21 height 21
click at [1255, 284] on span "Edit Details" at bounding box center [1285, 285] width 107 height 10
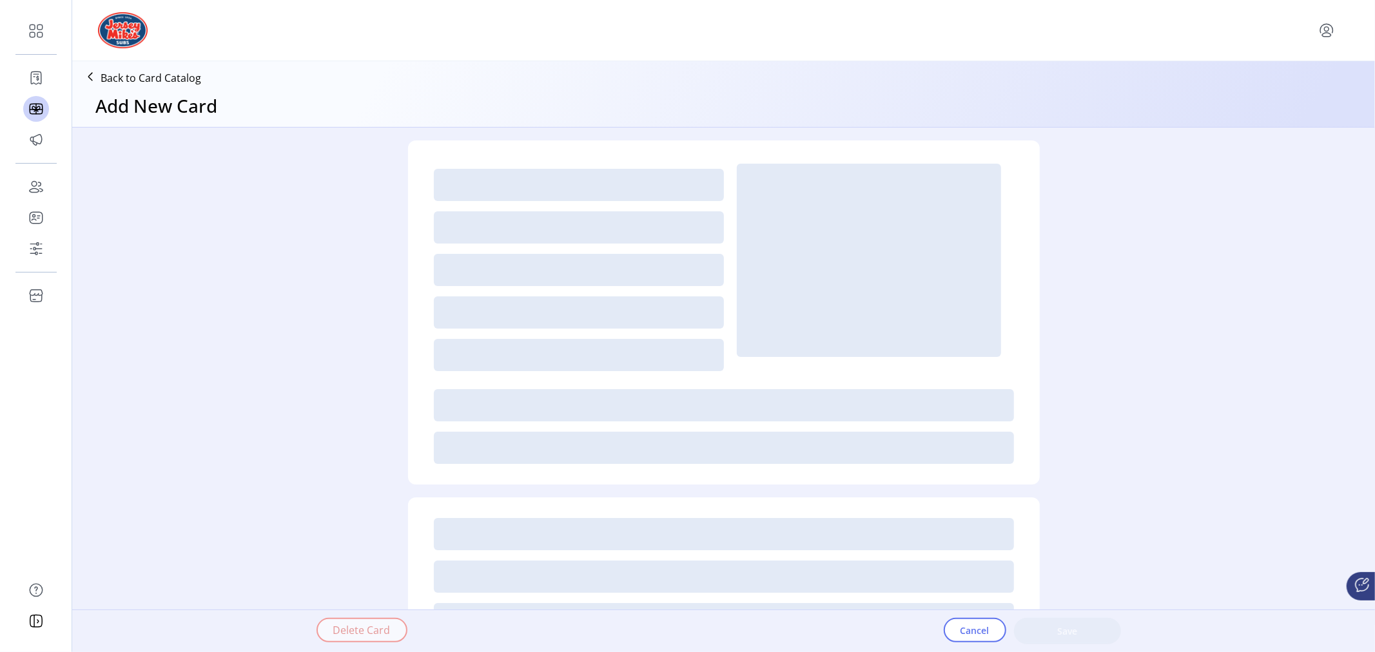
type textarea "**********"
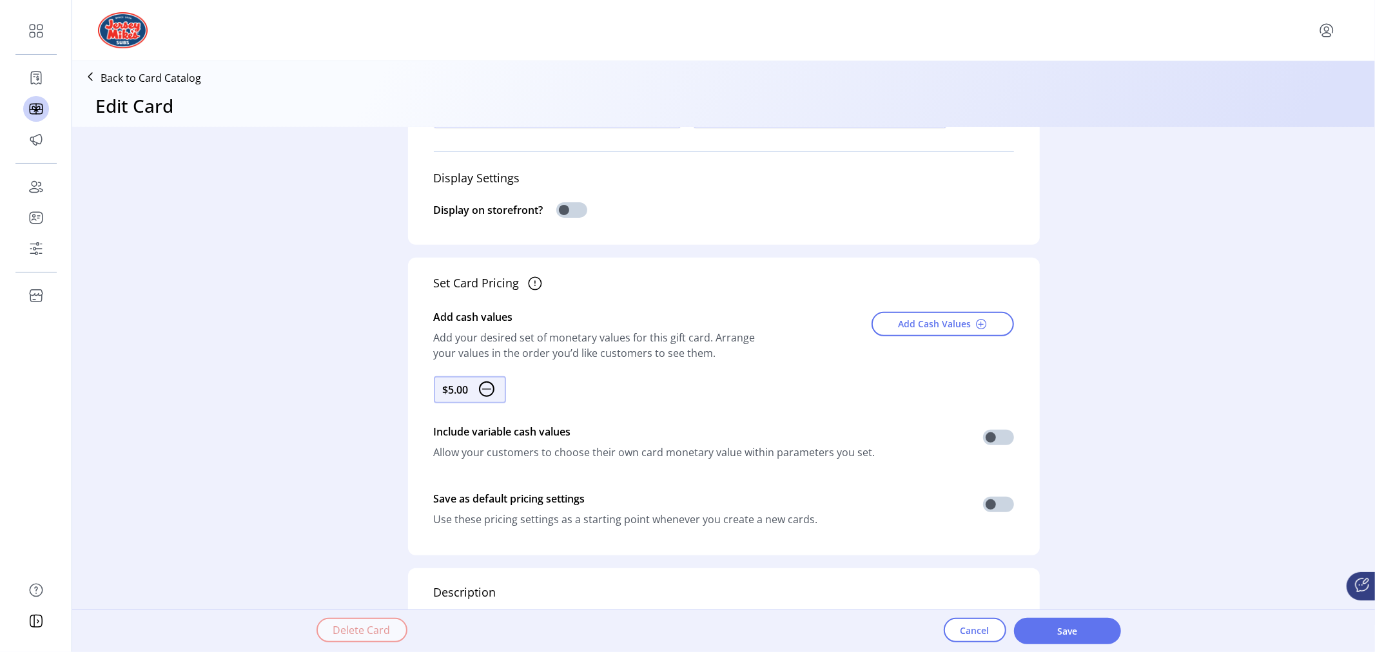
scroll to position [429, 0]
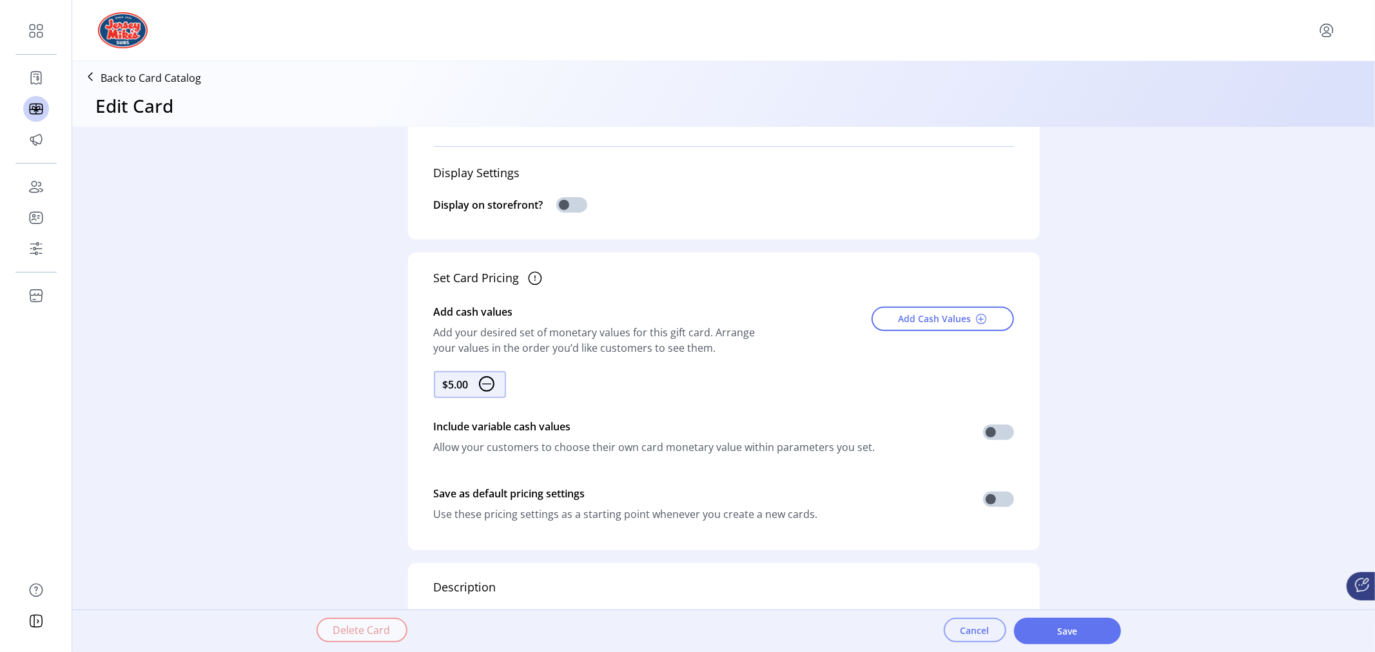
click at [968, 631] on span "Cancel" at bounding box center [975, 631] width 29 height 14
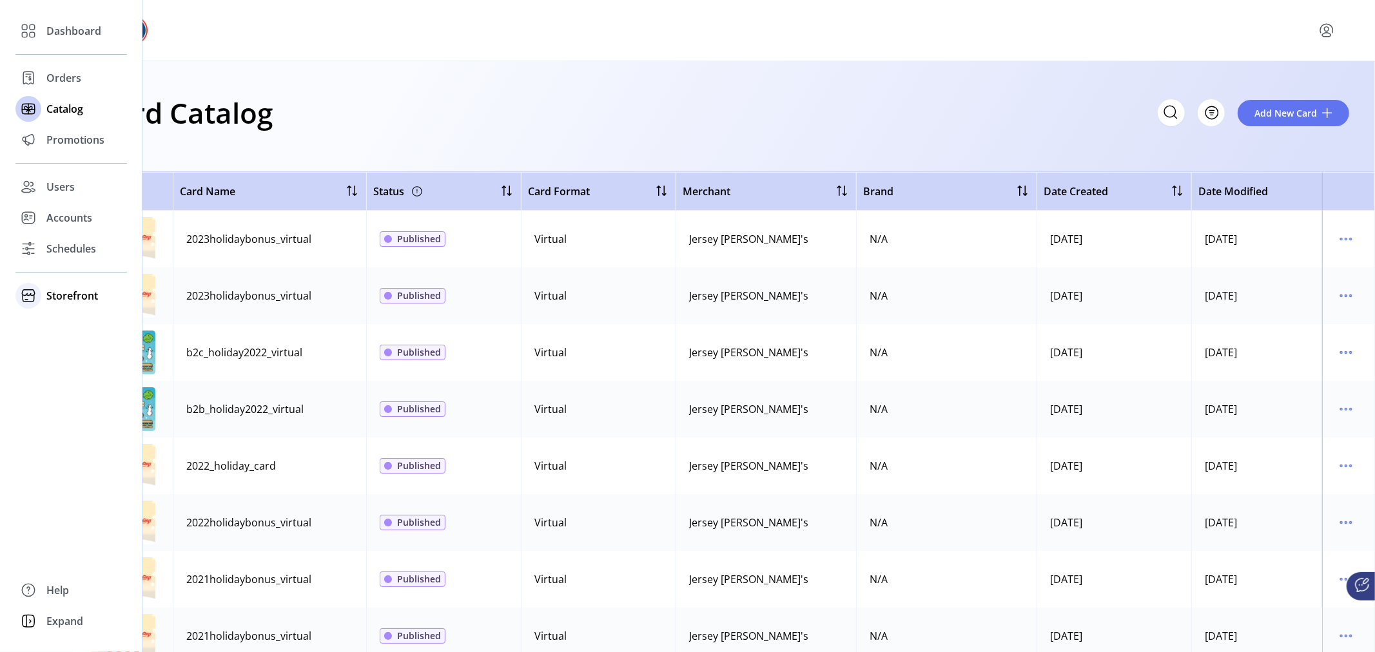
click at [76, 289] on span "Storefront" at bounding box center [72, 295] width 52 height 15
